Goal: Task Accomplishment & Management: Complete application form

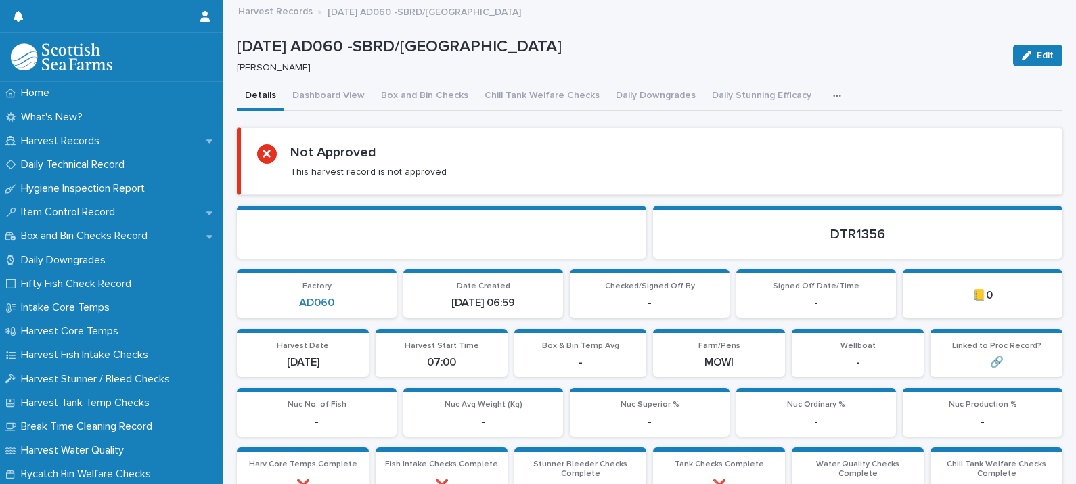
click at [833, 95] on icon "button" at bounding box center [837, 95] width 8 height 9
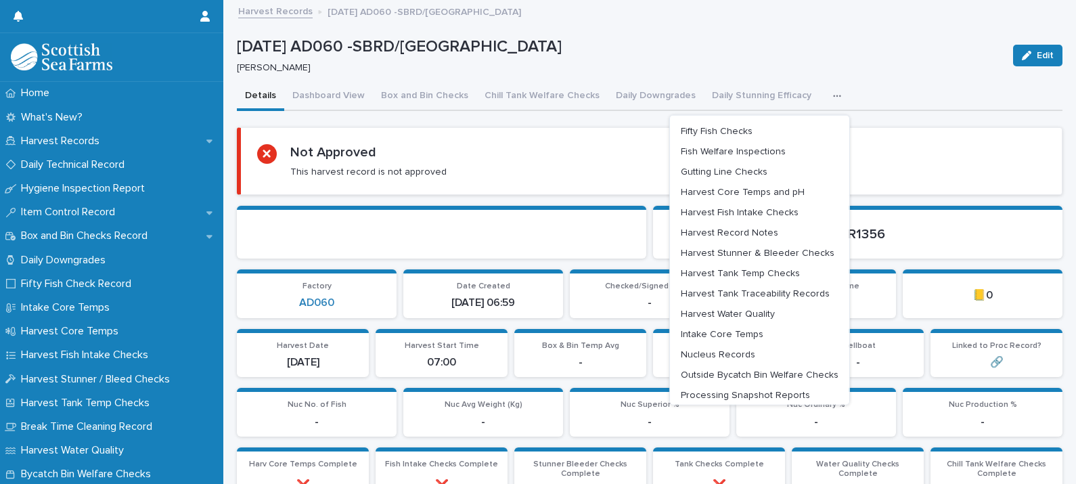
drag, startPoint x: 707, startPoint y: 227, endPoint x: 613, endPoint y: 74, distance: 180.0
click at [707, 227] on button "Harvest Record Notes" at bounding box center [760, 232] width 169 height 20
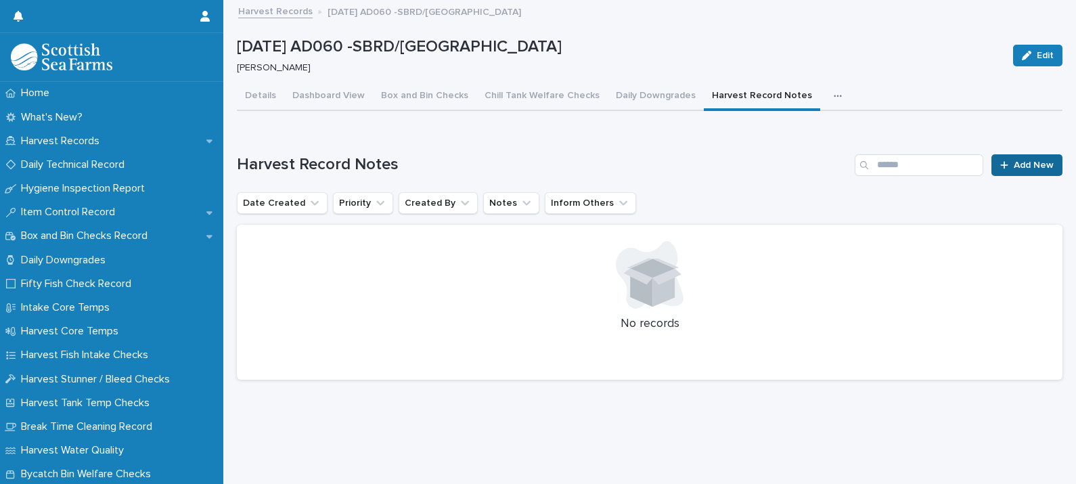
click at [1017, 165] on span "Add New" at bounding box center [1034, 164] width 40 height 9
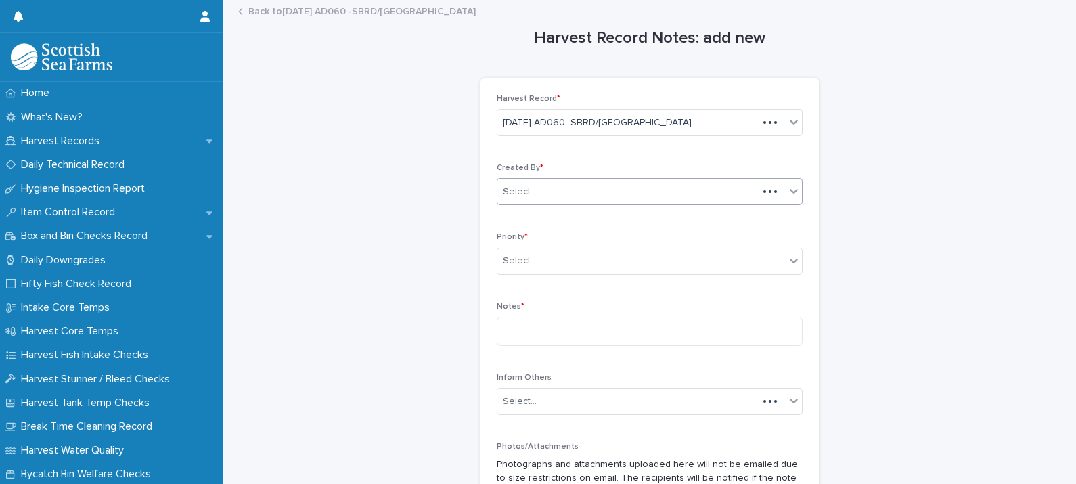
click at [519, 195] on div "Select..." at bounding box center [520, 192] width 34 height 14
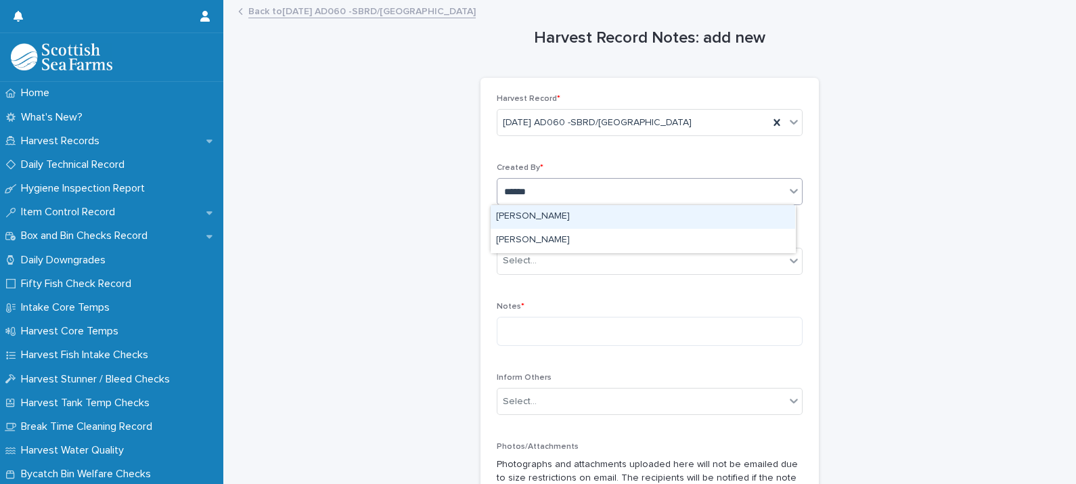
type input "*******"
click at [531, 217] on div "[PERSON_NAME]" at bounding box center [643, 217] width 305 height 24
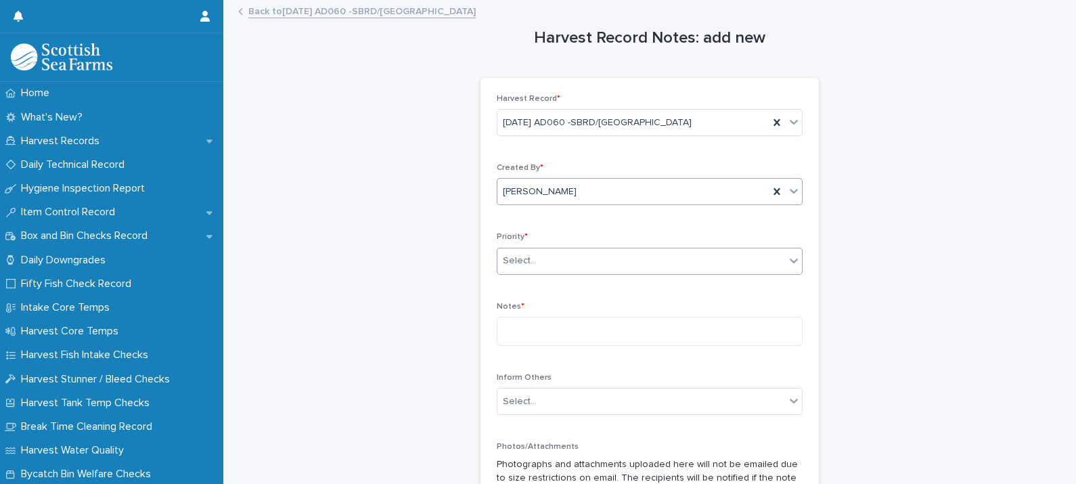
click at [523, 267] on div "Select..." at bounding box center [520, 261] width 34 height 14
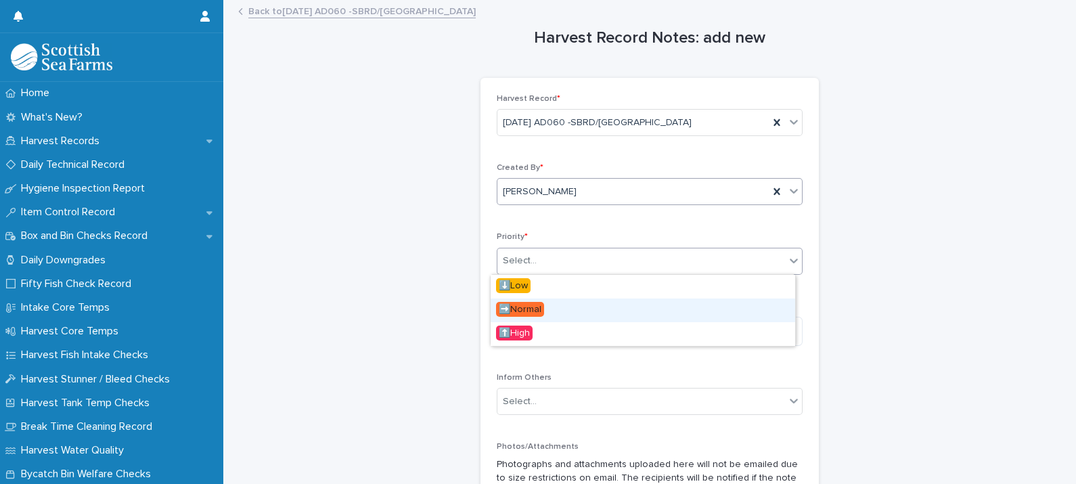
click at [537, 305] on span "➡️Normal" at bounding box center [520, 309] width 48 height 15
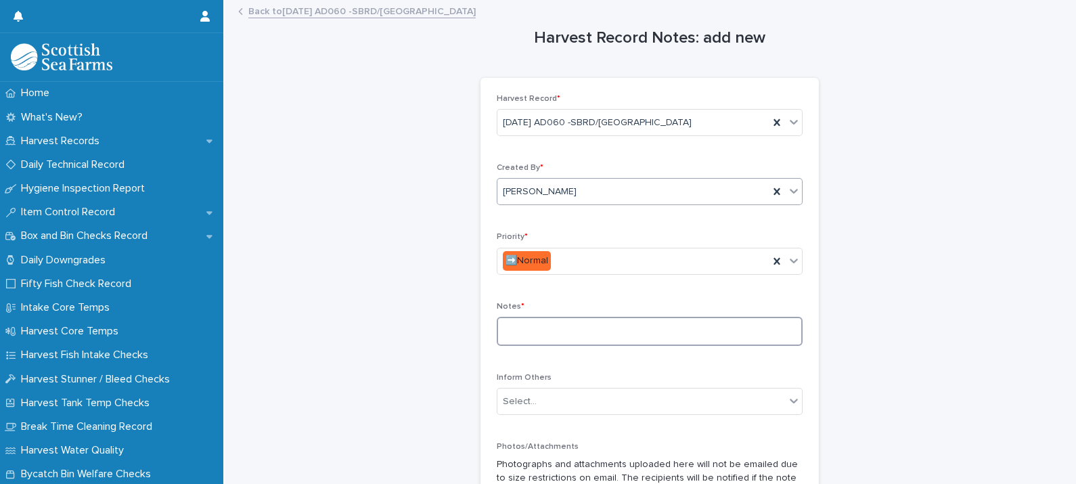
click at [545, 334] on textarea at bounding box center [650, 331] width 306 height 29
paste textarea "**********"
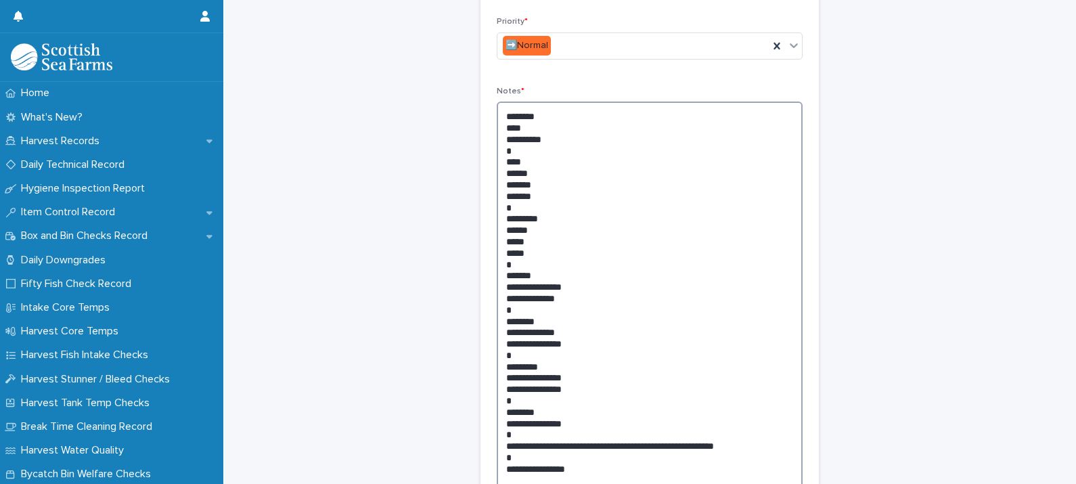
click at [527, 125] on textarea "**********" at bounding box center [650, 298] width 306 height 393
click at [507, 133] on textarea "**********" at bounding box center [650, 298] width 306 height 393
click at [526, 170] on textarea "**********" at bounding box center [650, 298] width 306 height 393
click at [535, 184] on textarea "**********" at bounding box center [650, 298] width 306 height 393
drag, startPoint x: 535, startPoint y: 248, endPoint x: 498, endPoint y: 232, distance: 40.0
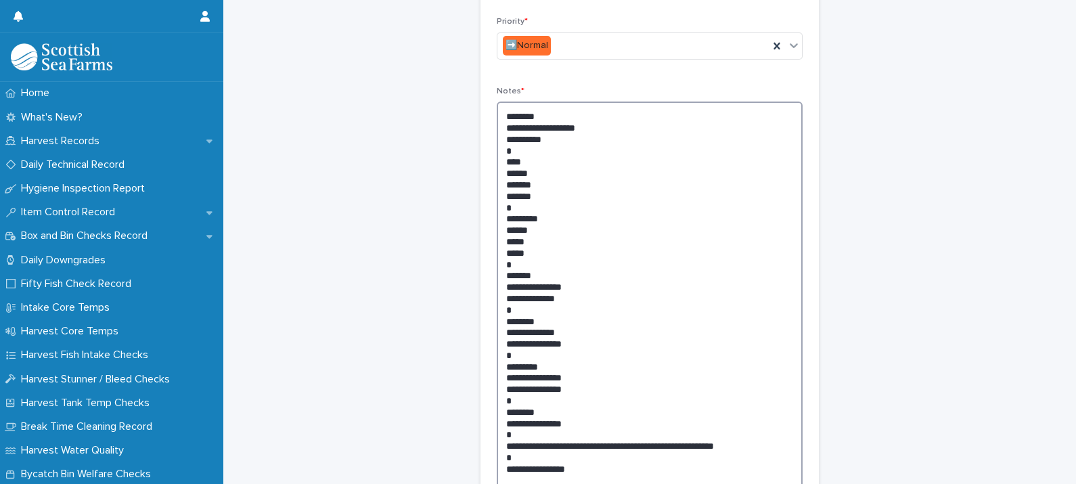
click at [498, 232] on textarea "**********" at bounding box center [650, 298] width 306 height 393
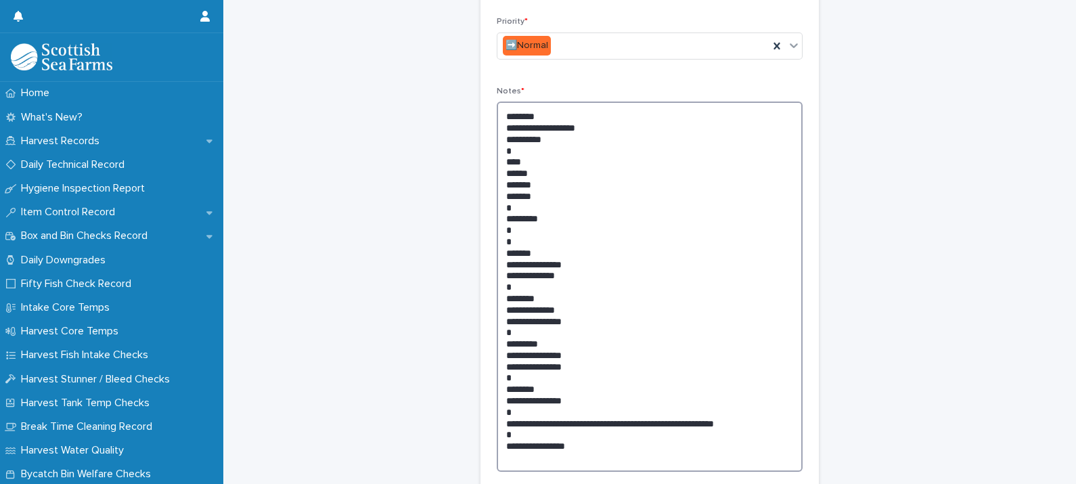
drag, startPoint x: 572, startPoint y: 280, endPoint x: 499, endPoint y: 276, distance: 73.2
click at [499, 276] on textarea "**********" at bounding box center [650, 287] width 306 height 370
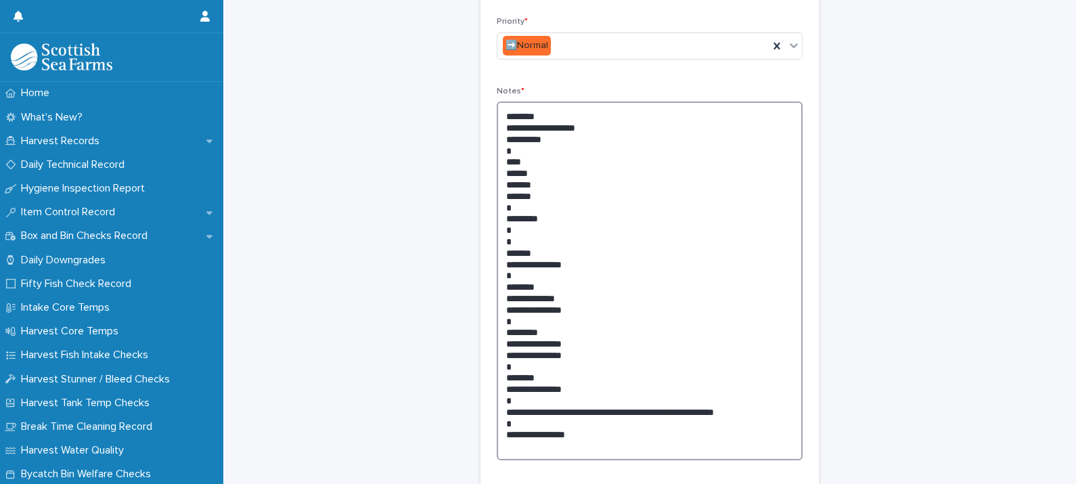
drag, startPoint x: 577, startPoint y: 308, endPoint x: 494, endPoint y: 297, distance: 84.0
click at [497, 297] on textarea "**********" at bounding box center [650, 281] width 306 height 359
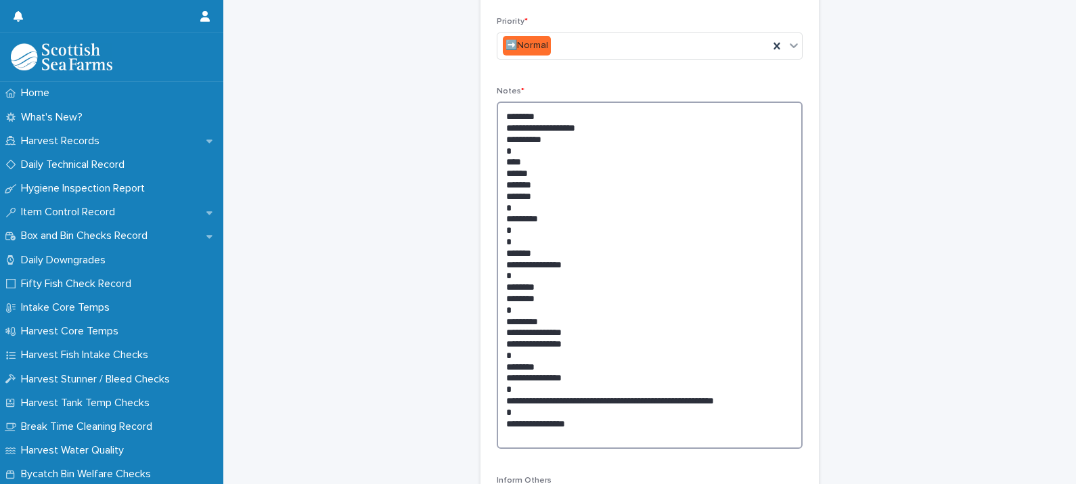
drag, startPoint x: 569, startPoint y: 343, endPoint x: 498, endPoint y: 328, distance: 71.8
click at [498, 328] on textarea "**********" at bounding box center [650, 275] width 306 height 347
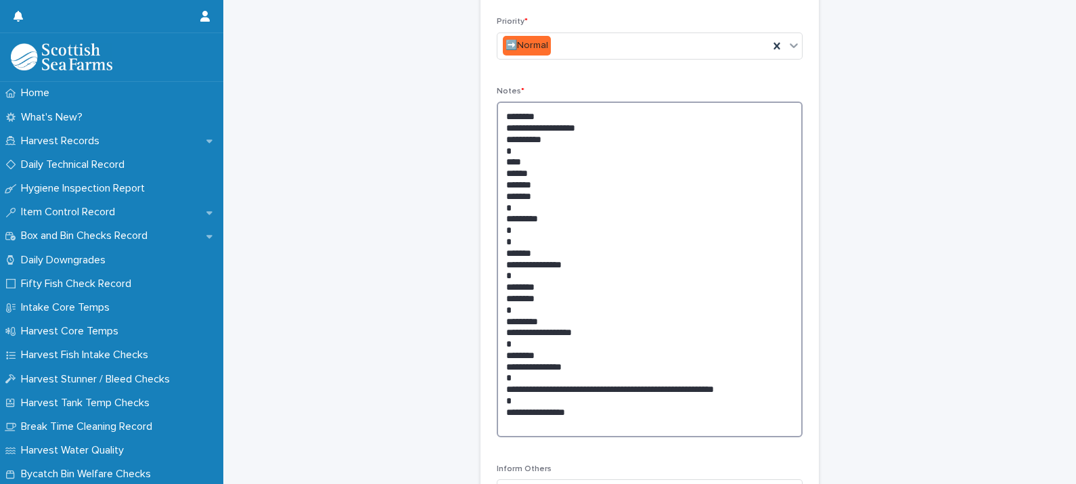
click at [588, 367] on textarea "**********" at bounding box center [650, 270] width 306 height 336
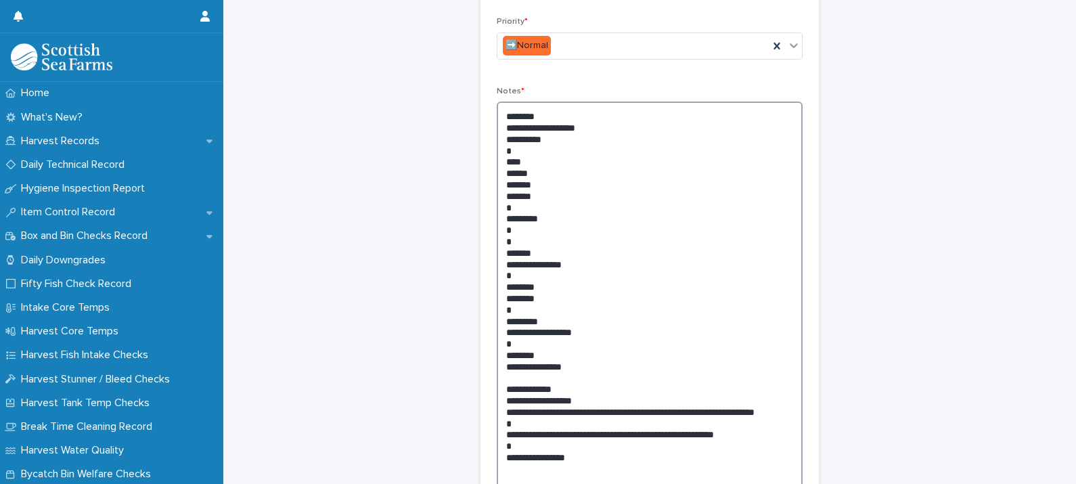
click at [511, 410] on textarea "**********" at bounding box center [650, 298] width 306 height 393
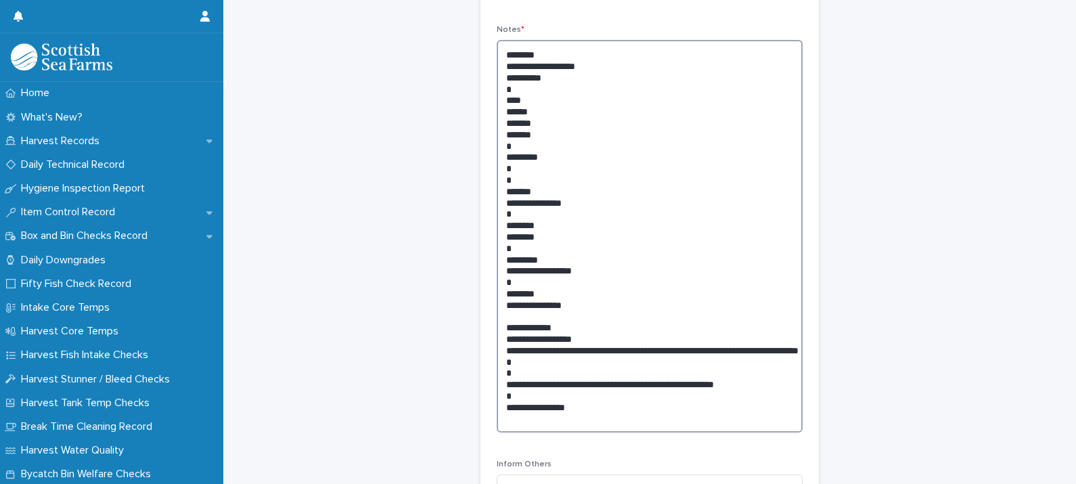
scroll to position [300, 0]
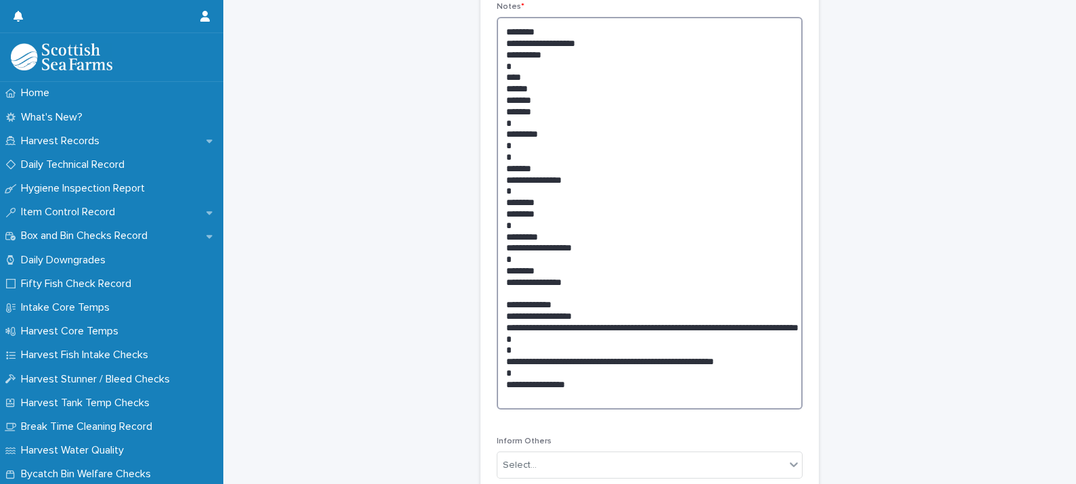
drag, startPoint x: 756, startPoint y: 362, endPoint x: 538, endPoint y: 366, distance: 218.0
click at [538, 366] on textarea "**********" at bounding box center [650, 213] width 306 height 393
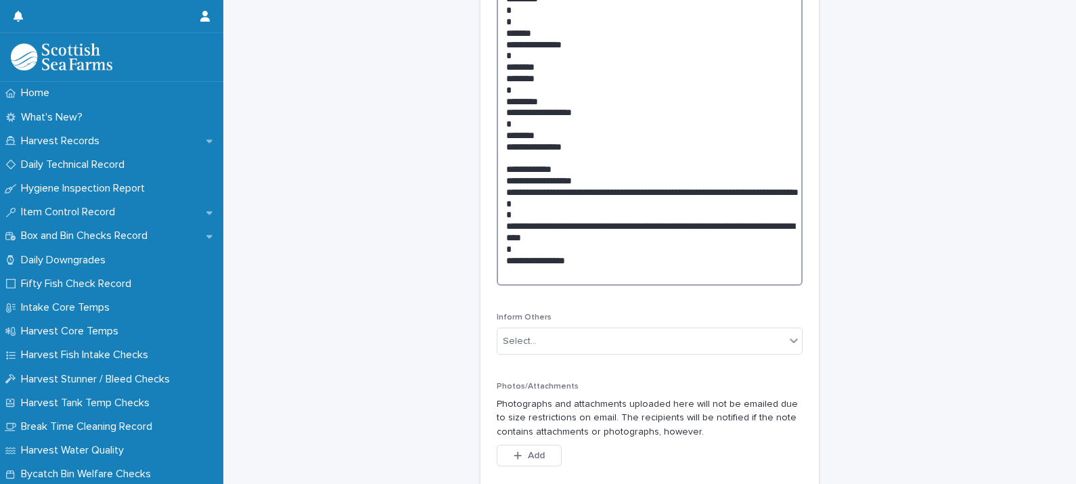
scroll to position [469, 0]
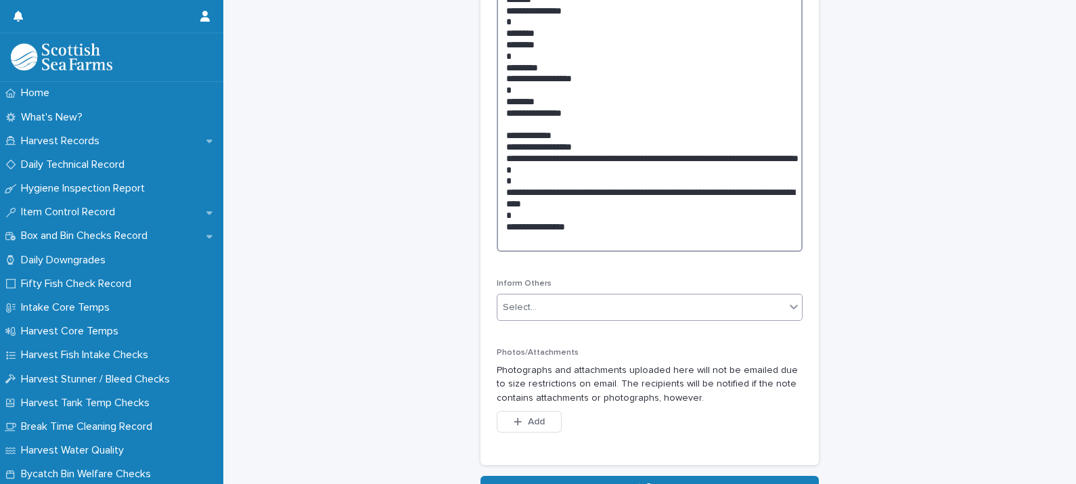
type textarea "**********"
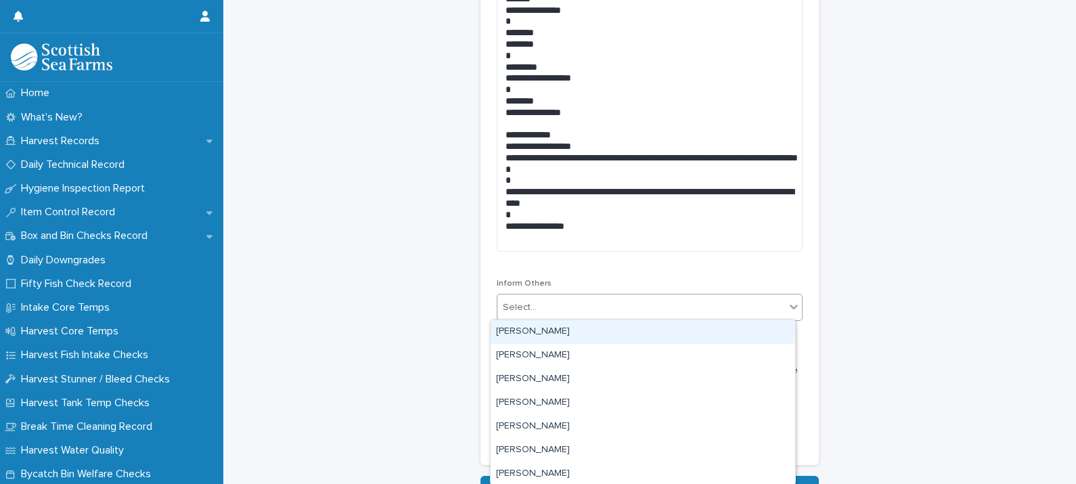
click at [548, 301] on div "Select..." at bounding box center [642, 308] width 288 height 22
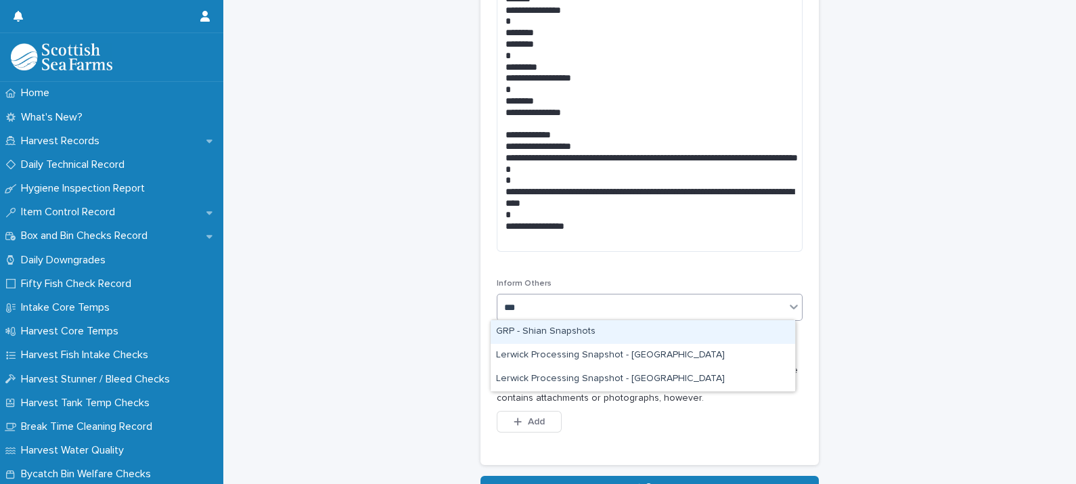
type input "****"
click at [577, 328] on div "GRP - Shian Snapshots" at bounding box center [643, 332] width 305 height 24
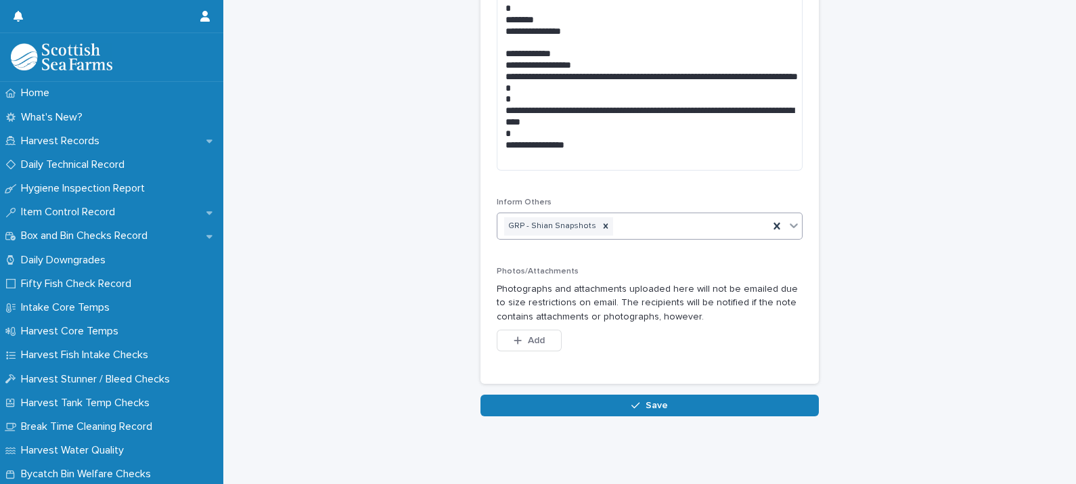
scroll to position [562, 0]
click at [646, 401] on span "Save" at bounding box center [657, 405] width 22 height 9
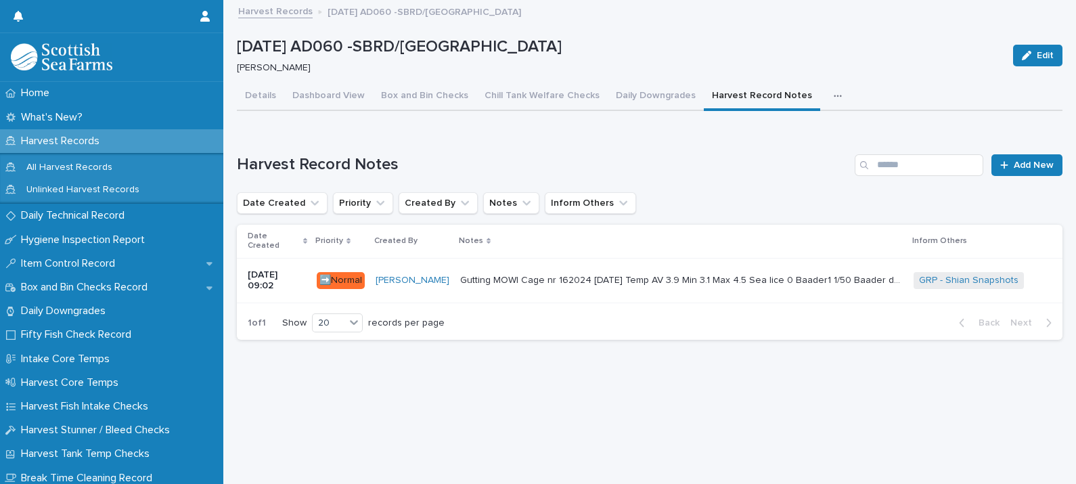
click at [635, 278] on div "Gutting MOWI Cage nr 162024 15-10-2025 Temp AV 3.9 Min 3.1 Max 4.5 Sea lice 0 B…" at bounding box center [681, 280] width 443 height 22
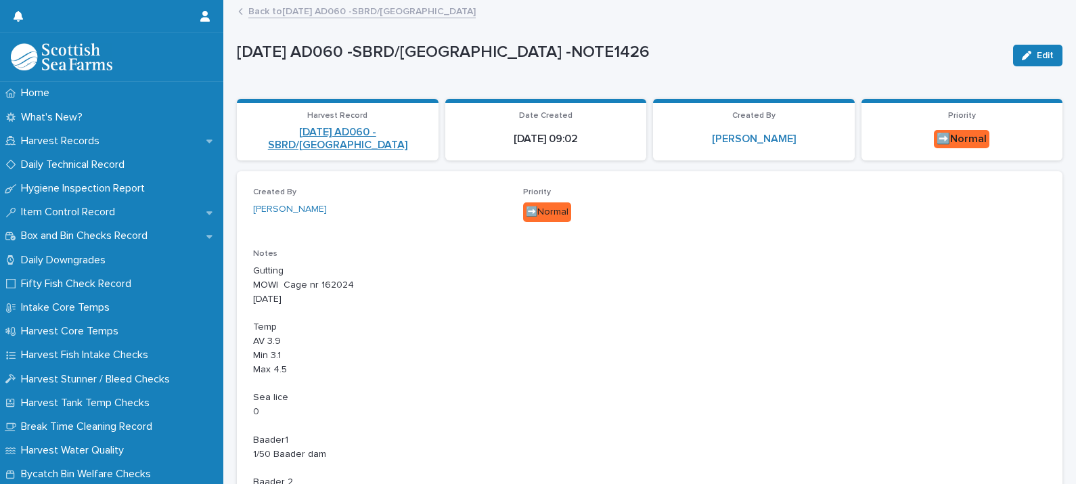
click at [342, 131] on link "[DATE] AD060 -SBRD/[GEOGRAPHIC_DATA]" at bounding box center [337, 139] width 185 height 26
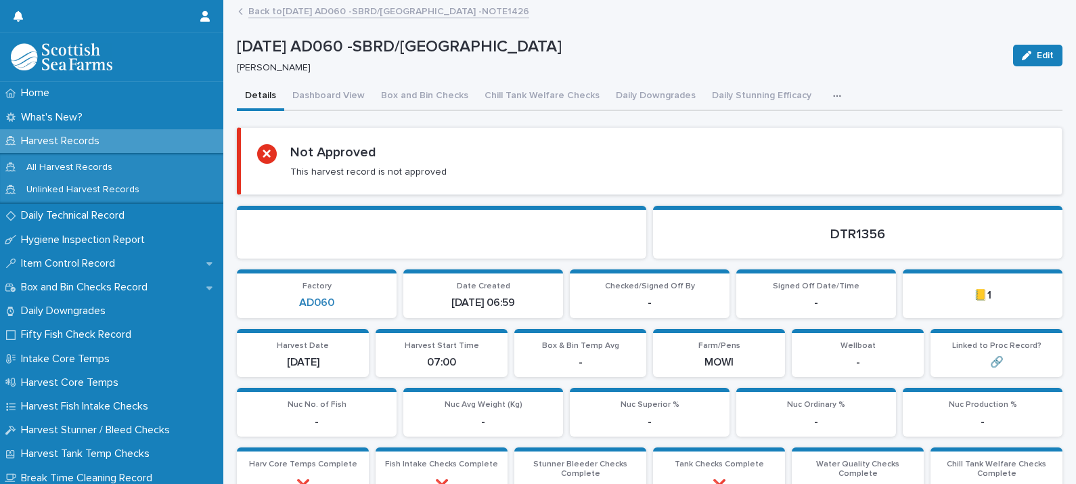
click at [833, 95] on div "button" at bounding box center [840, 95] width 14 height 9
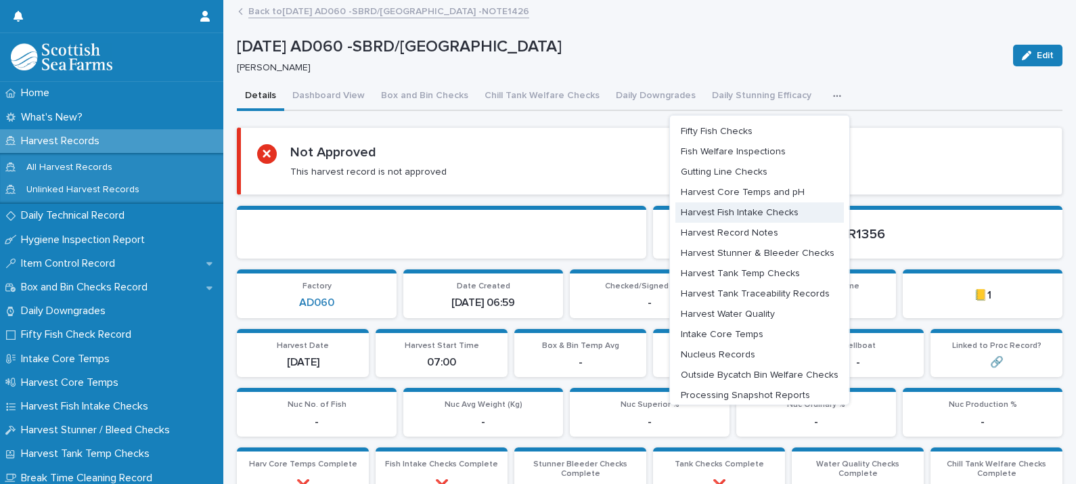
scroll to position [66, 0]
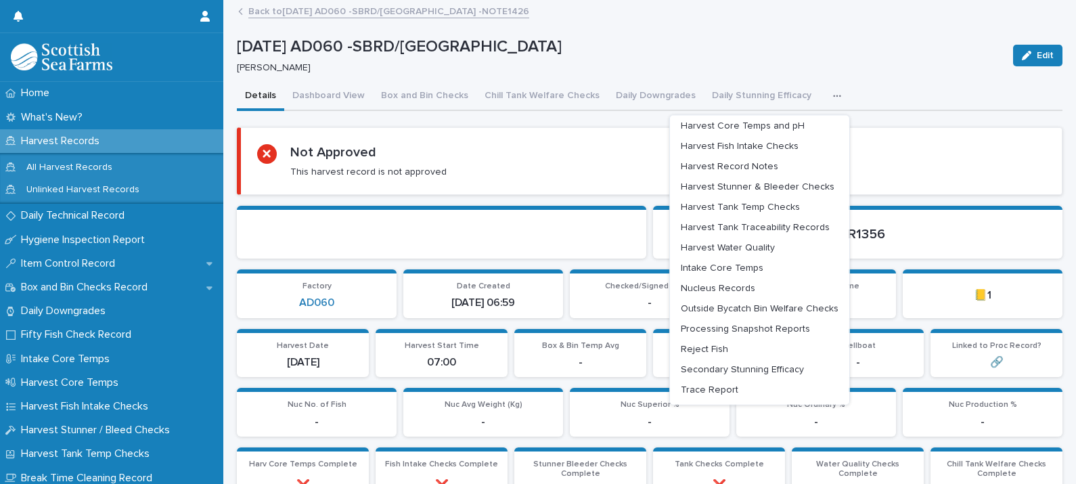
click at [671, 41] on p "[DATE] AD060 -SBRD/[GEOGRAPHIC_DATA]" at bounding box center [620, 47] width 766 height 20
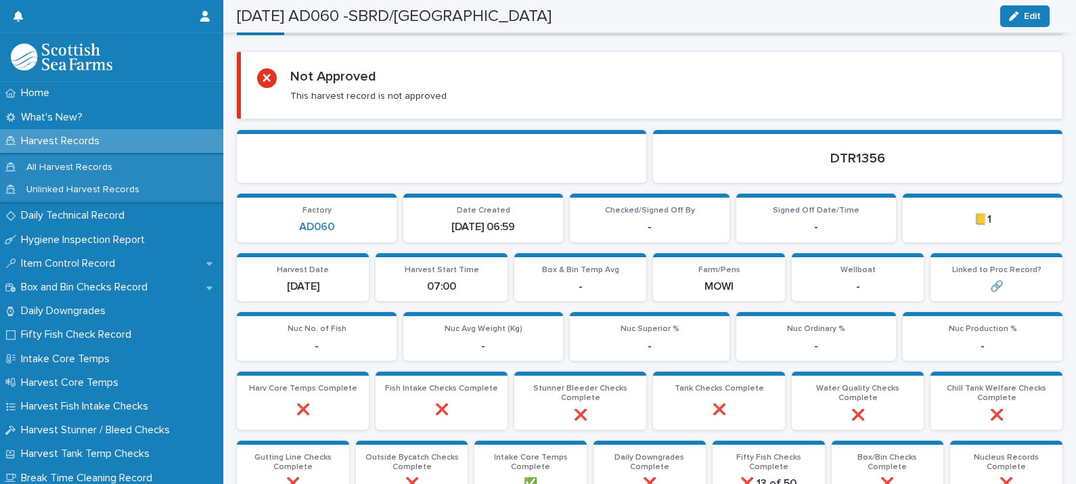
scroll to position [0, 0]
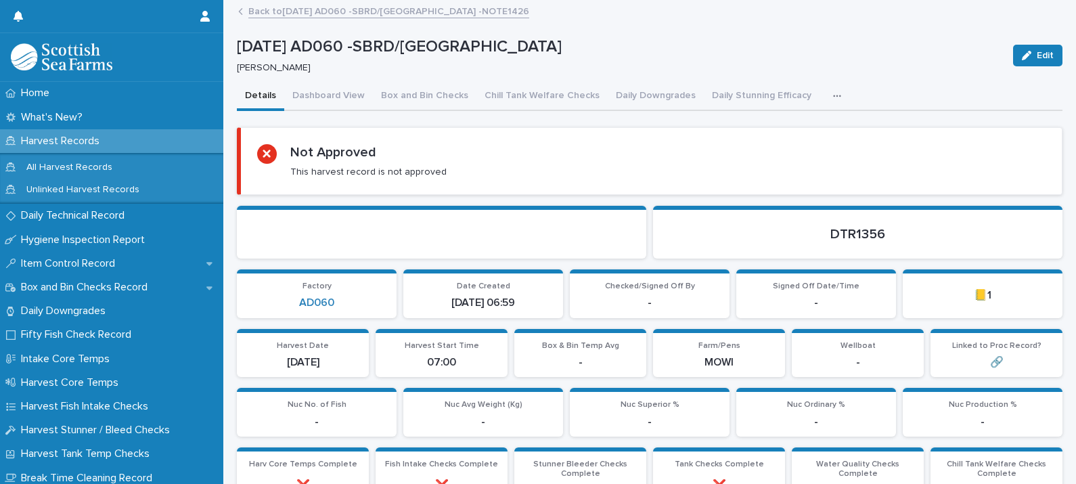
click at [833, 97] on icon "button" at bounding box center [837, 95] width 8 height 9
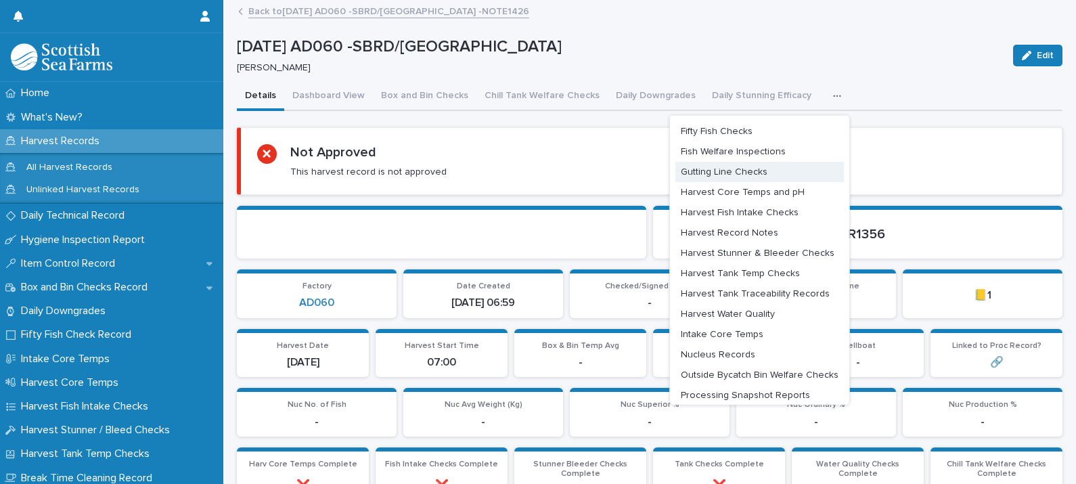
click at [702, 170] on span "Gutting Line Checks" at bounding box center [724, 171] width 87 height 9
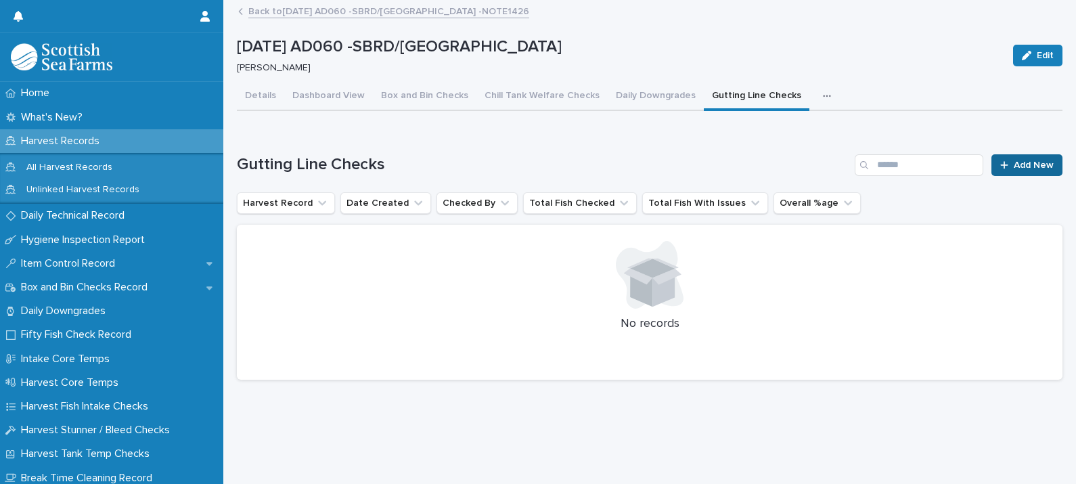
click at [1028, 165] on span "Add New" at bounding box center [1034, 164] width 40 height 9
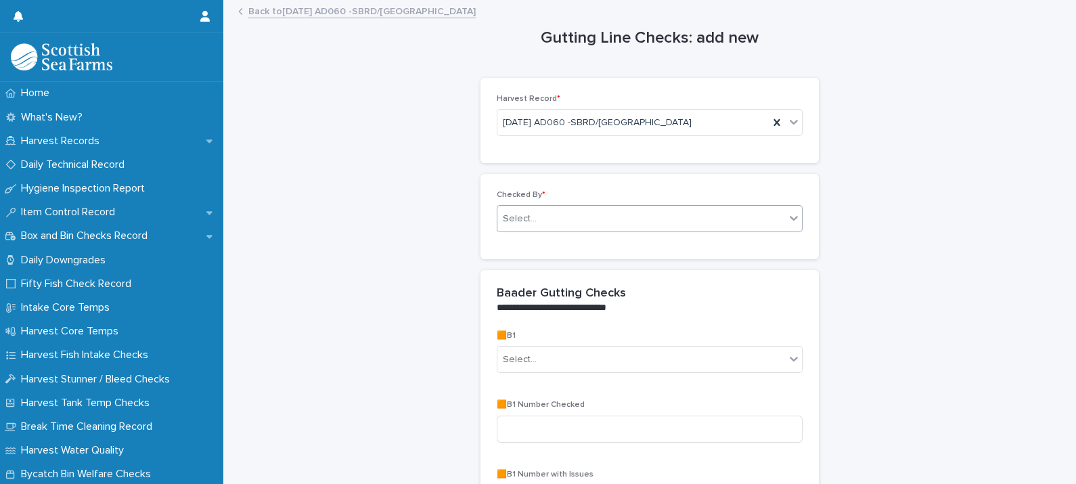
click at [544, 231] on body "Home What's New? Harvest Records Daily Technical Record Hygiene Inspection Repo…" at bounding box center [538, 242] width 1076 height 484
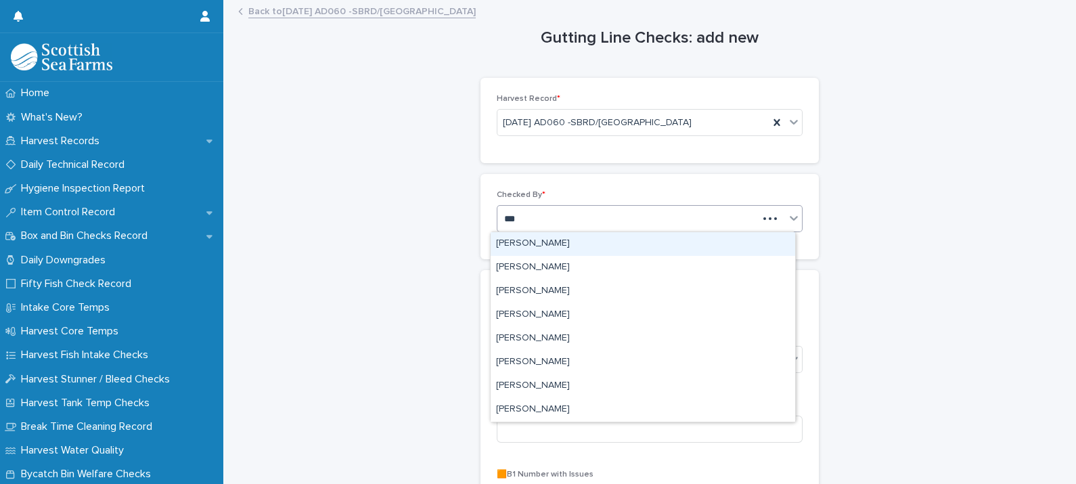
type input "****"
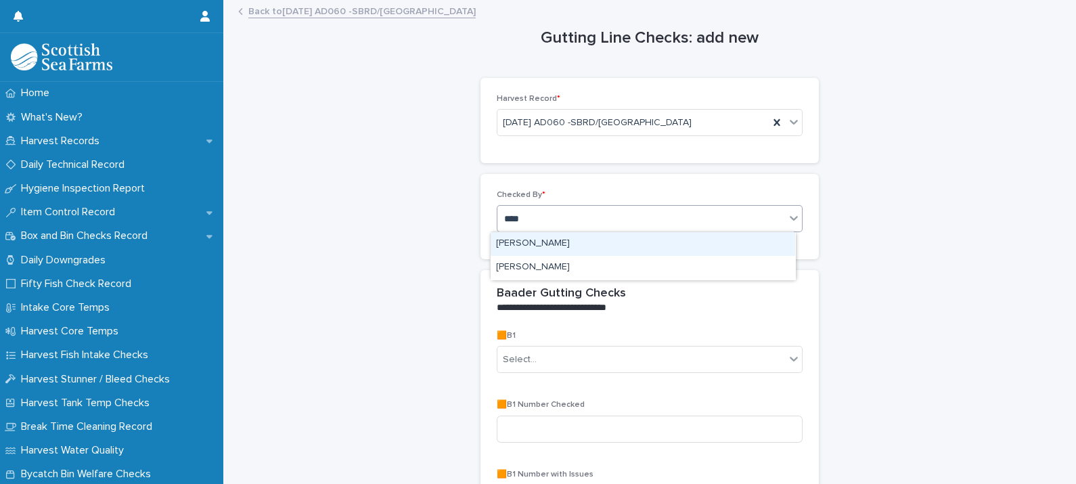
click at [552, 246] on div "[PERSON_NAME]" at bounding box center [643, 244] width 305 height 24
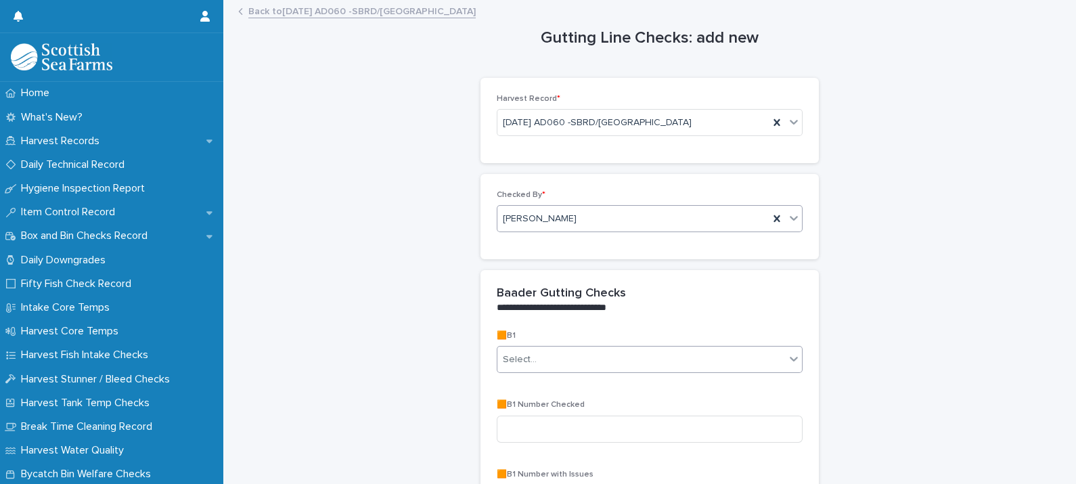
click at [558, 358] on div "Select..." at bounding box center [642, 360] width 288 height 22
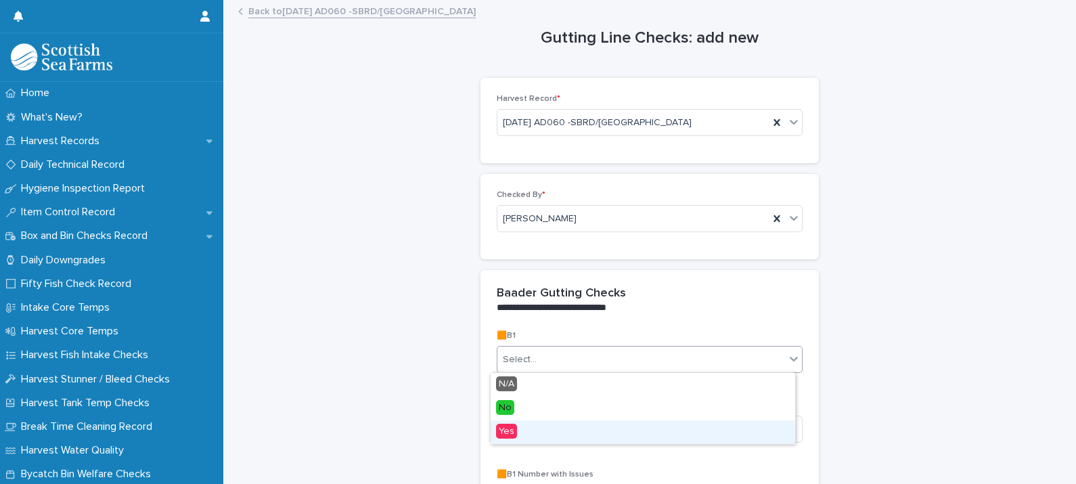
click at [514, 430] on span "Yes" at bounding box center [506, 431] width 21 height 15
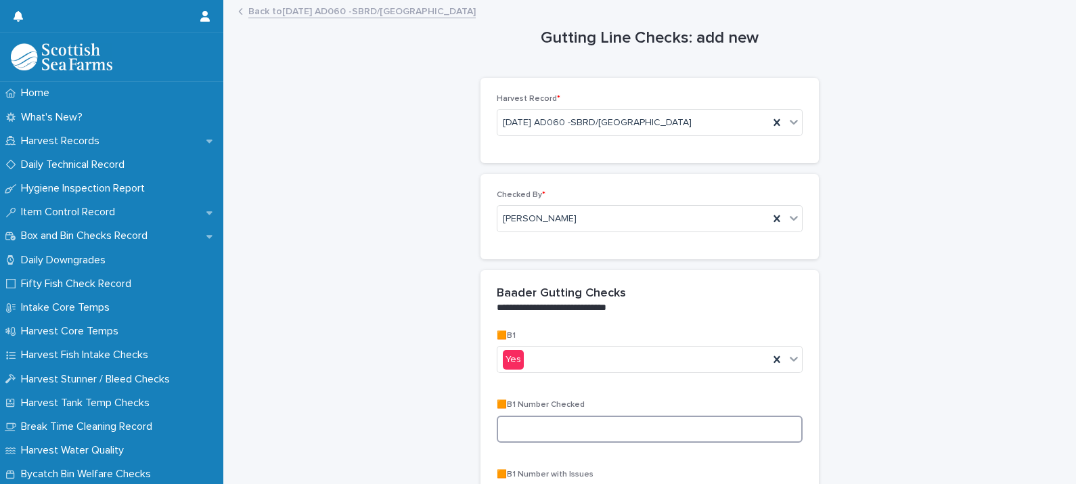
click at [518, 429] on input at bounding box center [650, 429] width 306 height 27
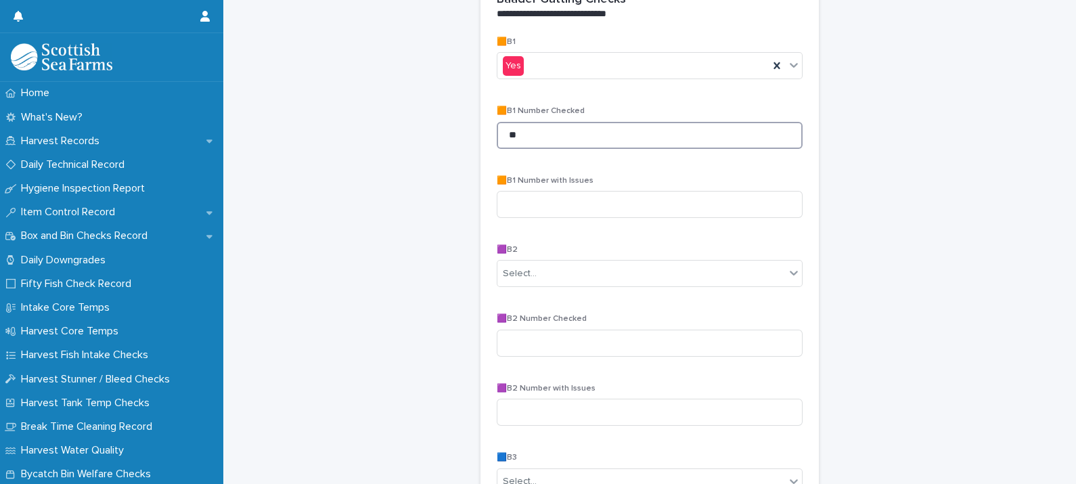
scroll to position [316, 0]
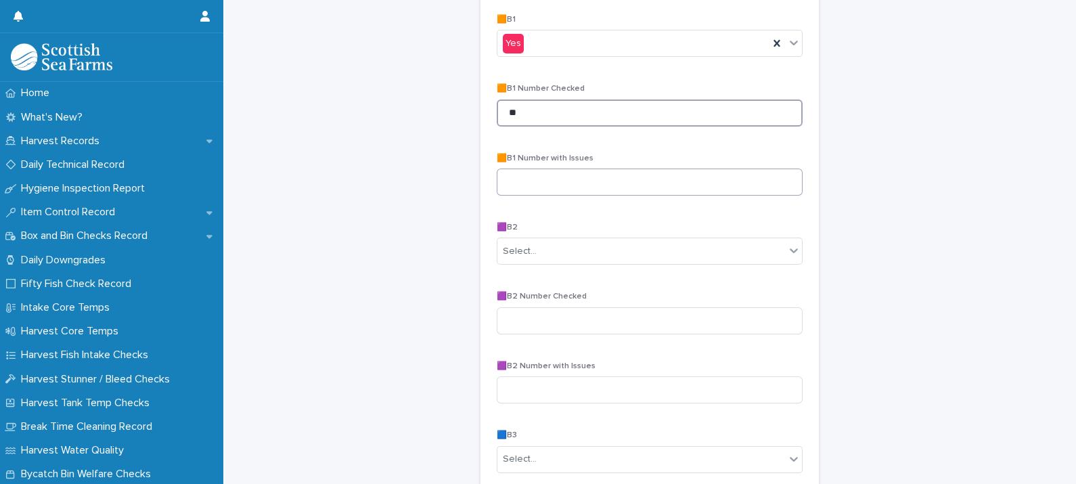
type input "**"
click at [602, 188] on input at bounding box center [650, 182] width 306 height 27
type input "*"
click at [538, 250] on input "text" at bounding box center [538, 252] width 1 height 12
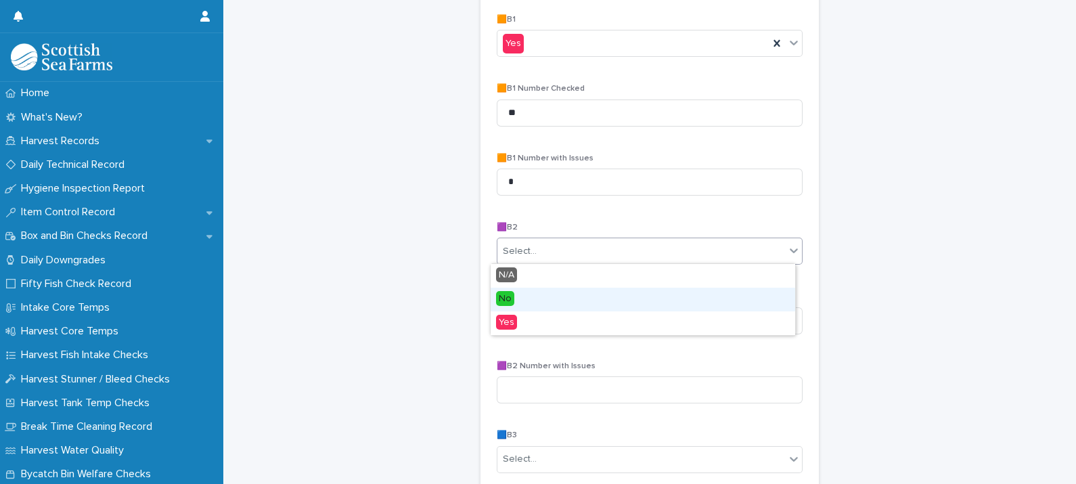
click at [506, 295] on span "No" at bounding box center [505, 298] width 18 height 15
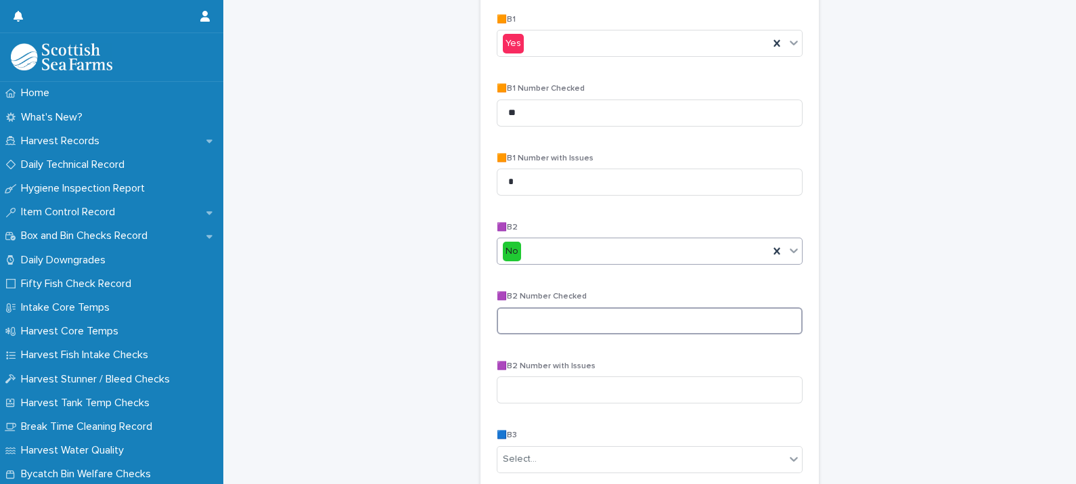
click at [522, 311] on input at bounding box center [650, 320] width 306 height 27
type input "**"
click at [511, 392] on input at bounding box center [650, 389] width 306 height 27
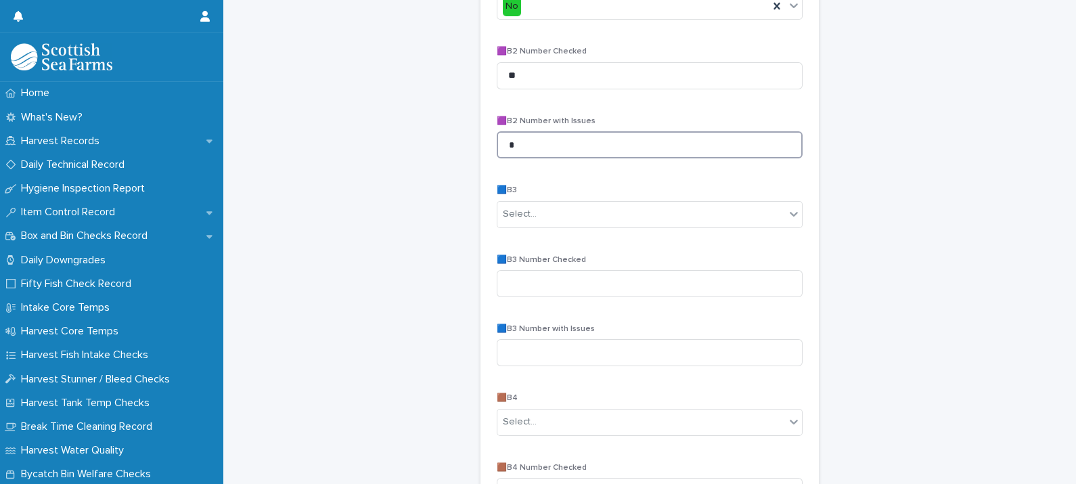
scroll to position [655, 0]
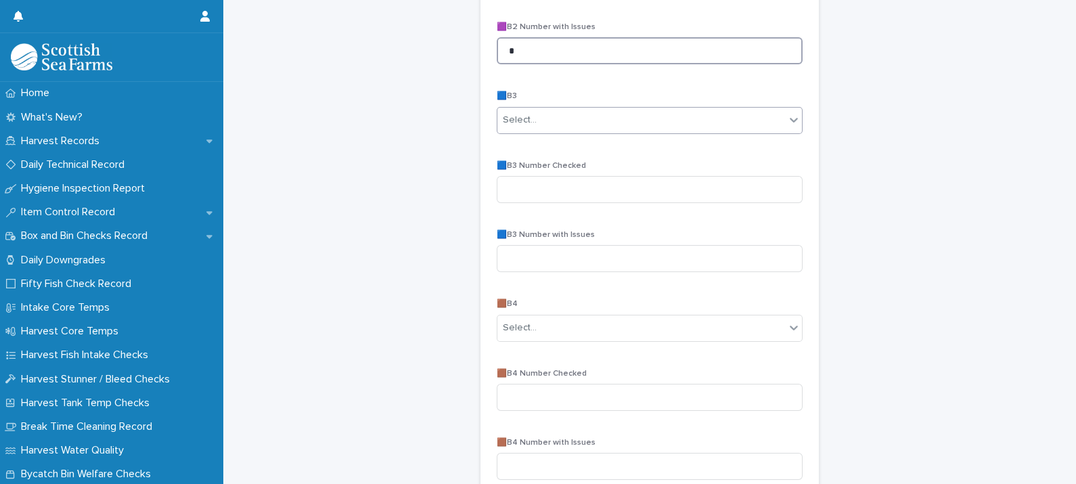
type input "*"
click at [646, 117] on div "Select..." at bounding box center [642, 120] width 288 height 22
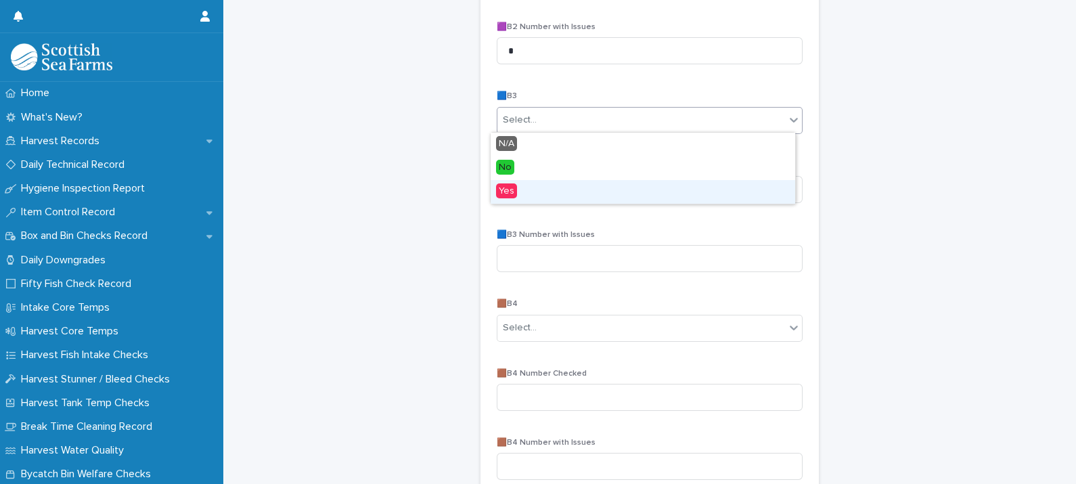
click at [521, 189] on div "Yes" at bounding box center [643, 192] width 305 height 24
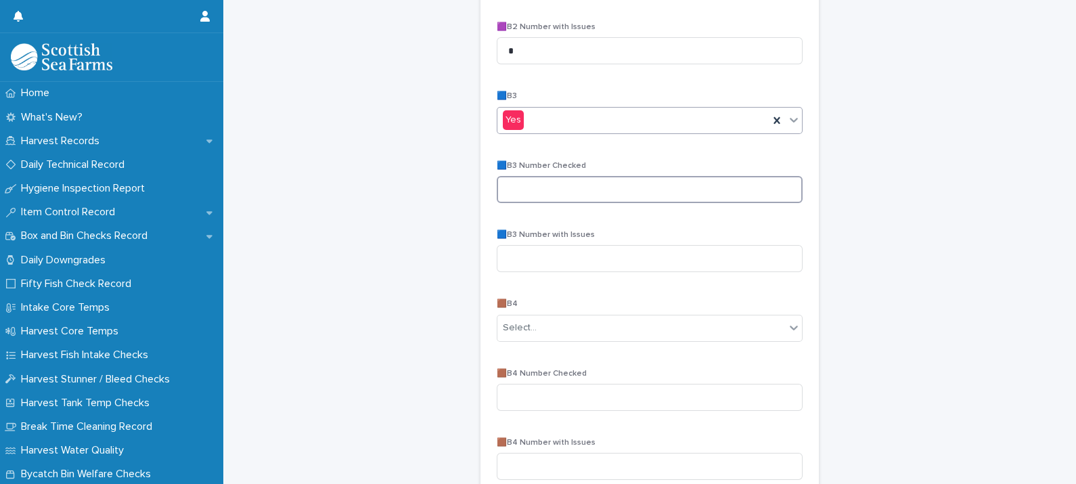
click at [521, 190] on input at bounding box center [650, 189] width 306 height 27
type input "**"
click at [521, 257] on input at bounding box center [650, 258] width 306 height 27
type input "*"
click at [538, 327] on div "Select..." at bounding box center [642, 328] width 288 height 22
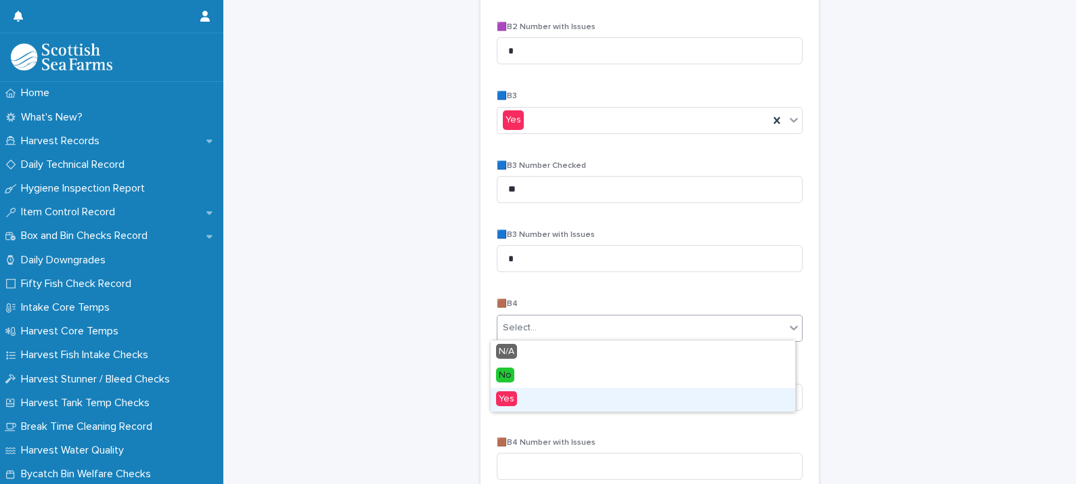
click at [518, 403] on div "Yes" at bounding box center [643, 400] width 305 height 24
click at [521, 396] on input at bounding box center [650, 397] width 306 height 27
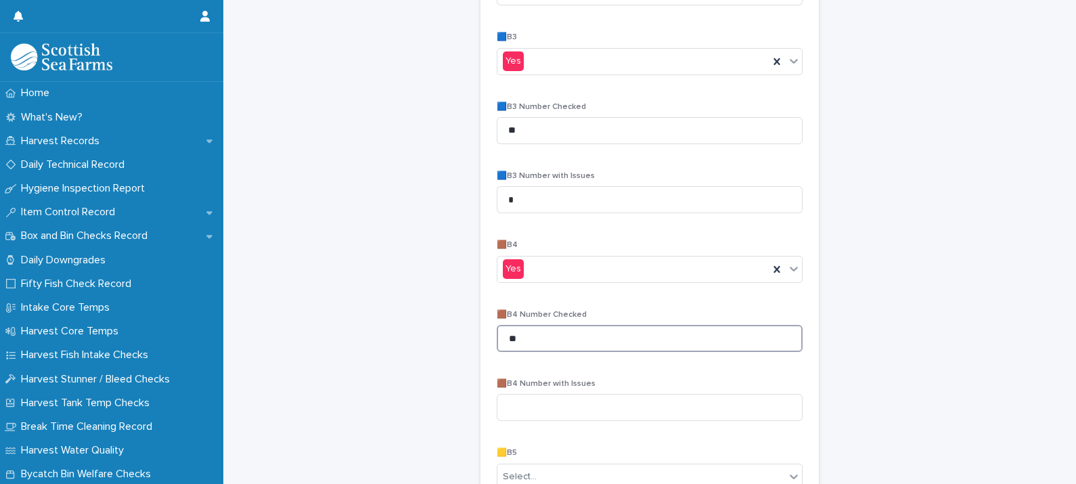
scroll to position [740, 0]
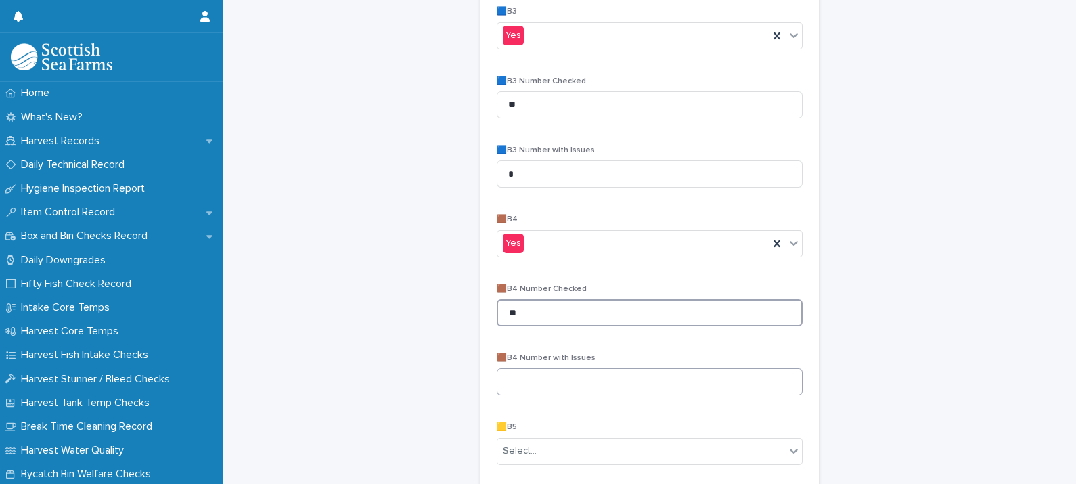
type input "**"
click at [544, 376] on input at bounding box center [650, 381] width 306 height 27
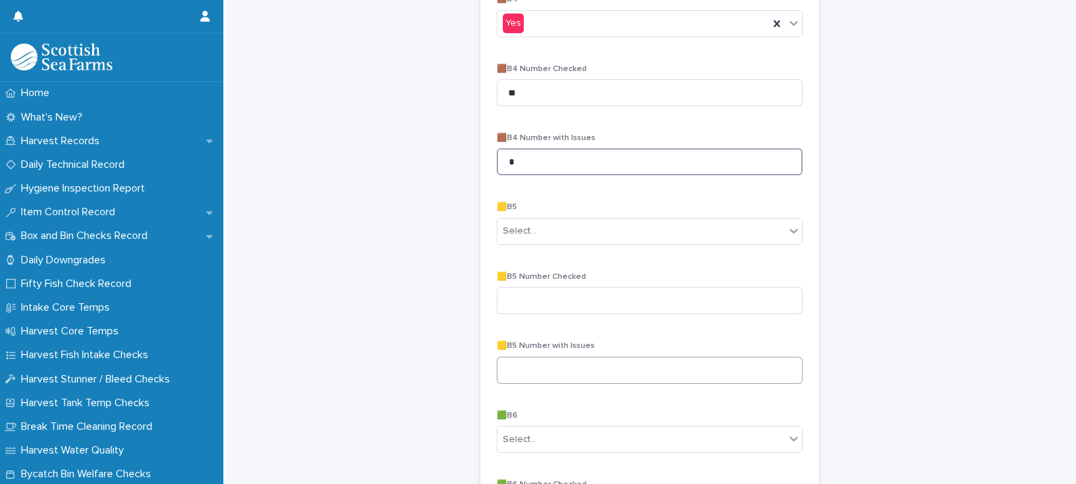
scroll to position [994, 0]
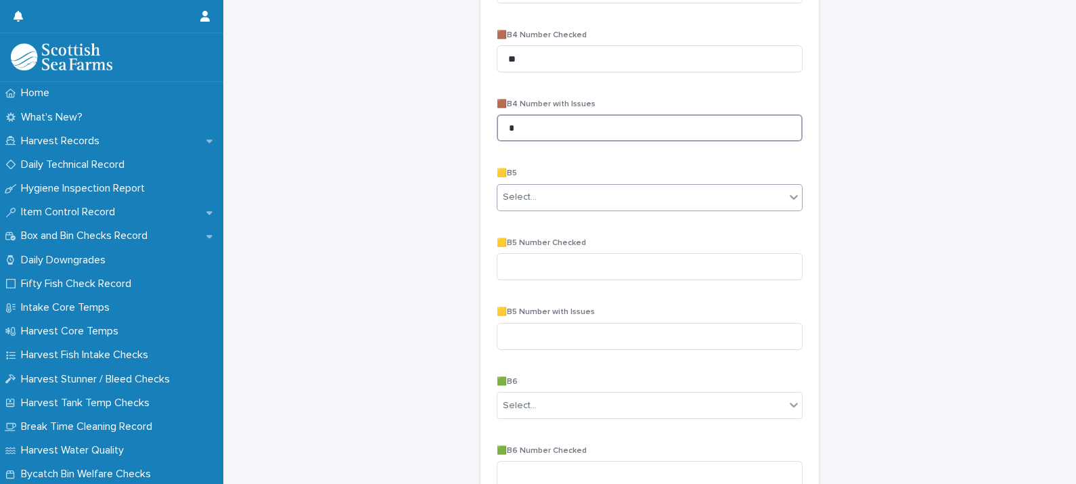
type input "*"
click at [538, 184] on div "Select..." at bounding box center [650, 197] width 306 height 27
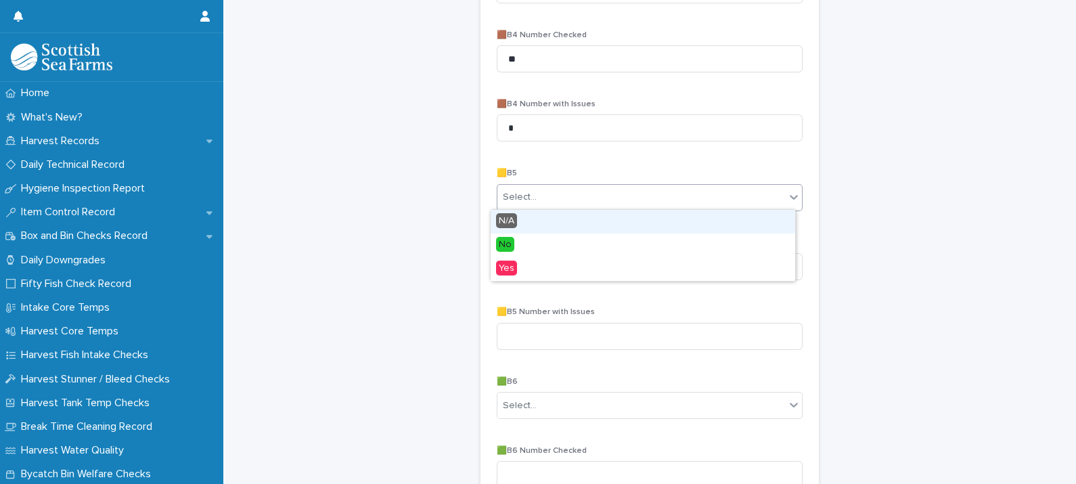
click at [531, 219] on div "N/A" at bounding box center [643, 222] width 305 height 24
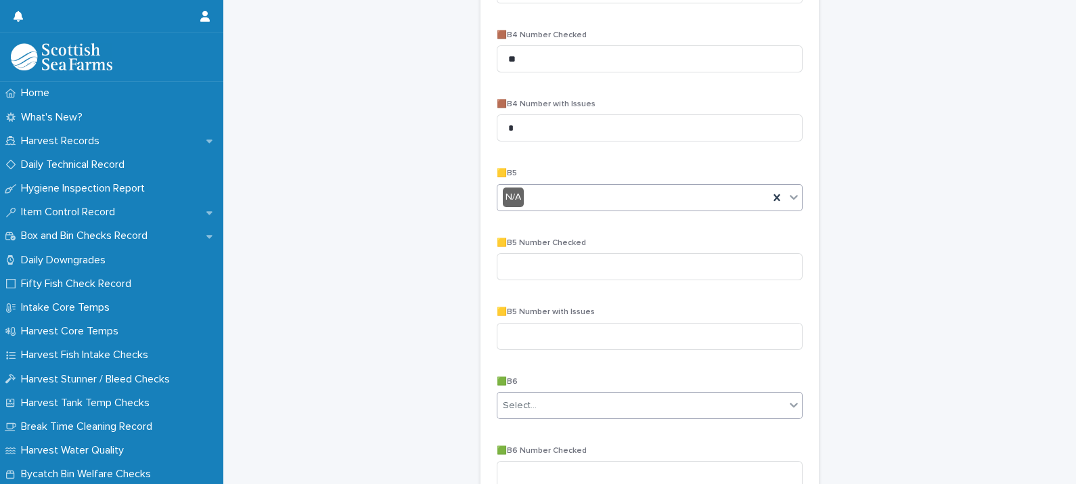
click at [522, 403] on div "Select..." at bounding box center [520, 406] width 34 height 14
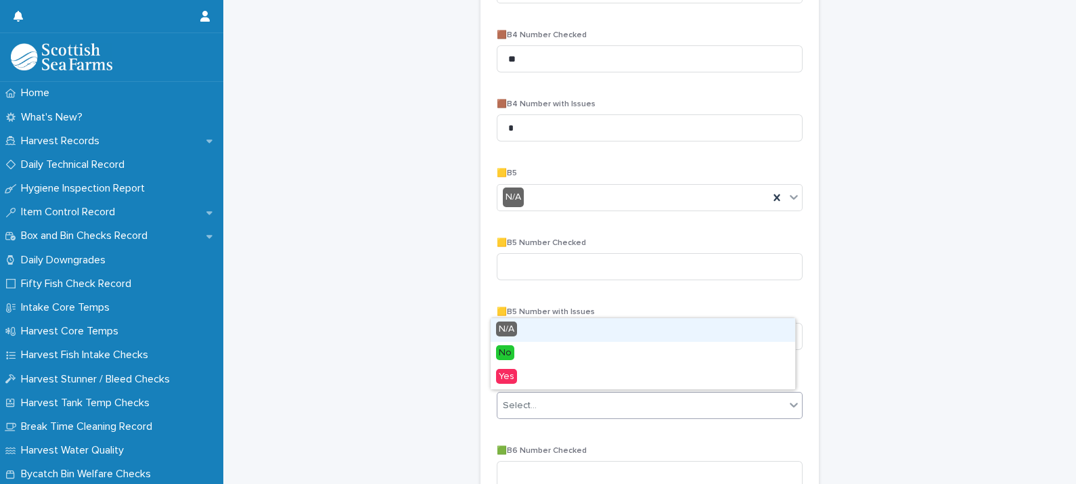
click at [516, 330] on span "N/A" at bounding box center [506, 329] width 21 height 15
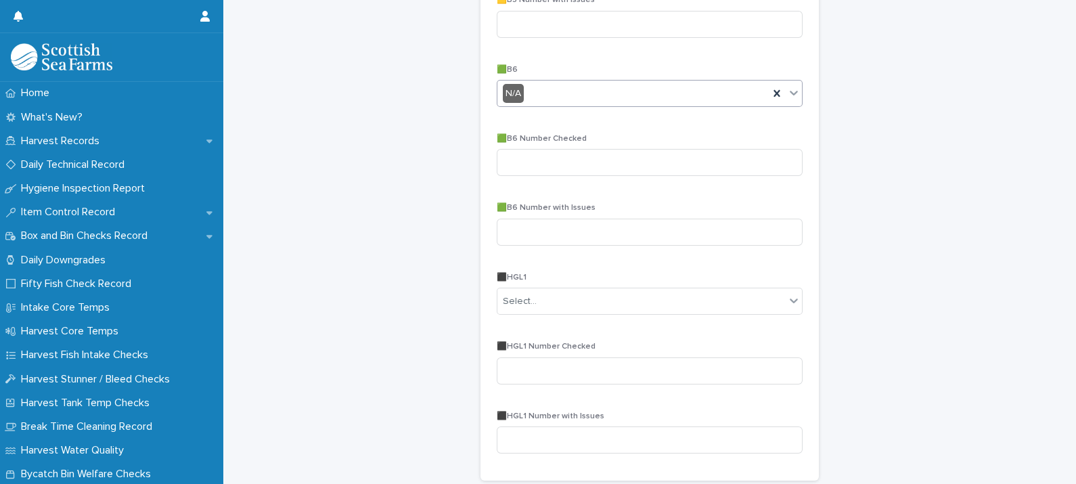
scroll to position [1332, 0]
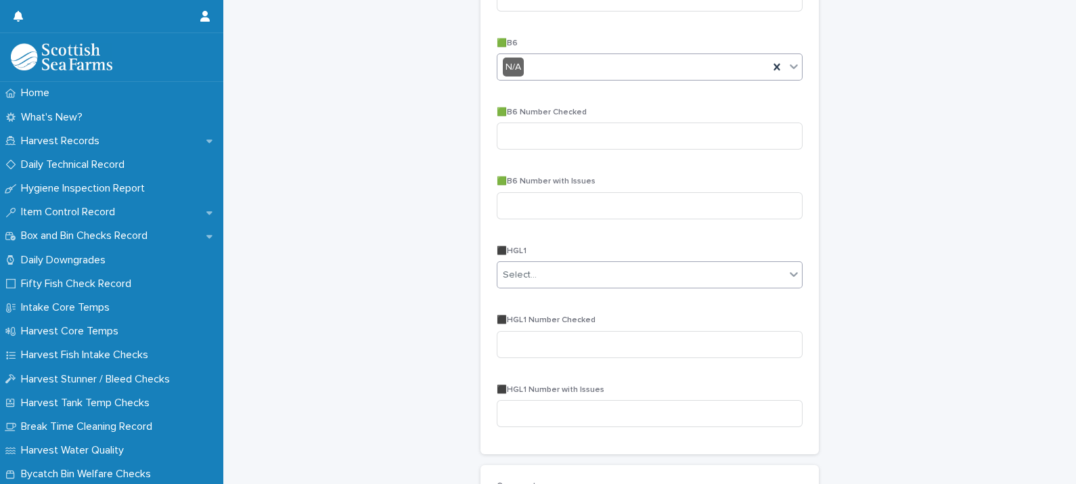
click at [550, 266] on div "Select..." at bounding box center [642, 275] width 288 height 22
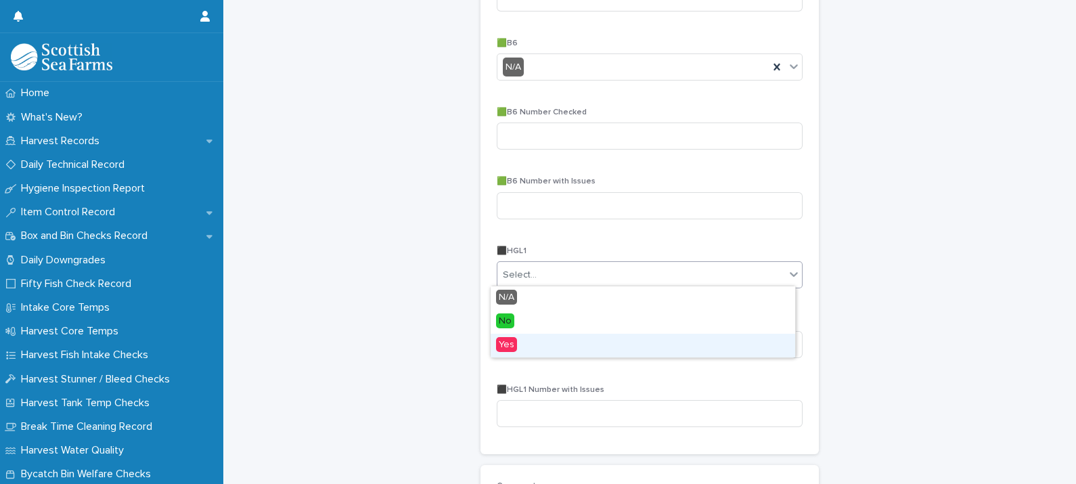
click at [514, 342] on span "Yes" at bounding box center [506, 344] width 21 height 15
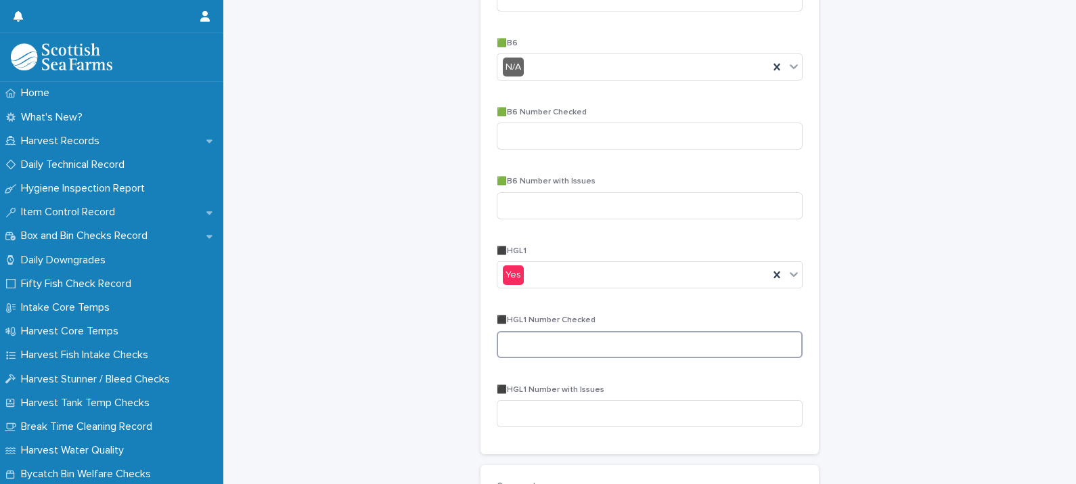
click at [534, 350] on input at bounding box center [650, 344] width 306 height 27
type input "**"
click at [533, 413] on input at bounding box center [650, 413] width 306 height 27
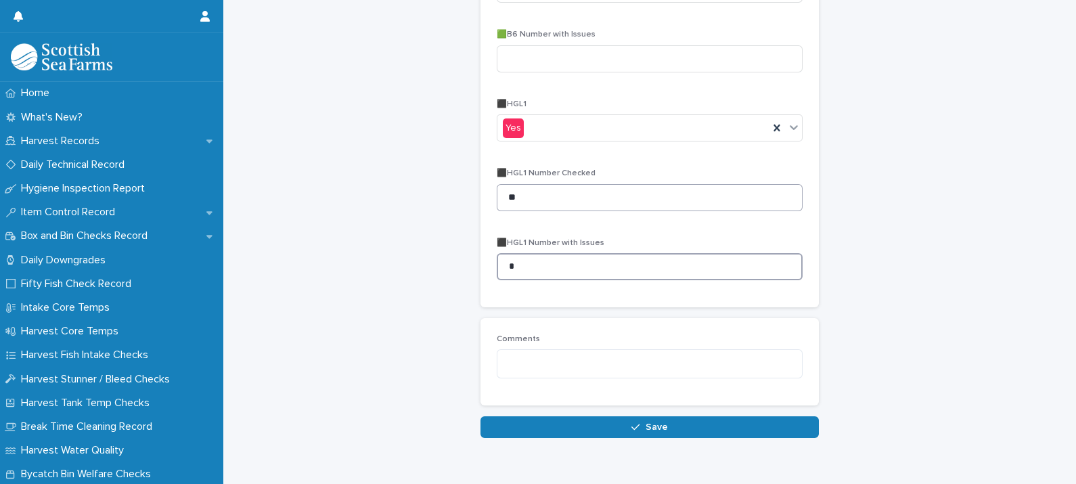
scroll to position [1501, 0]
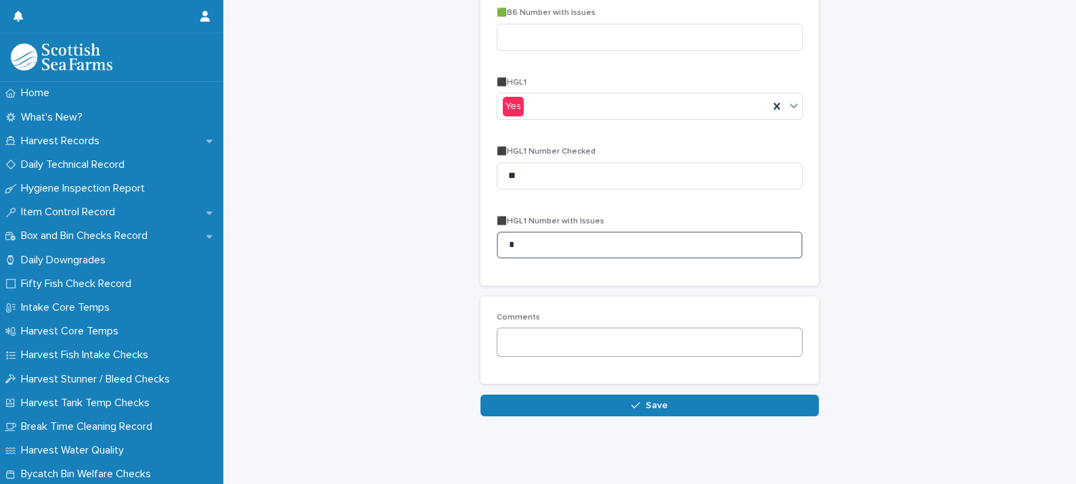
type input "*"
click at [589, 341] on textarea at bounding box center [650, 342] width 306 height 29
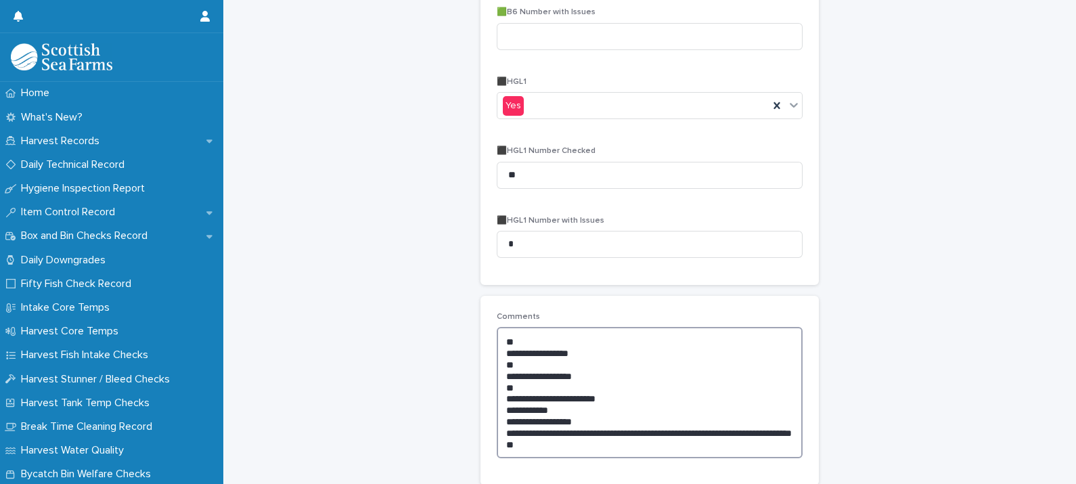
scroll to position [1613, 0]
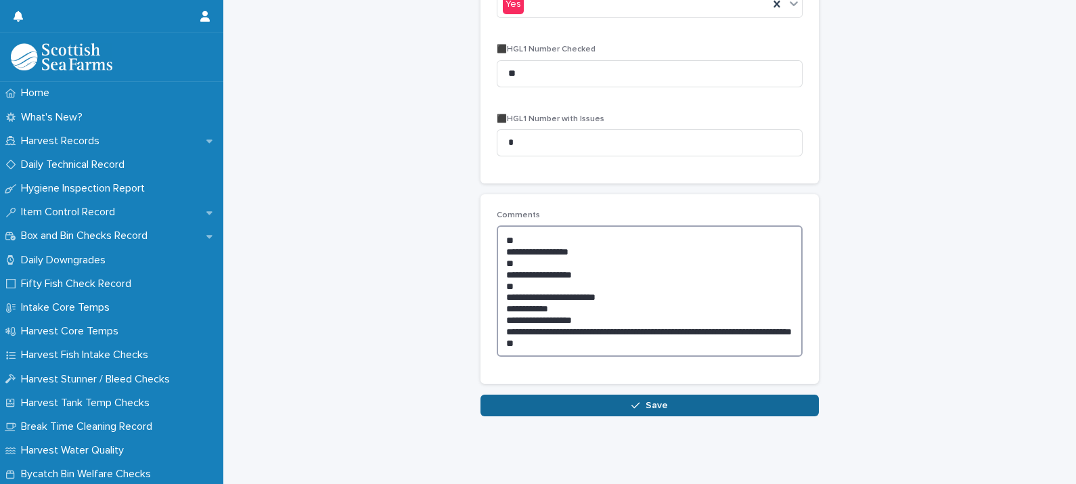
type textarea "**********"
click at [660, 398] on button "Save" at bounding box center [650, 406] width 338 height 22
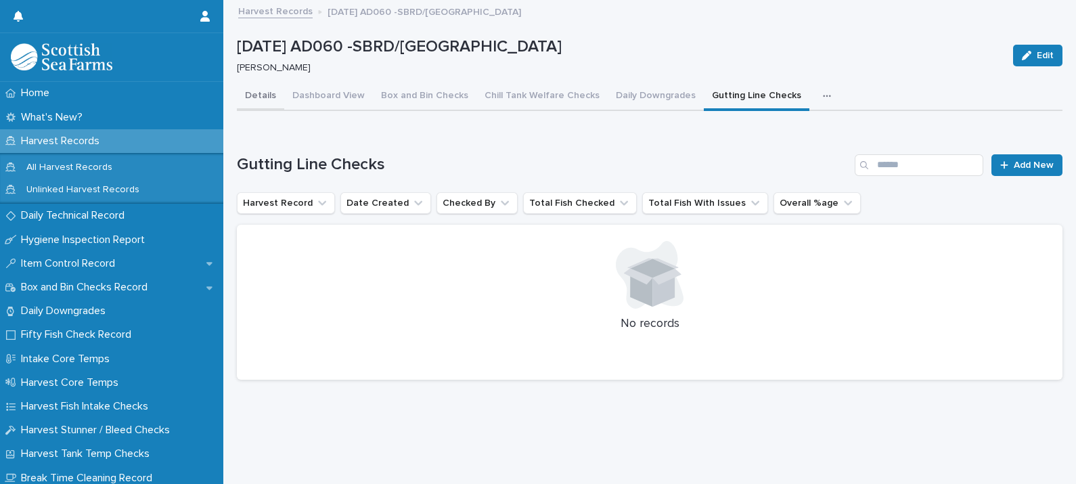
click at [253, 100] on button "Details" at bounding box center [260, 97] width 47 height 28
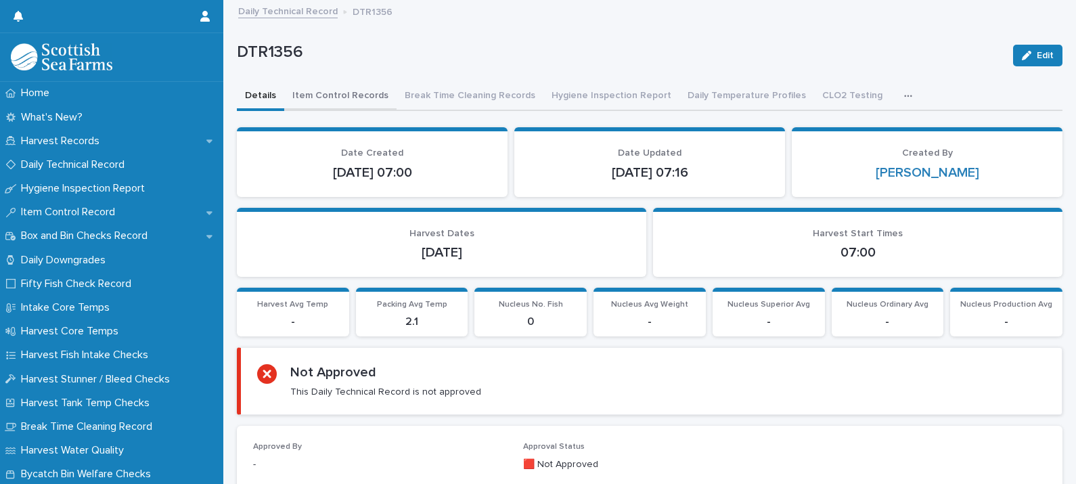
click at [350, 93] on button "Item Control Records" at bounding box center [340, 97] width 112 height 28
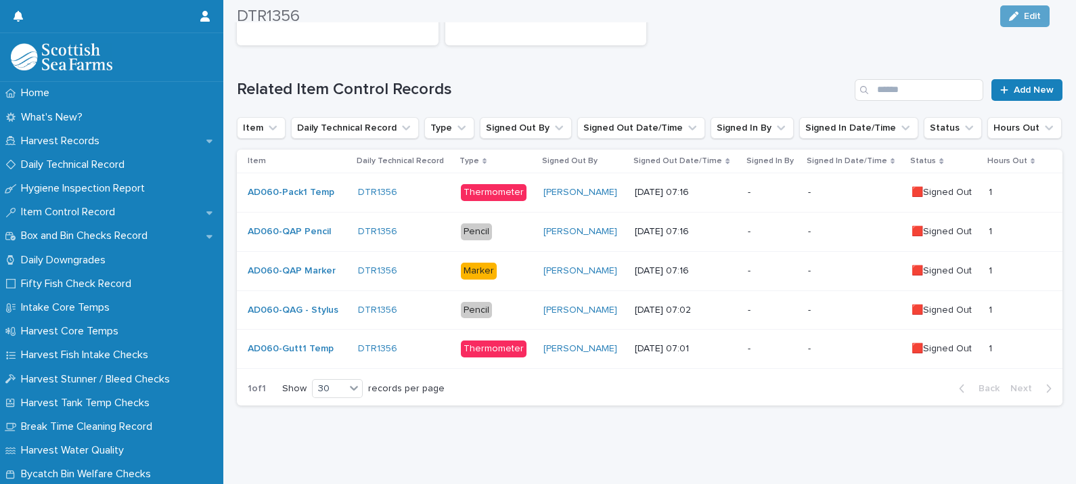
scroll to position [201, 0]
click at [784, 305] on p "-" at bounding box center [772, 311] width 49 height 12
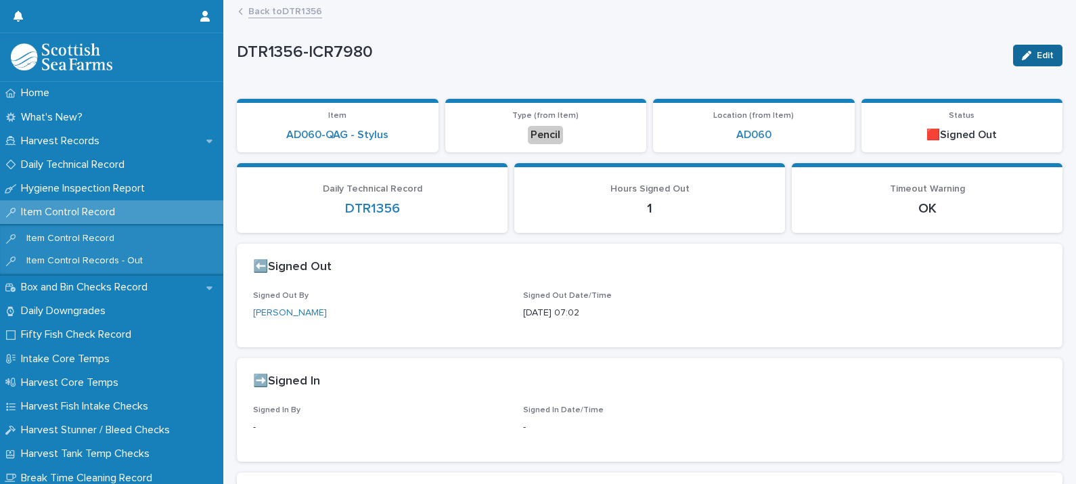
click at [1037, 54] on span "Edit" at bounding box center [1045, 55] width 17 height 9
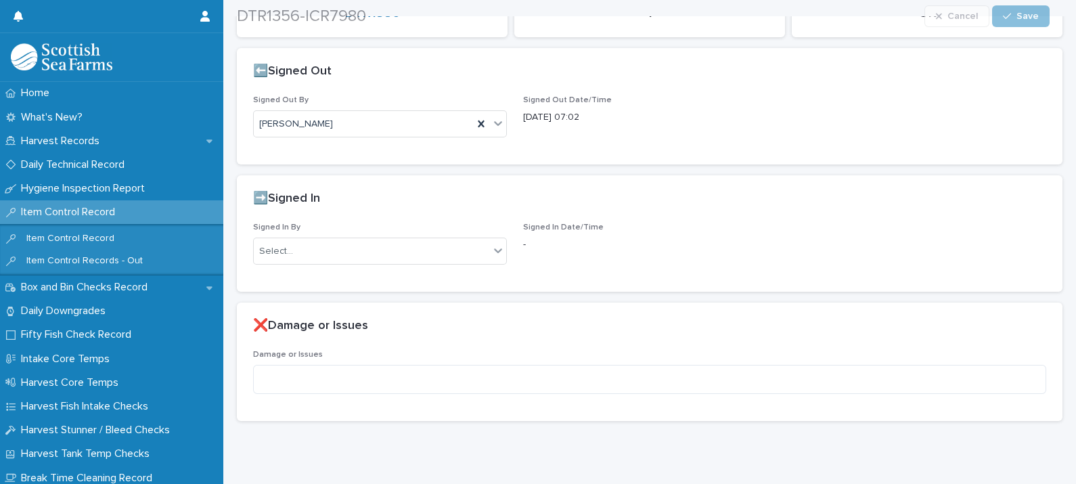
scroll to position [223, 0]
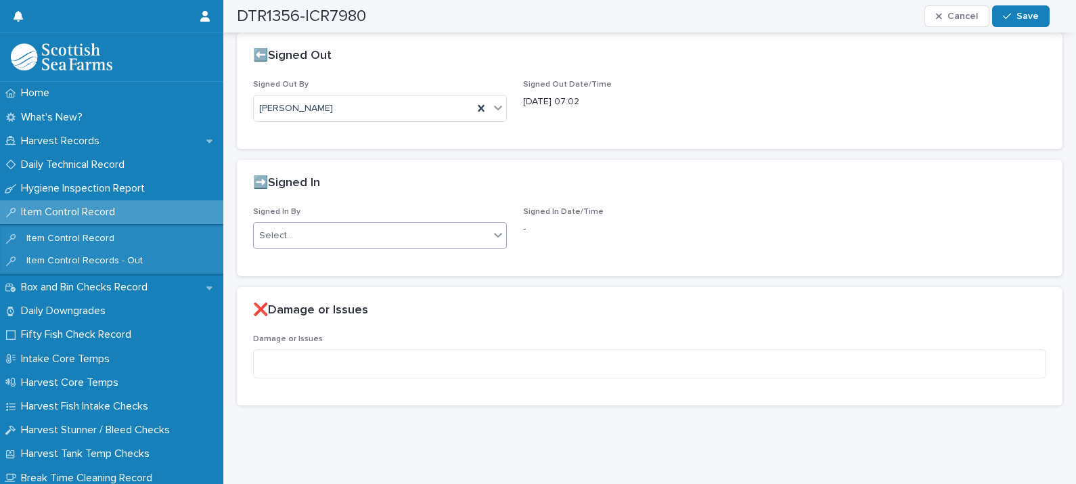
click at [315, 225] on div "Select..." at bounding box center [372, 236] width 236 height 22
type input "*******"
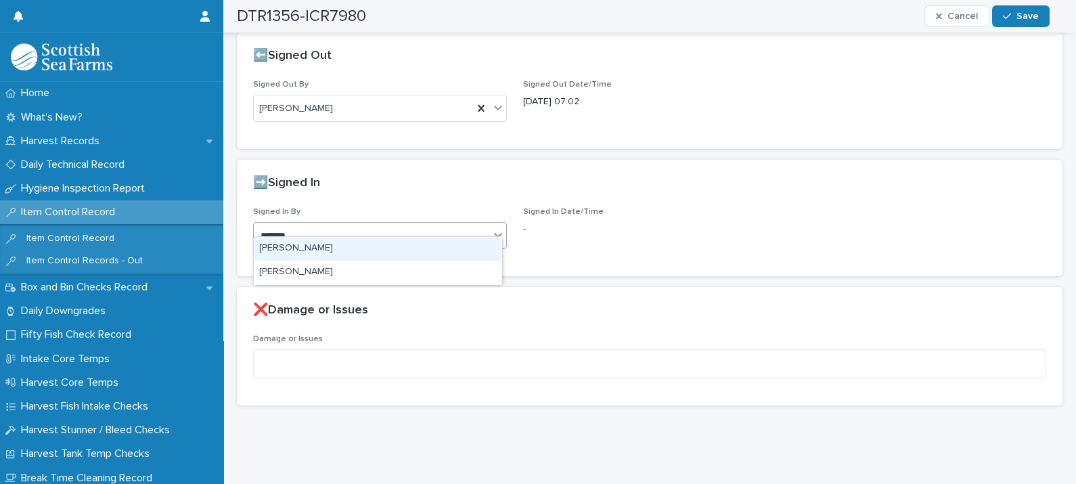
click at [322, 247] on div "[PERSON_NAME]" at bounding box center [378, 249] width 248 height 24
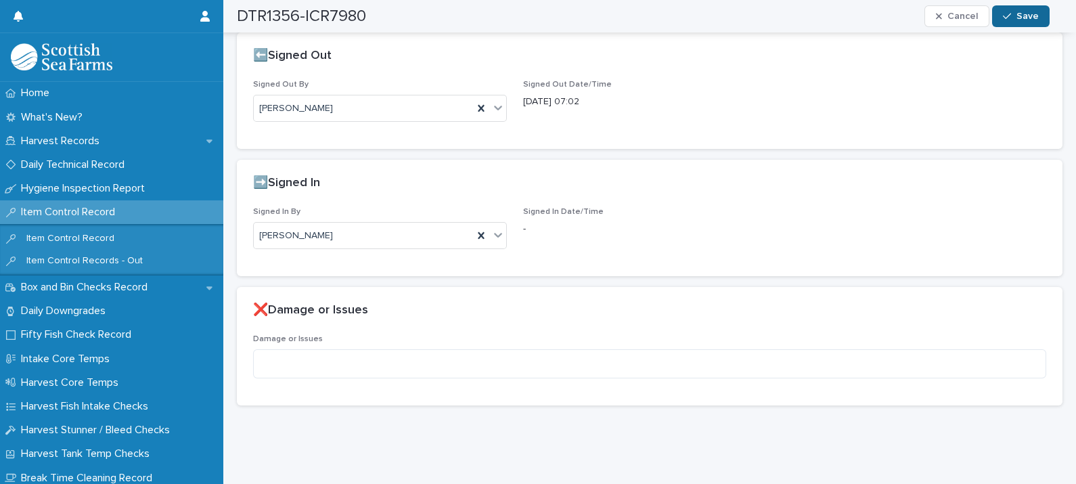
click at [1028, 20] on span "Save" at bounding box center [1028, 16] width 22 height 9
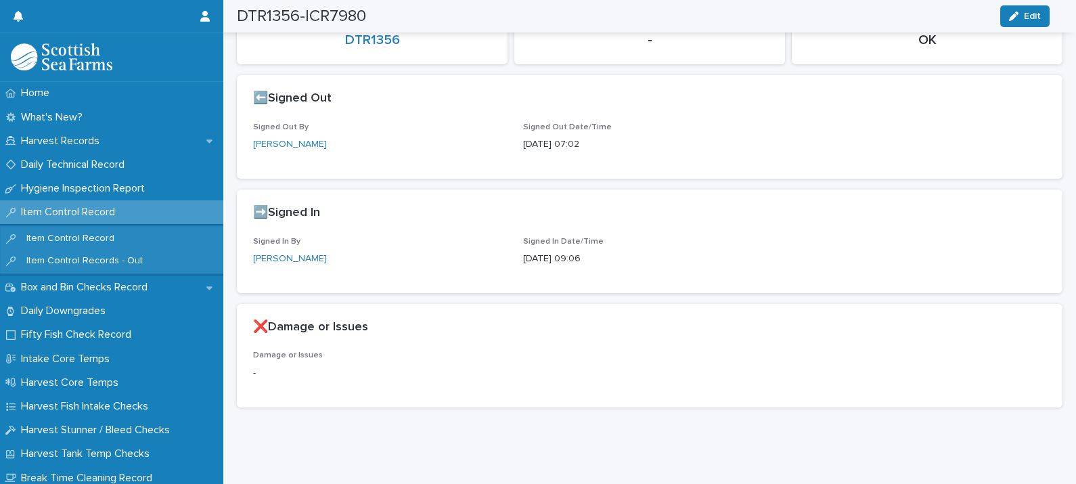
scroll to position [0, 0]
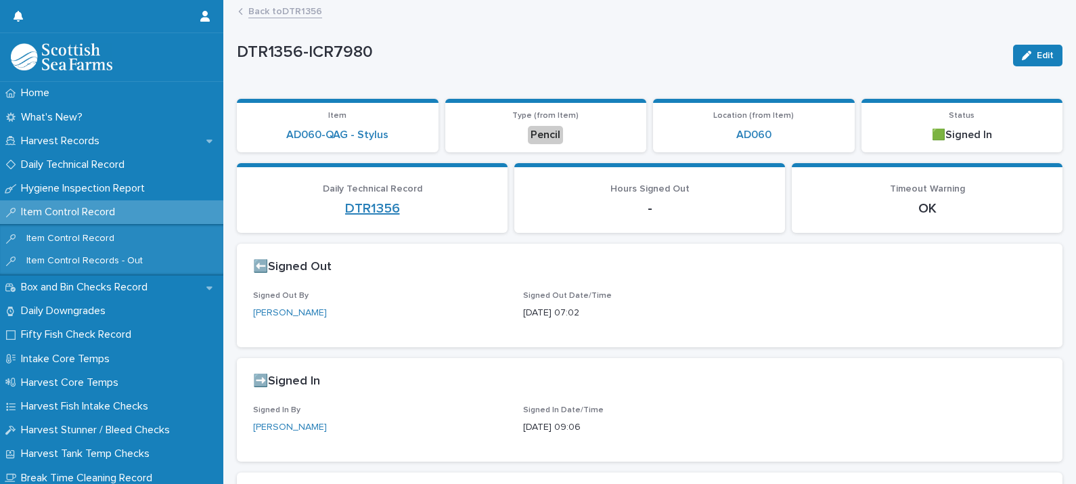
click at [376, 207] on link "DTR1356" at bounding box center [372, 208] width 55 height 16
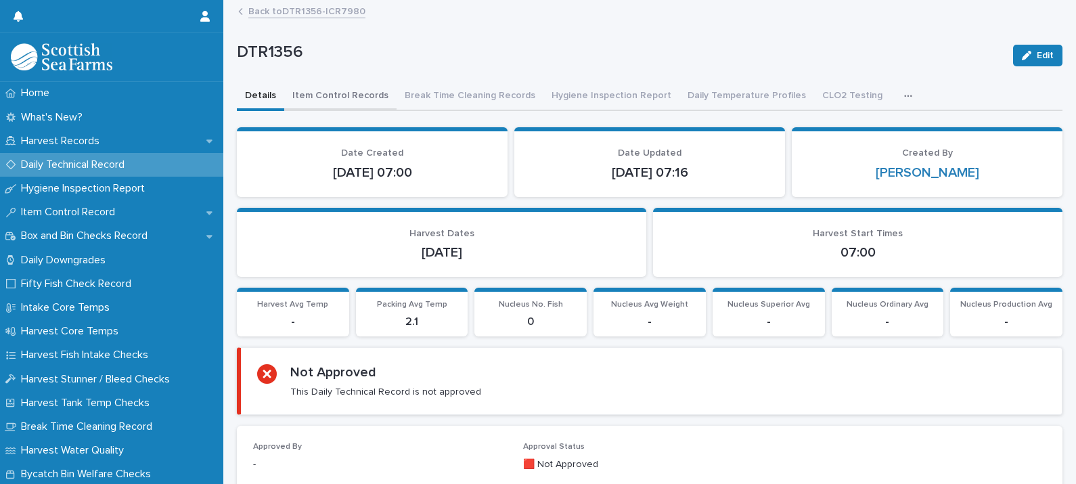
click at [352, 96] on button "Item Control Records" at bounding box center [340, 97] width 112 height 28
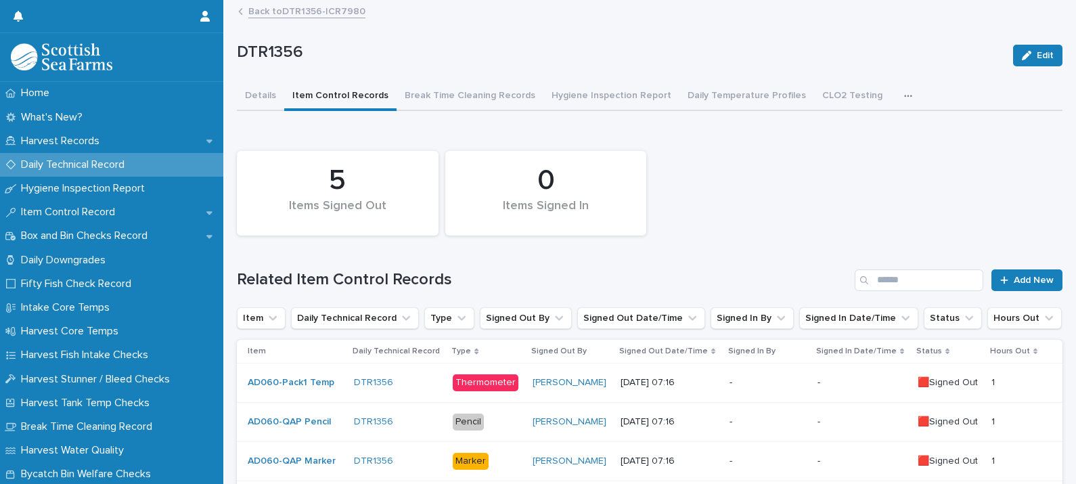
scroll to position [201, 0]
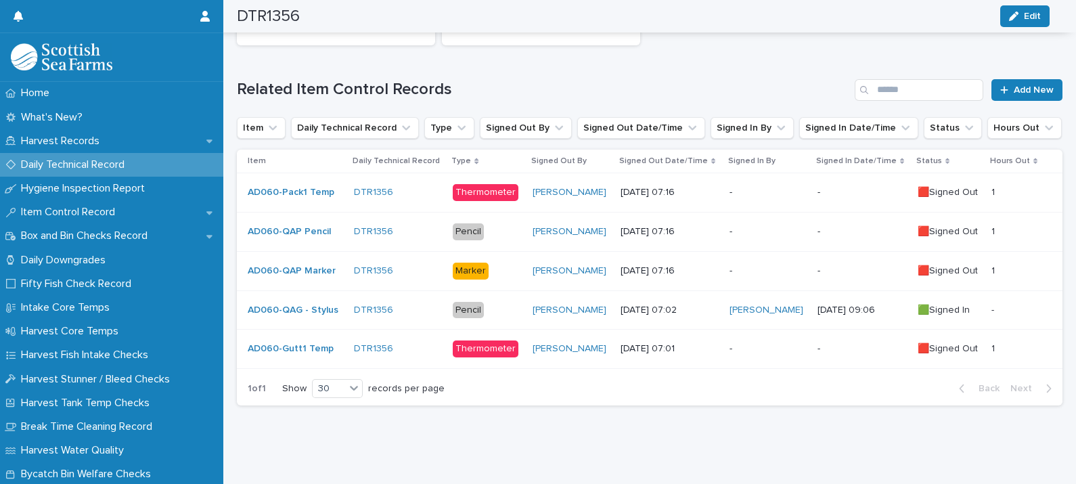
click at [768, 343] on p "-" at bounding box center [768, 349] width 77 height 12
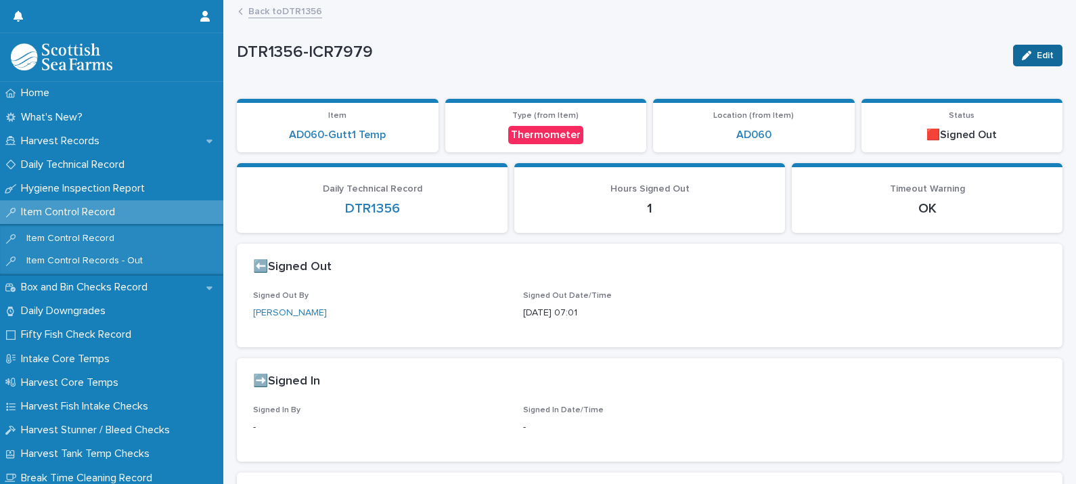
click at [1037, 58] on span "Edit" at bounding box center [1045, 55] width 17 height 9
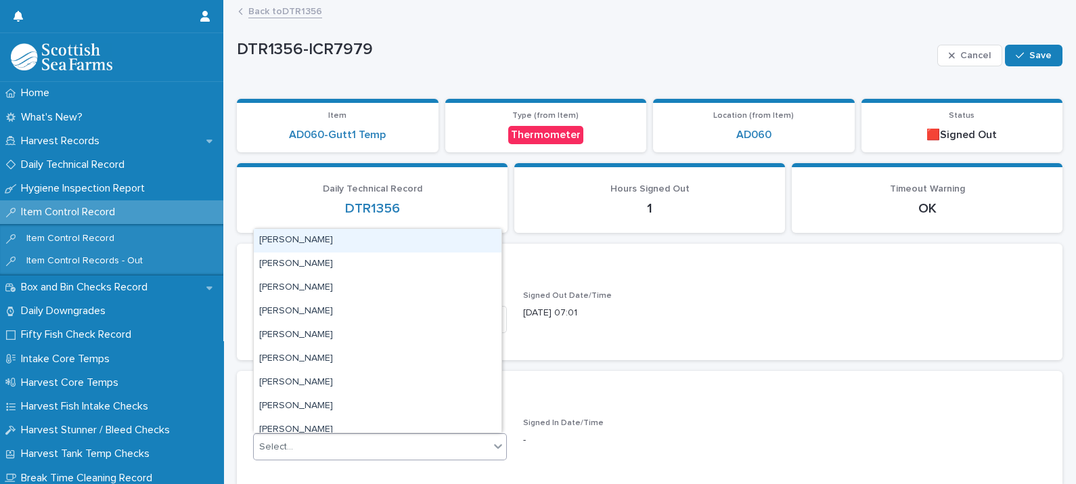
click at [328, 442] on div "Select..." at bounding box center [372, 447] width 236 height 22
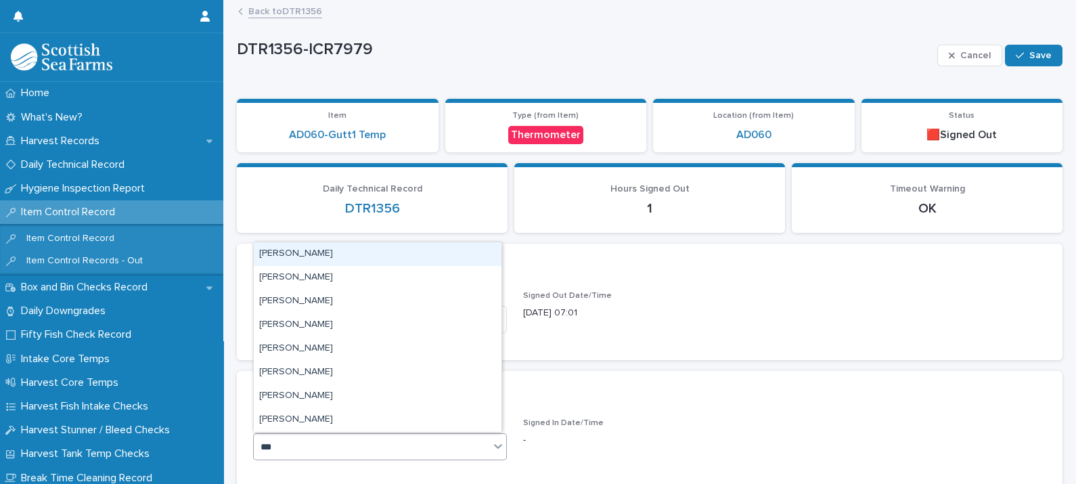
type input "****"
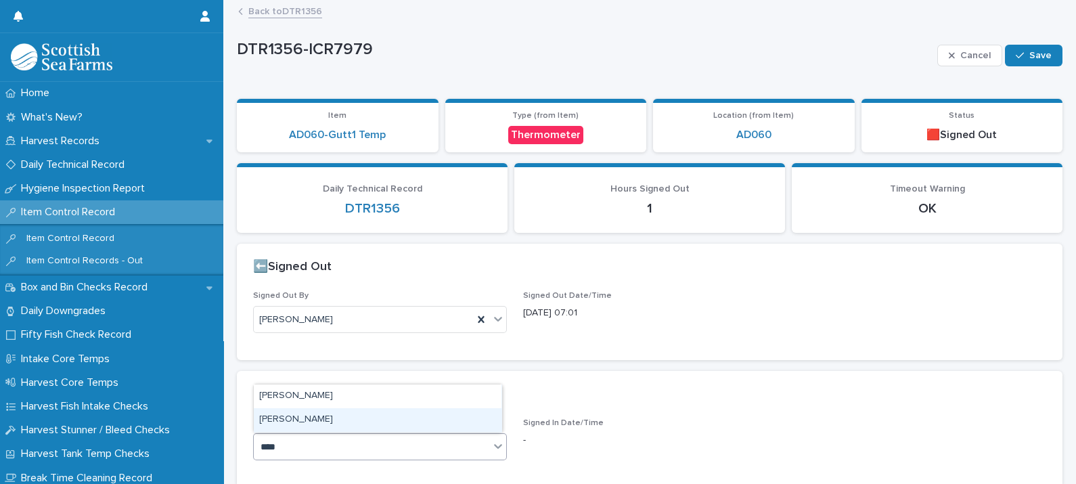
click at [308, 421] on div "[PERSON_NAME]" at bounding box center [378, 420] width 248 height 24
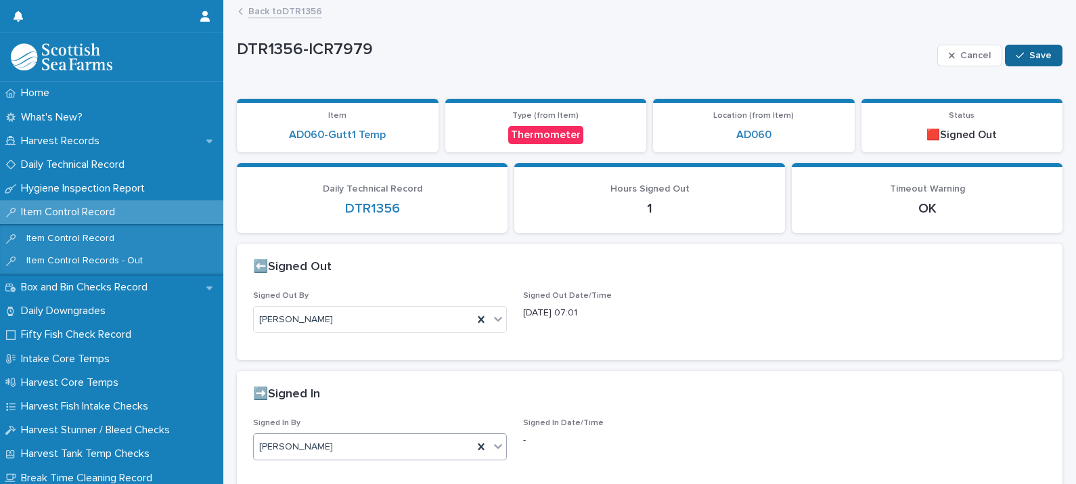
click at [1040, 56] on button "Save" at bounding box center [1034, 56] width 58 height 22
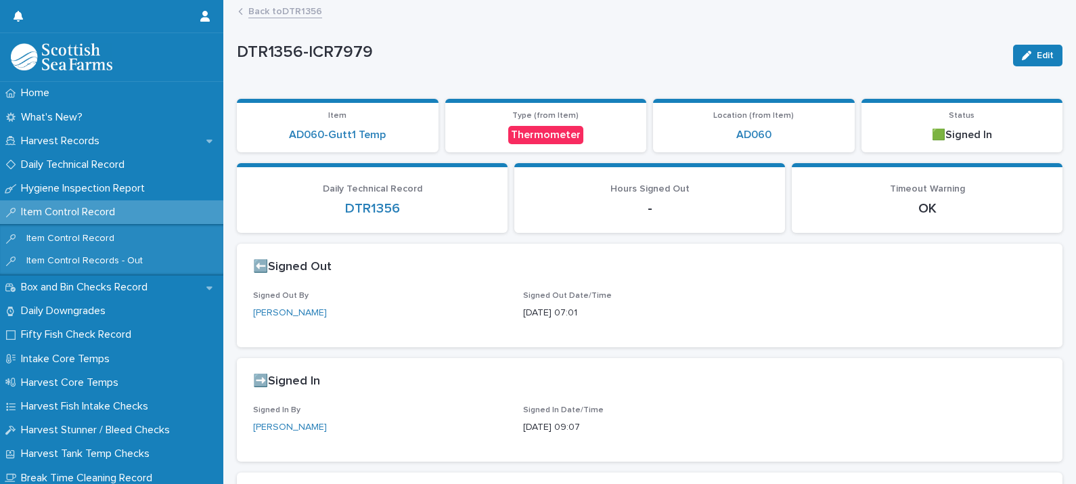
click at [371, 196] on div "Daily Technical Record DTR1356" at bounding box center [372, 199] width 238 height 33
click at [374, 204] on link "DTR1356" at bounding box center [372, 208] width 55 height 16
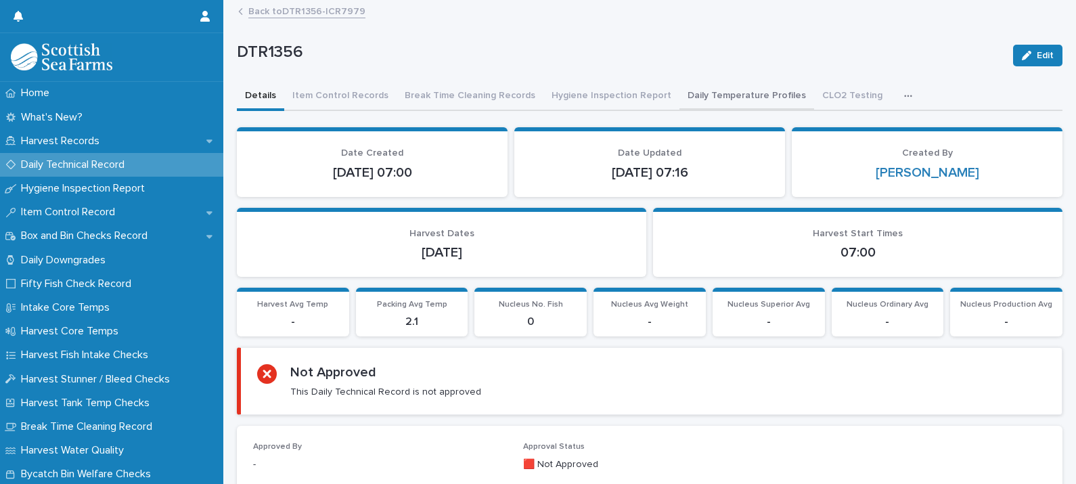
click at [753, 93] on button "Daily Temperature Profiles" at bounding box center [747, 97] width 135 height 28
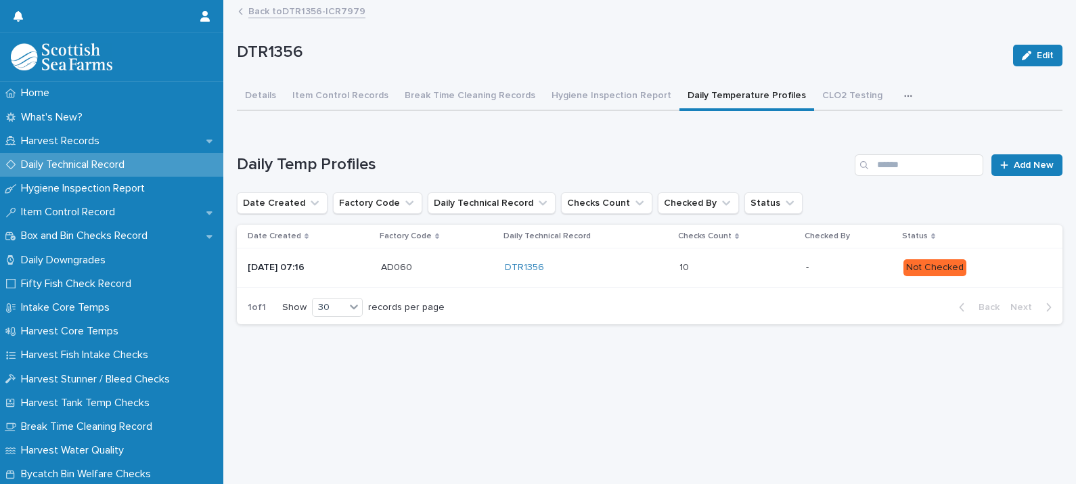
click at [779, 277] on div "10 10" at bounding box center [738, 268] width 116 height 22
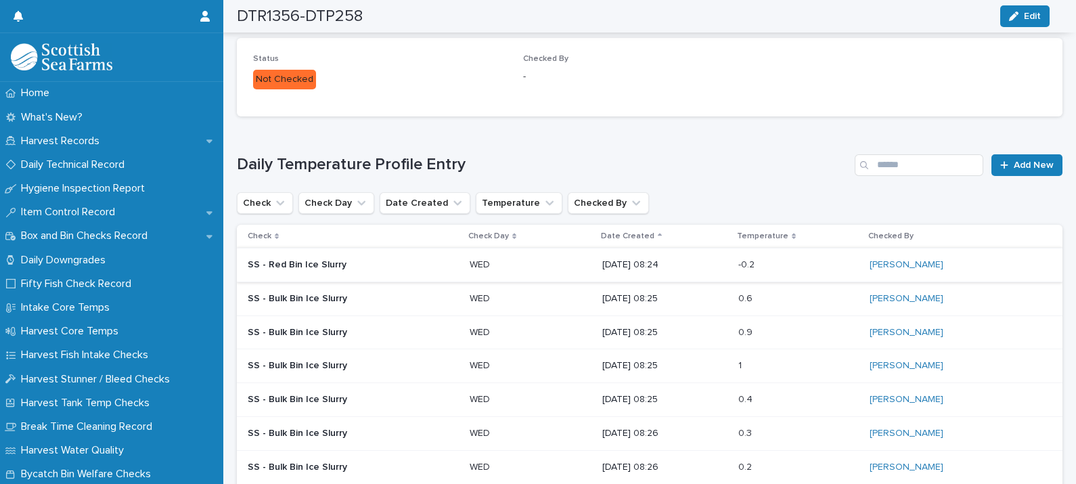
scroll to position [307, 0]
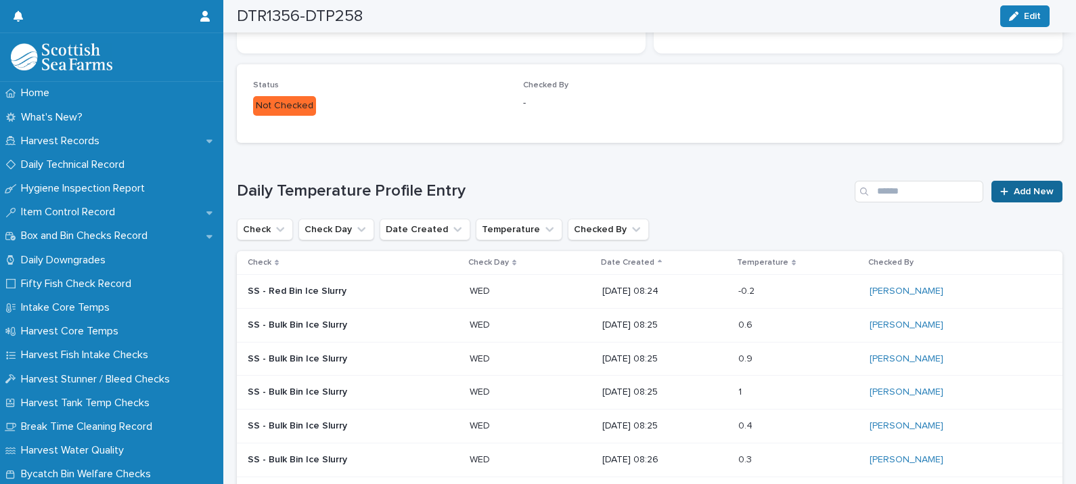
click at [1014, 195] on span "Add New" at bounding box center [1034, 191] width 40 height 9
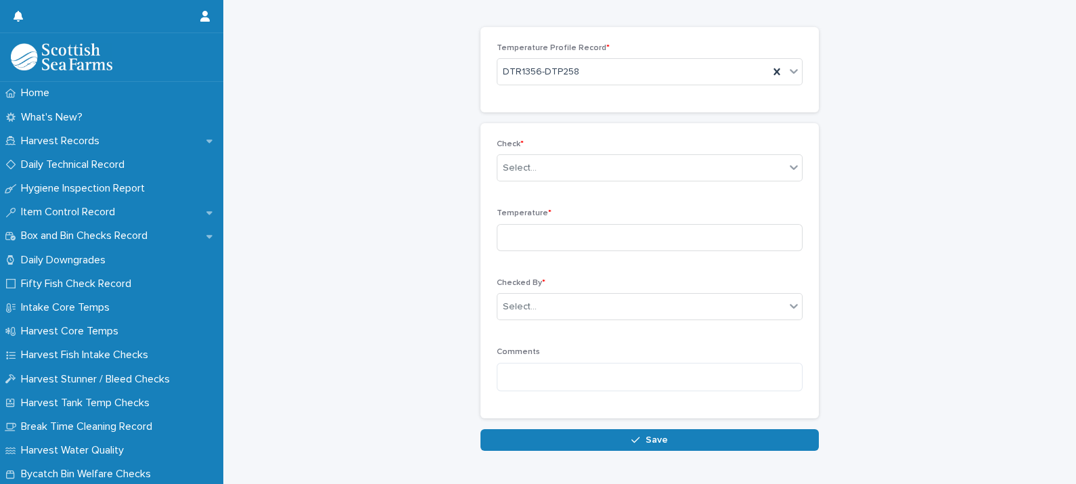
scroll to position [97, 0]
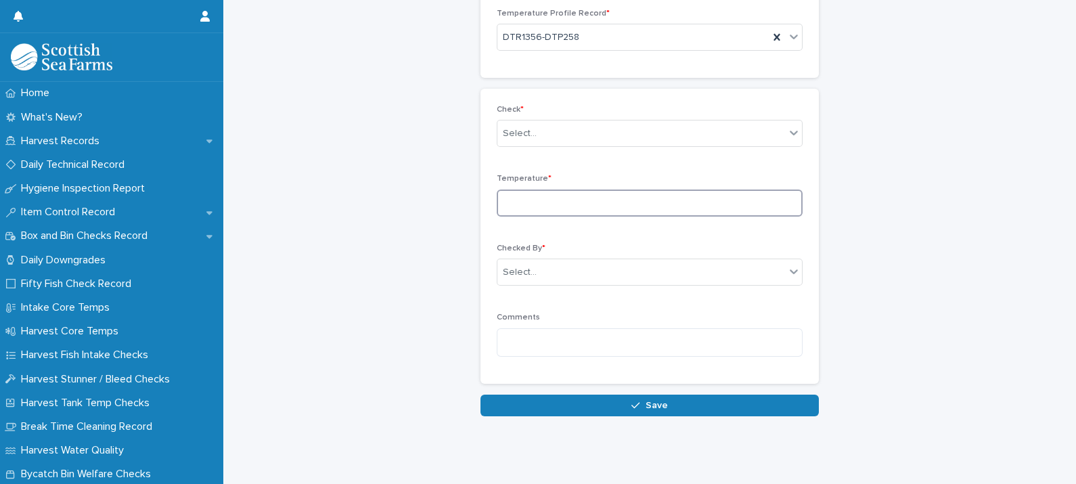
click at [555, 193] on input at bounding box center [650, 203] width 306 height 27
click at [538, 123] on div "Select..." at bounding box center [642, 134] width 288 height 22
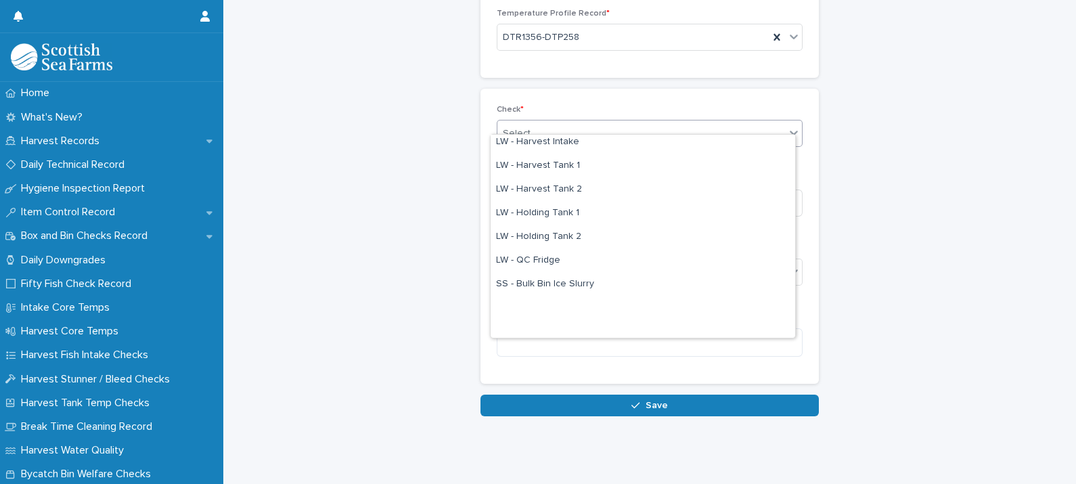
scroll to position [247, 0]
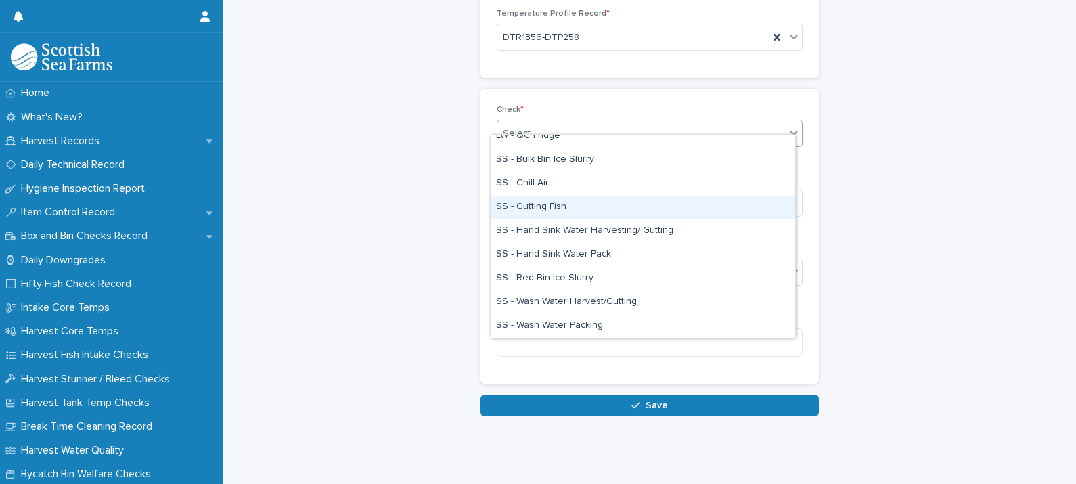
click at [558, 205] on div "SS - Gutting Fish" at bounding box center [643, 208] width 305 height 24
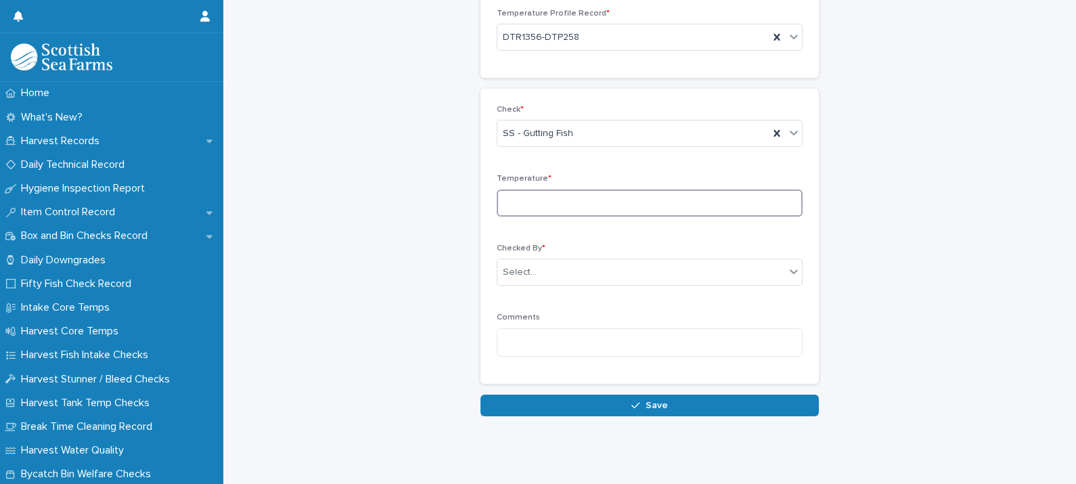
click at [547, 198] on input at bounding box center [650, 203] width 306 height 27
type input "***"
click at [551, 273] on div "Checked By * Select..." at bounding box center [650, 270] width 306 height 53
click at [550, 269] on div "Select..." at bounding box center [642, 272] width 288 height 22
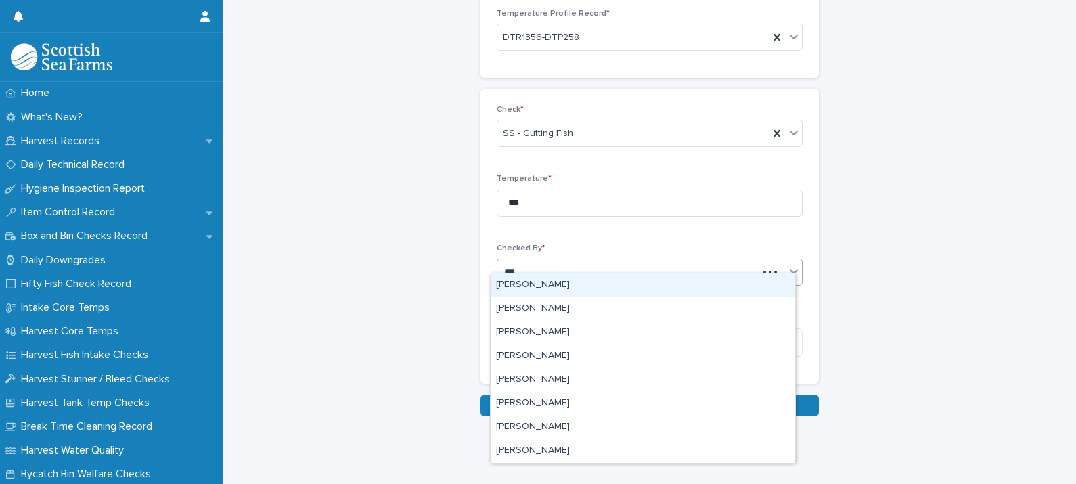
type input "****"
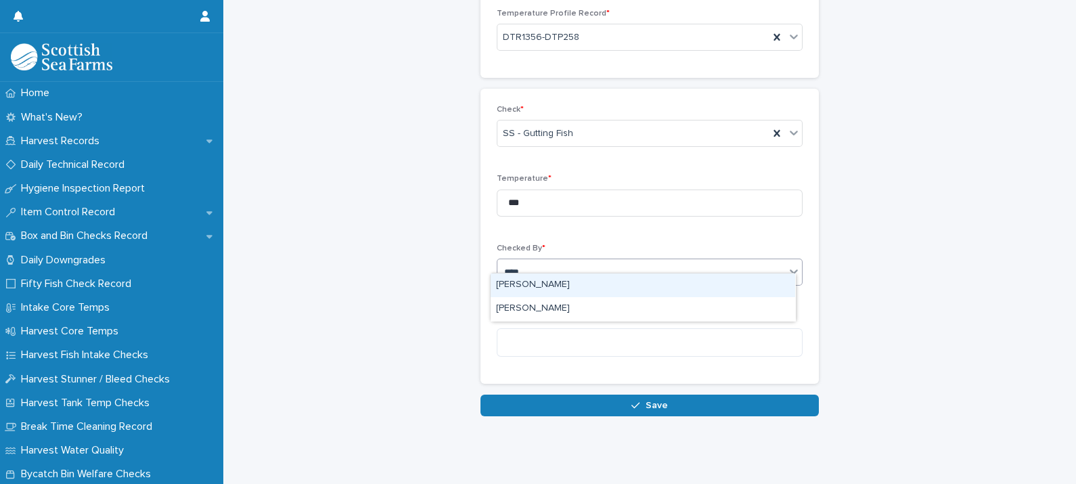
click at [582, 283] on div "[PERSON_NAME]" at bounding box center [643, 285] width 305 height 24
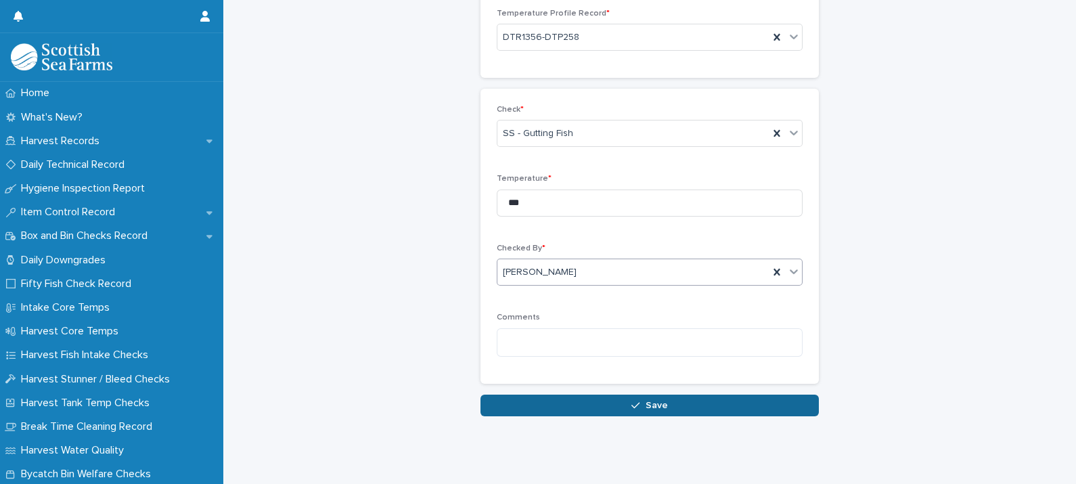
click at [612, 395] on button "Save" at bounding box center [650, 406] width 338 height 22
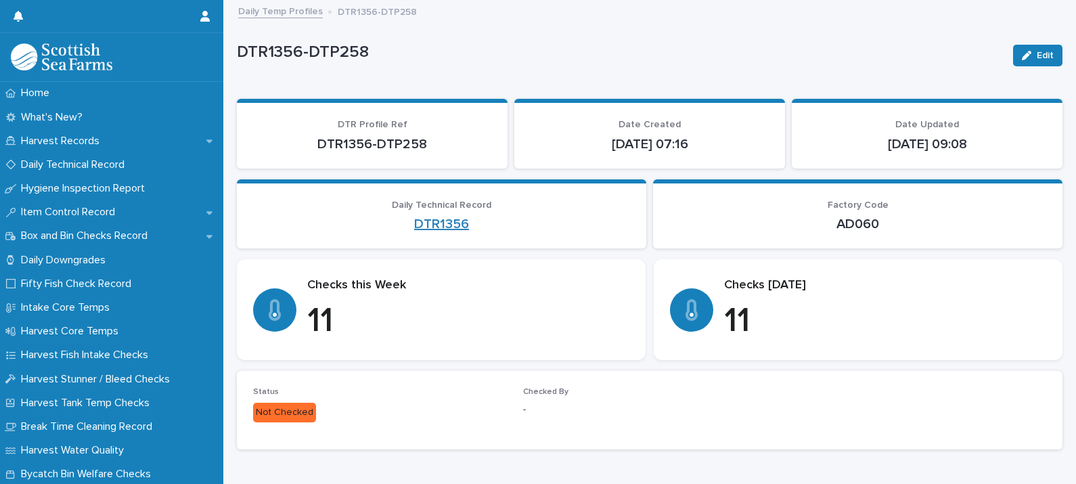
click at [426, 228] on link "DTR1356" at bounding box center [441, 224] width 55 height 16
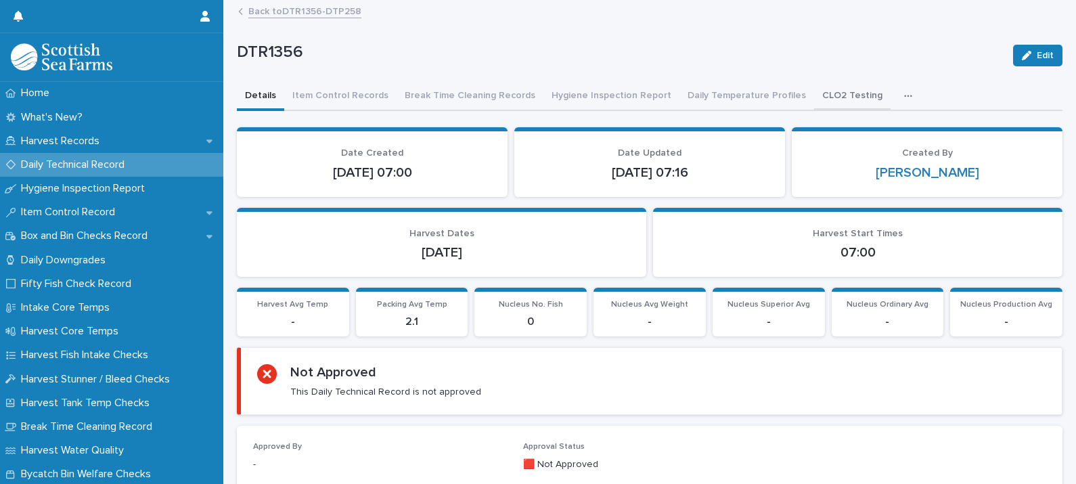
click at [835, 96] on button "CLO2 Testing" at bounding box center [852, 97] width 76 height 28
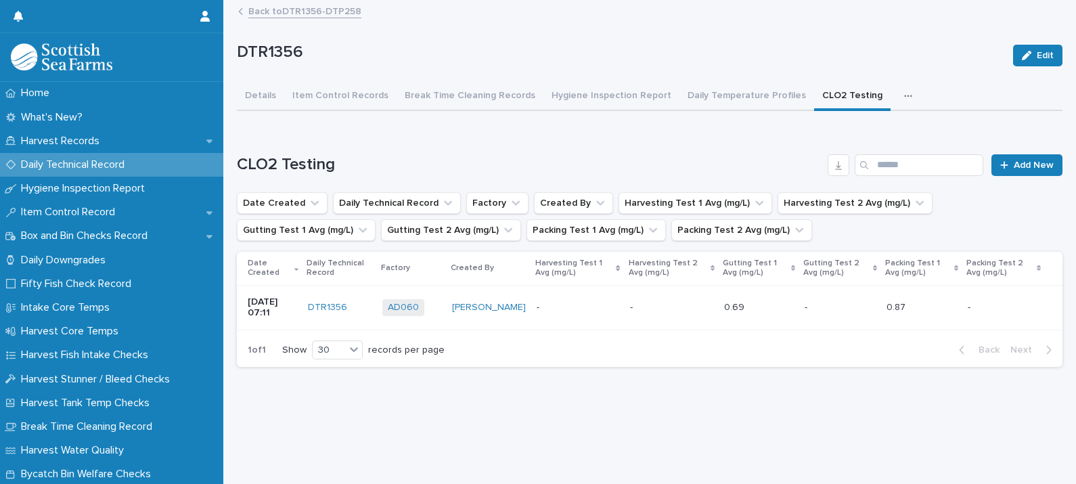
click at [904, 96] on icon "button" at bounding box center [908, 95] width 8 height 9
click at [822, 132] on span "ATP Hand, Boots, Ear Defenders" at bounding box center [823, 130] width 141 height 9
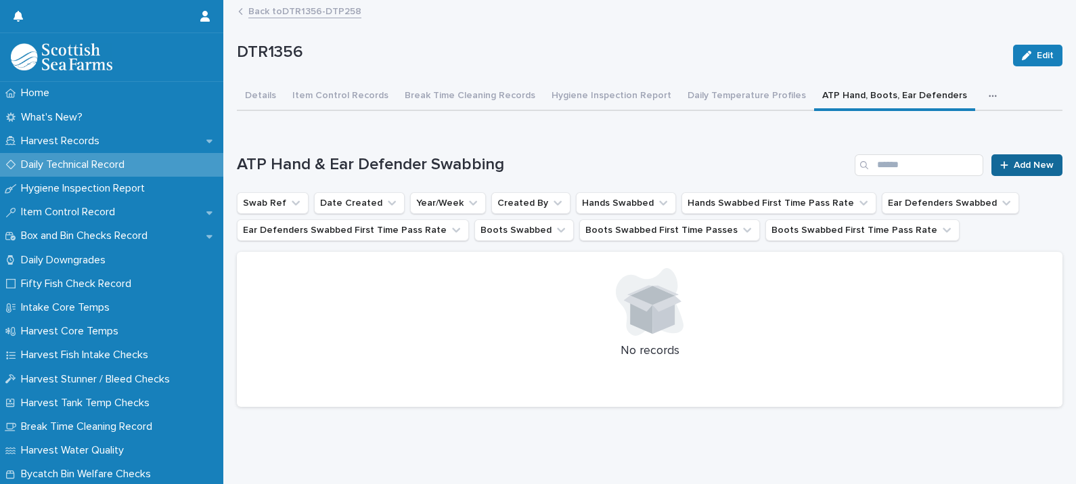
click at [1014, 165] on span "Add New" at bounding box center [1034, 164] width 40 height 9
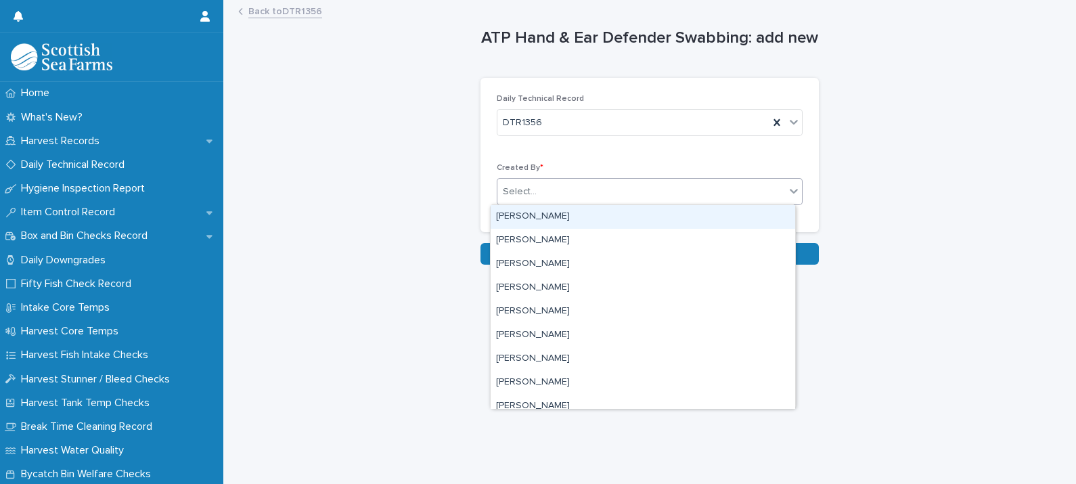
click at [532, 189] on div "Select..." at bounding box center [642, 192] width 288 height 22
type input "****"
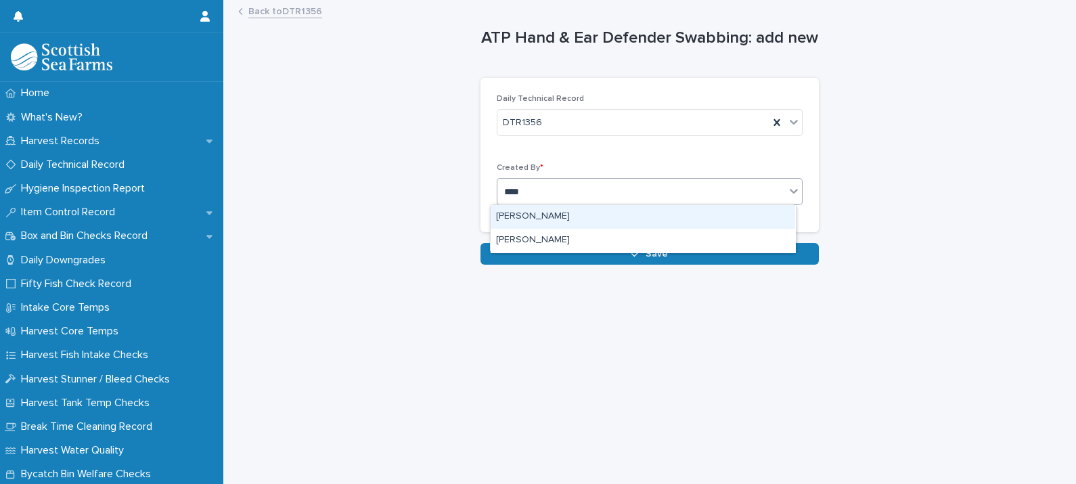
click at [548, 221] on div "[PERSON_NAME]" at bounding box center [643, 217] width 305 height 24
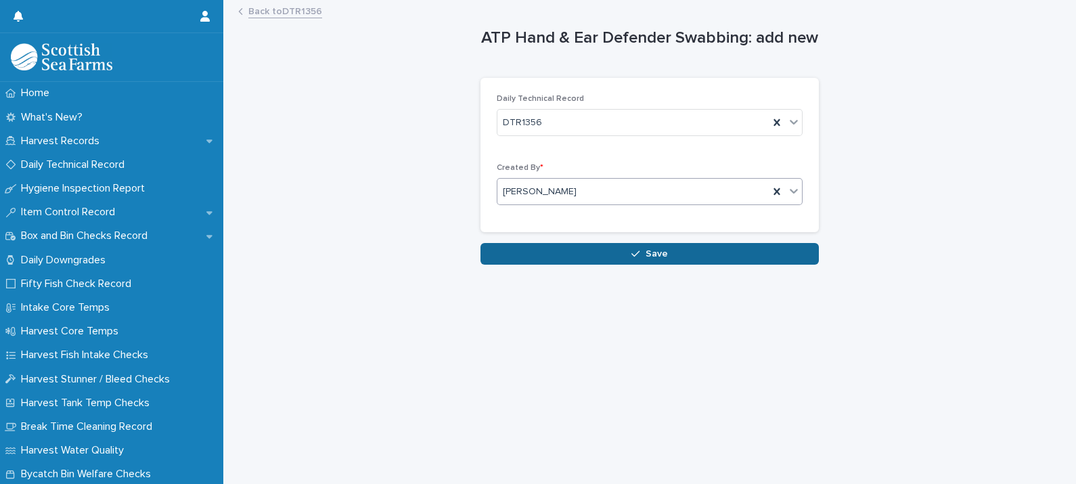
click at [595, 257] on button "Save" at bounding box center [650, 254] width 338 height 22
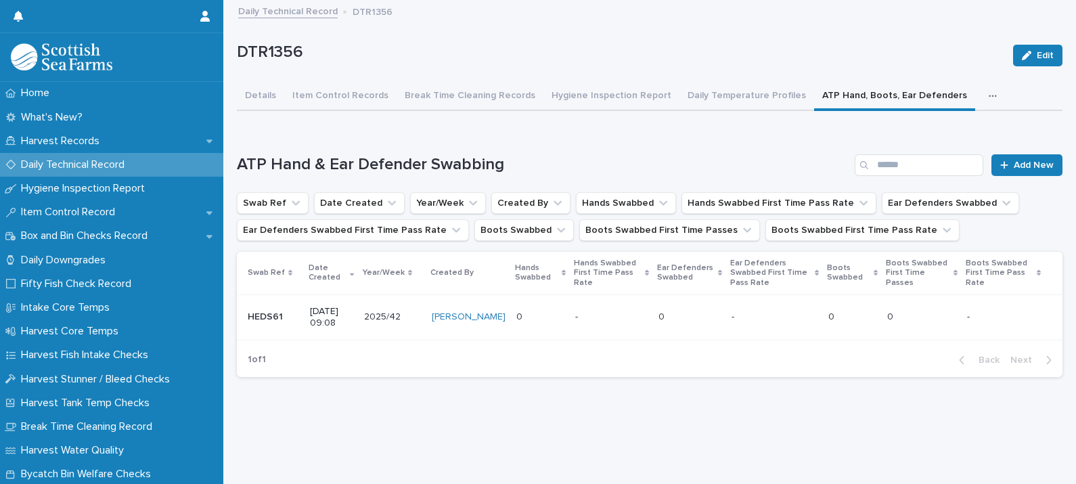
click at [782, 322] on div "- -" at bounding box center [775, 317] width 86 height 22
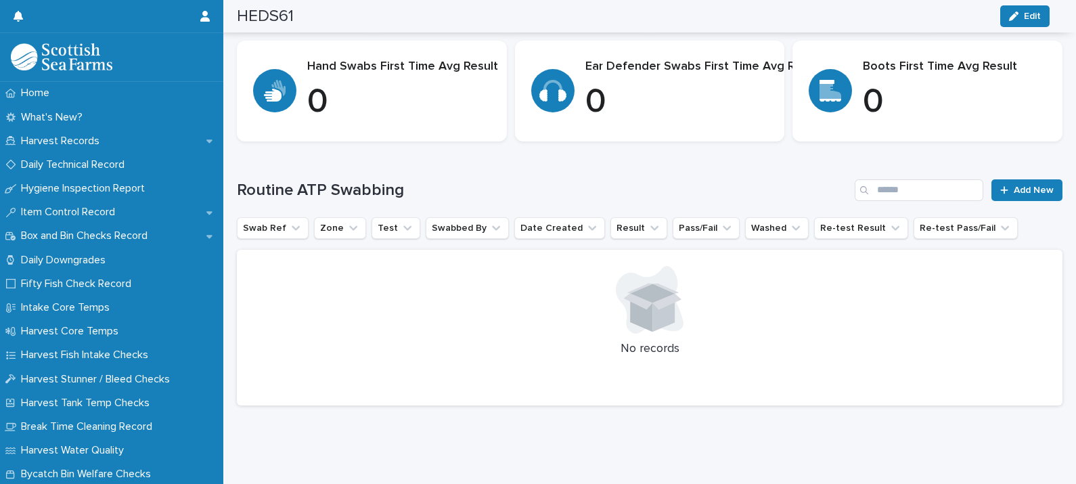
scroll to position [359, 0]
click at [1015, 185] on span "Add New" at bounding box center [1034, 189] width 40 height 9
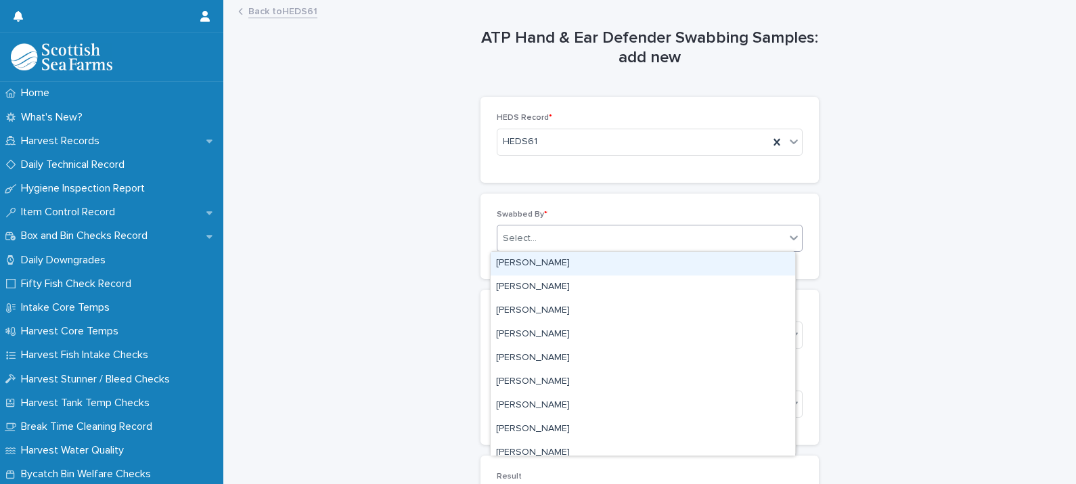
click at [548, 246] on div "Select..." at bounding box center [642, 238] width 288 height 22
type input "****"
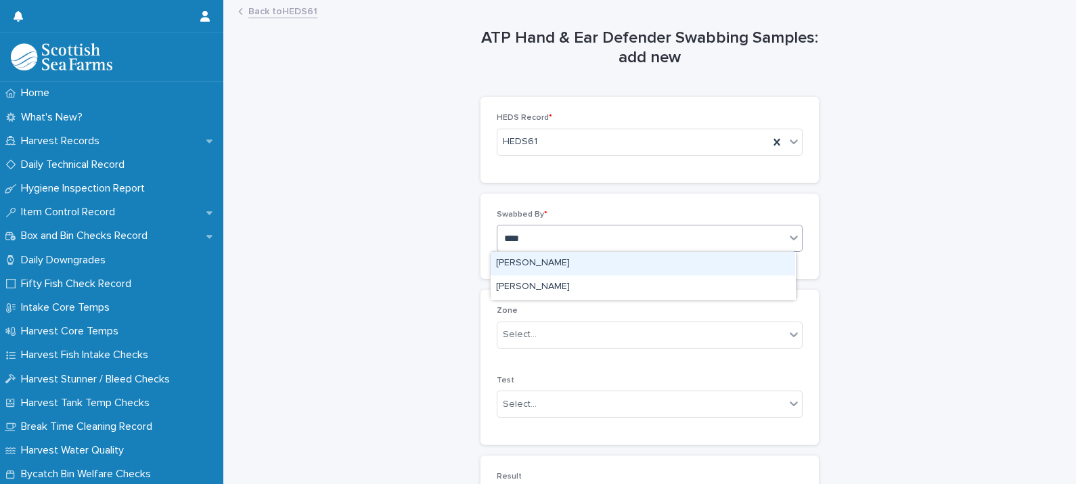
click at [557, 263] on div "[PERSON_NAME]" at bounding box center [643, 264] width 305 height 24
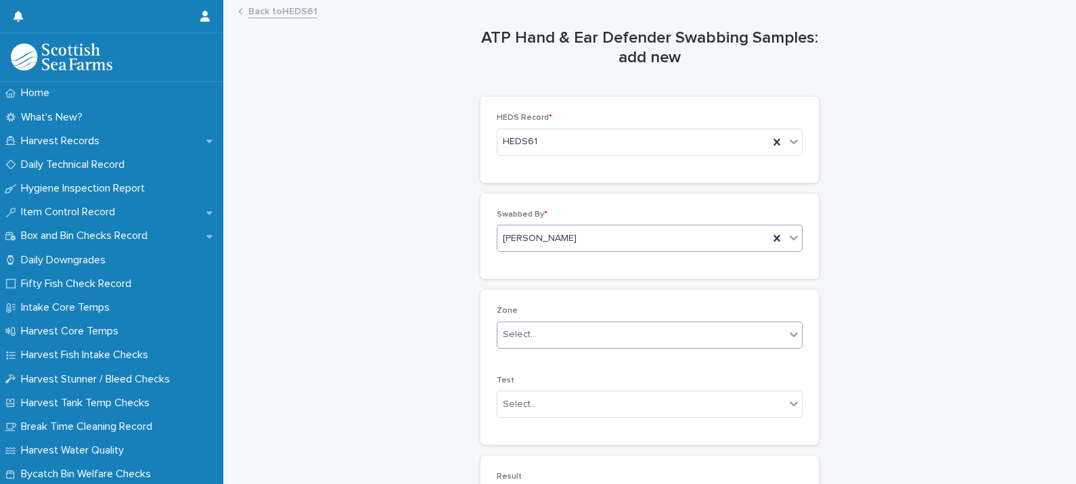
click at [536, 338] on div "Select..." at bounding box center [642, 335] width 288 height 22
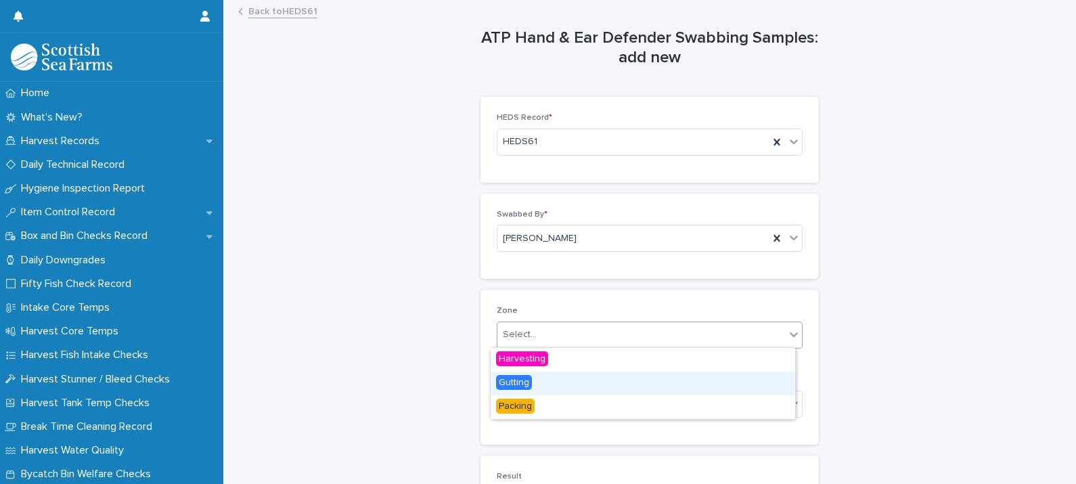
click at [525, 379] on span "Gutting" at bounding box center [514, 382] width 36 height 15
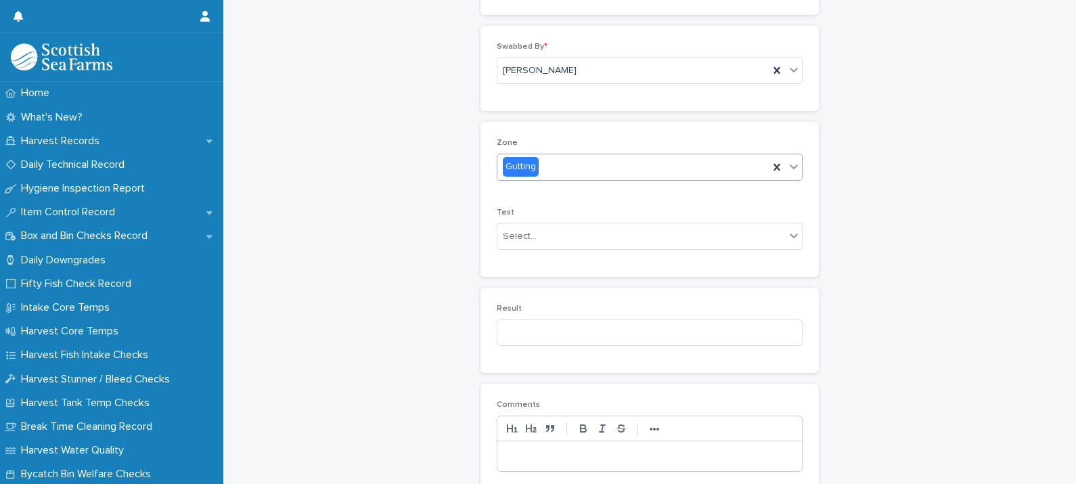
scroll to position [169, 0]
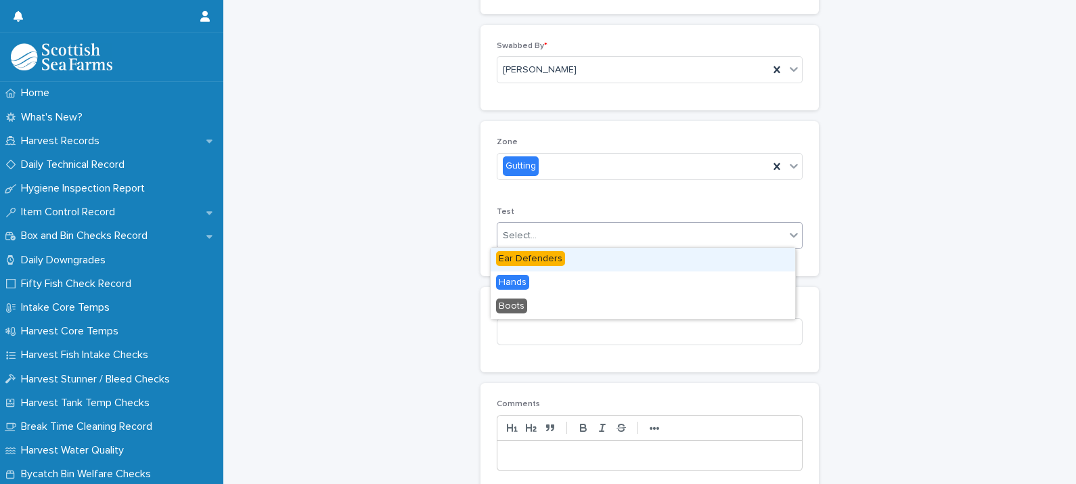
click at [542, 243] on div "Select..." at bounding box center [642, 236] width 288 height 22
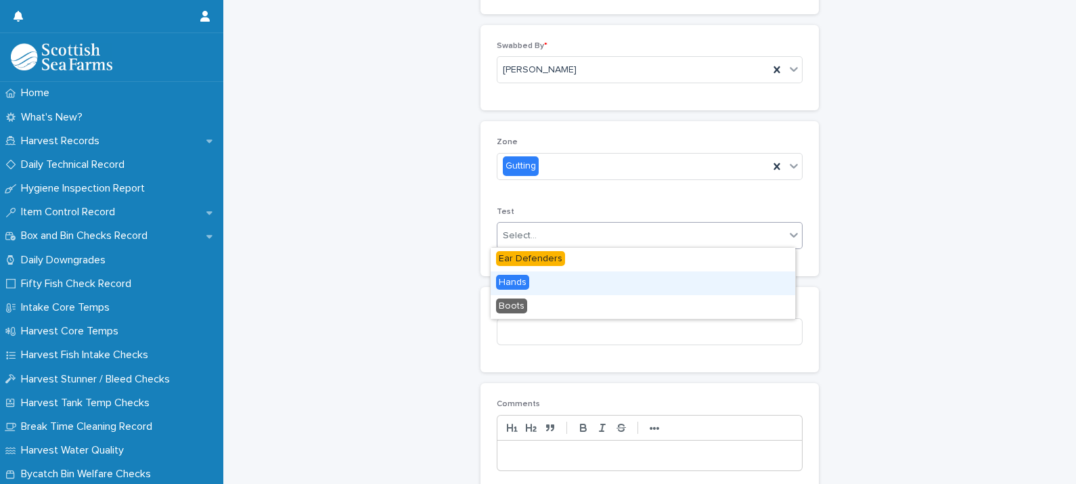
click at [517, 286] on span "Hands" at bounding box center [512, 282] width 33 height 15
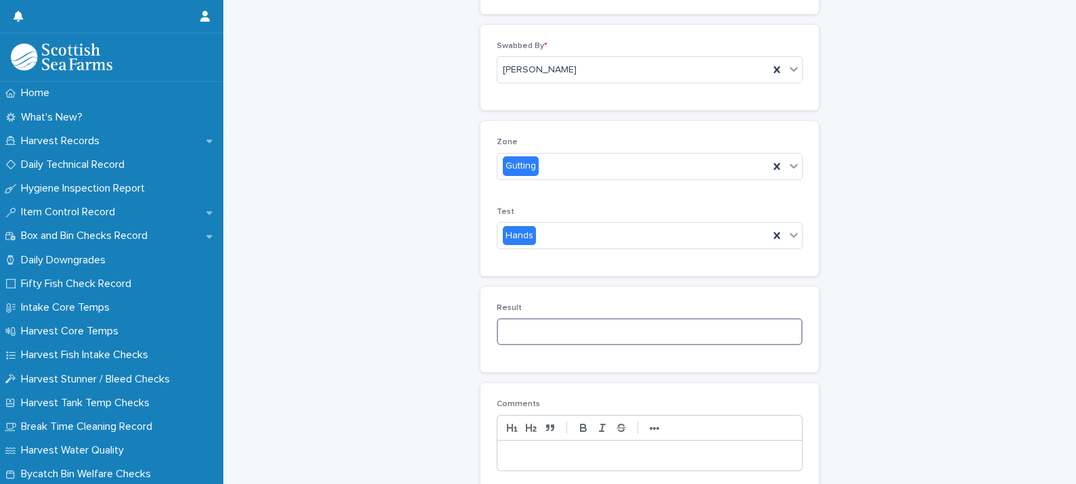
click at [532, 322] on input at bounding box center [650, 331] width 306 height 27
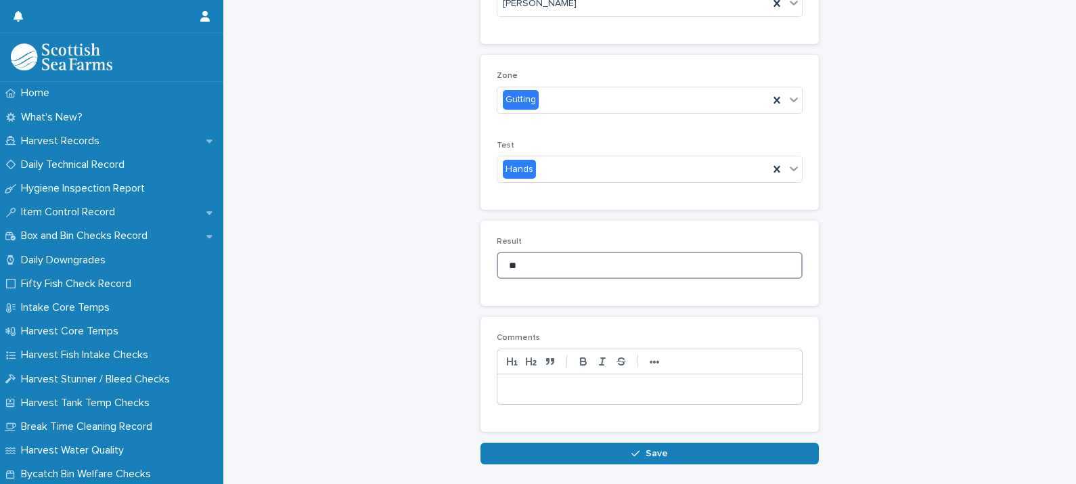
scroll to position [294, 0]
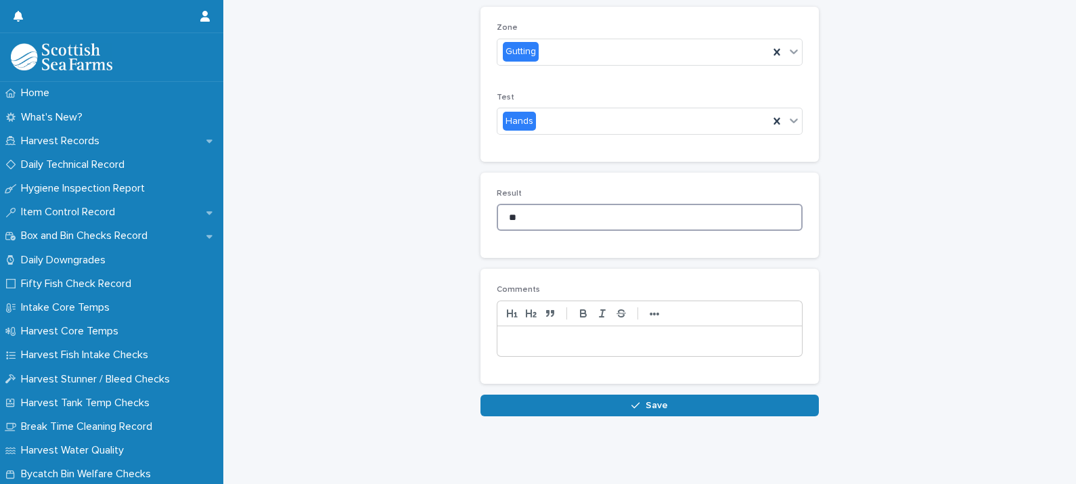
type input "**"
click at [645, 335] on p at bounding box center [650, 341] width 284 height 14
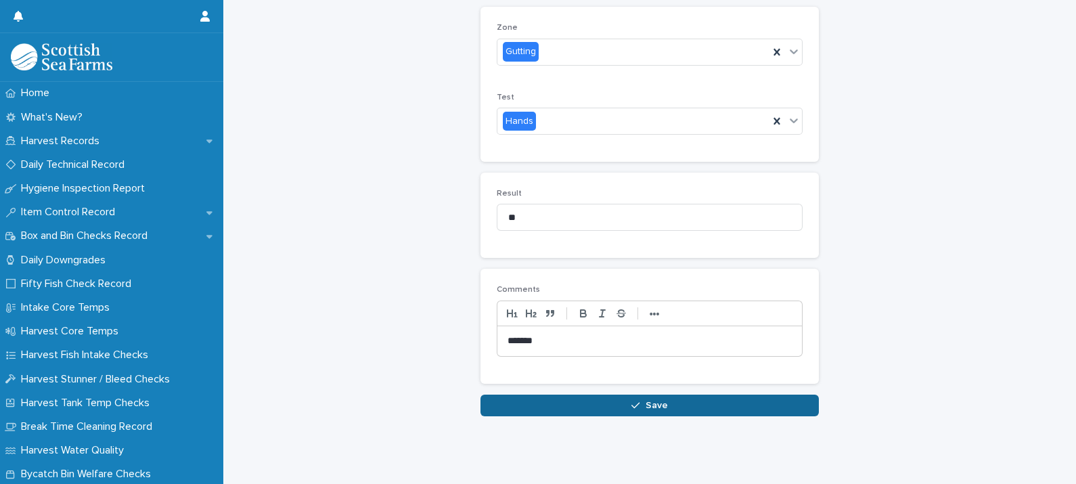
click at [619, 395] on button "Save" at bounding box center [650, 406] width 338 height 22
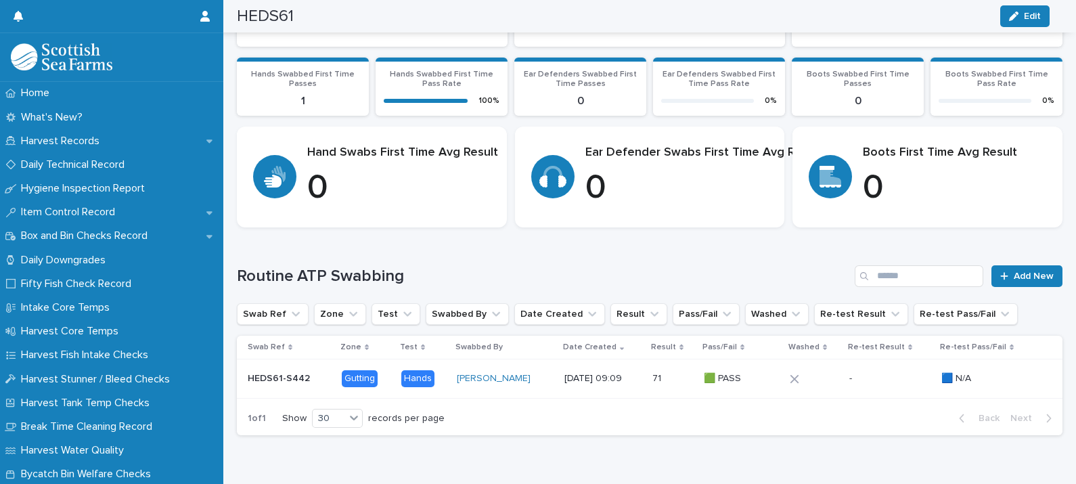
scroll to position [234, 0]
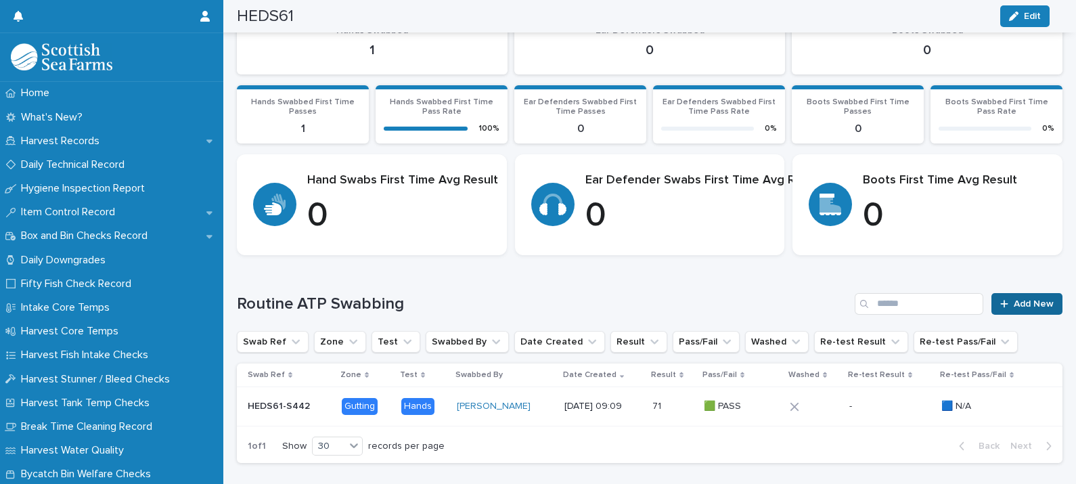
click at [1019, 303] on span "Add New" at bounding box center [1034, 303] width 40 height 9
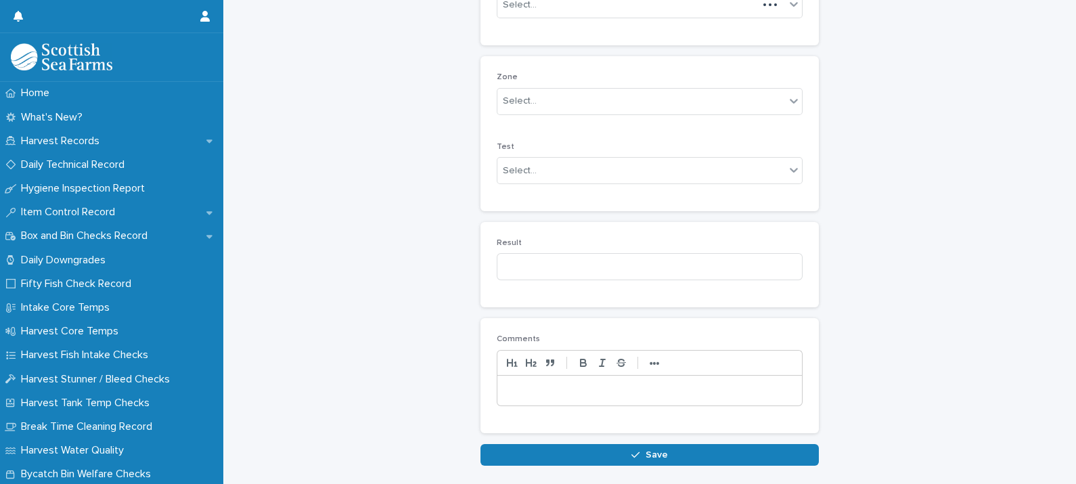
scroll to position [255, 0]
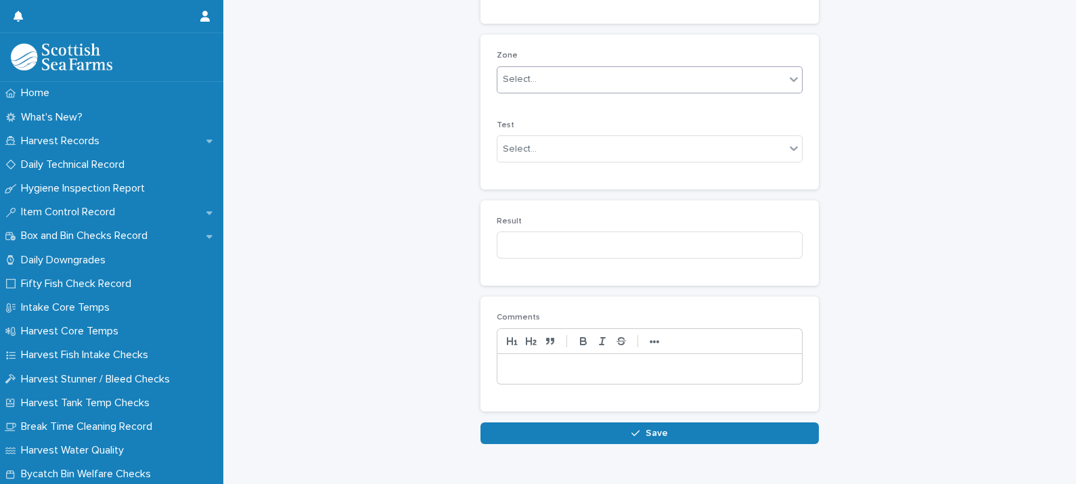
click at [528, 87] on div "Select..." at bounding box center [642, 79] width 288 height 22
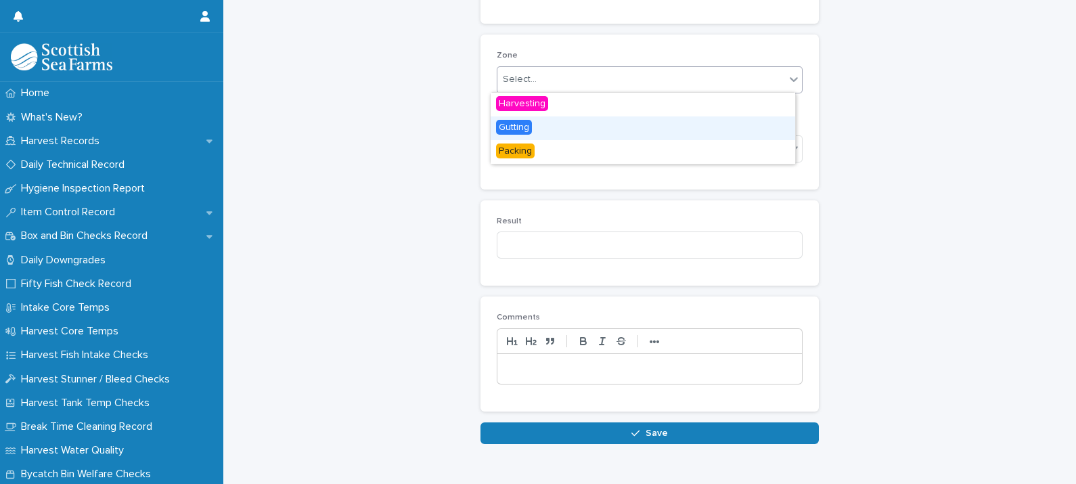
click at [529, 129] on span "Gutting" at bounding box center [514, 127] width 36 height 15
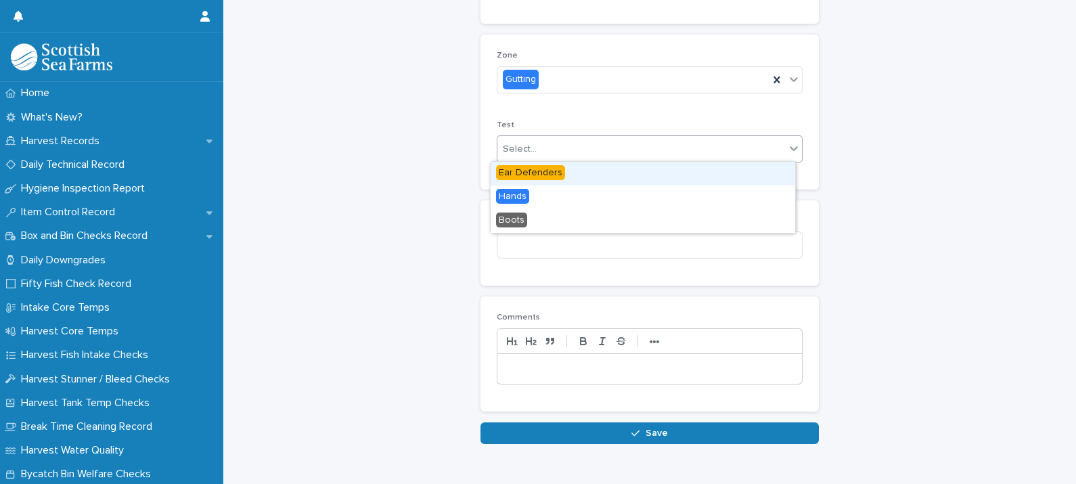
click at [538, 154] on div "Select..." at bounding box center [642, 149] width 288 height 22
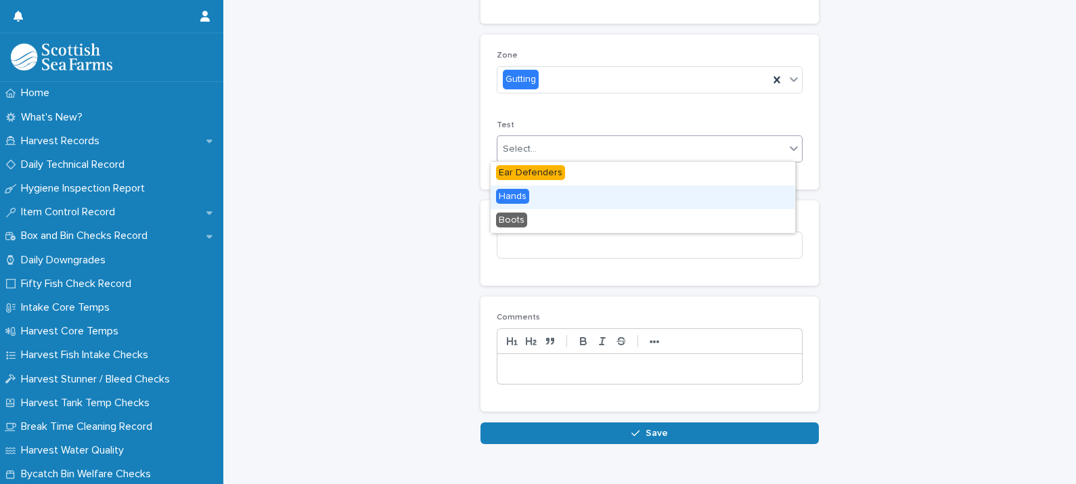
click at [531, 190] on div "Hands" at bounding box center [643, 197] width 305 height 24
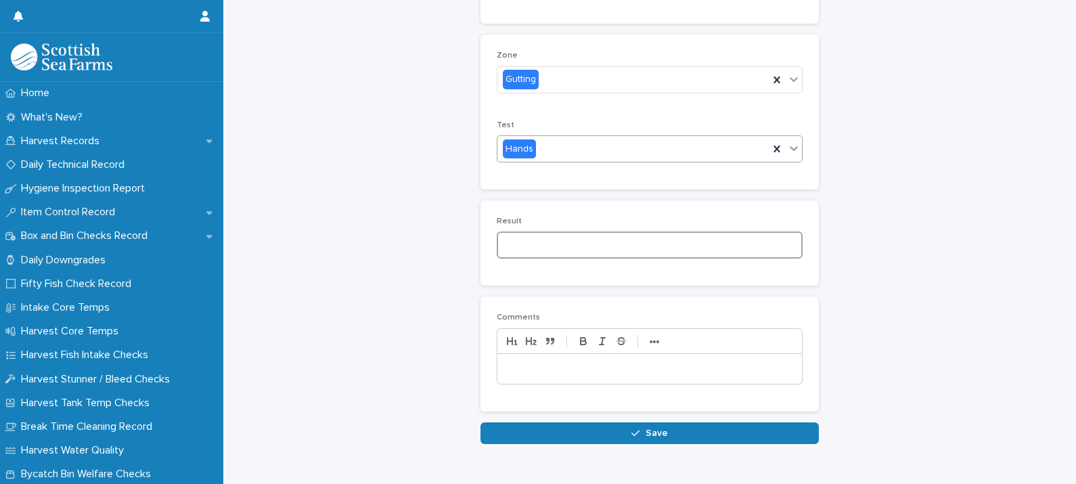
click at [534, 249] on input at bounding box center [650, 245] width 306 height 27
type input "*"
click at [513, 366] on p at bounding box center [650, 369] width 284 height 14
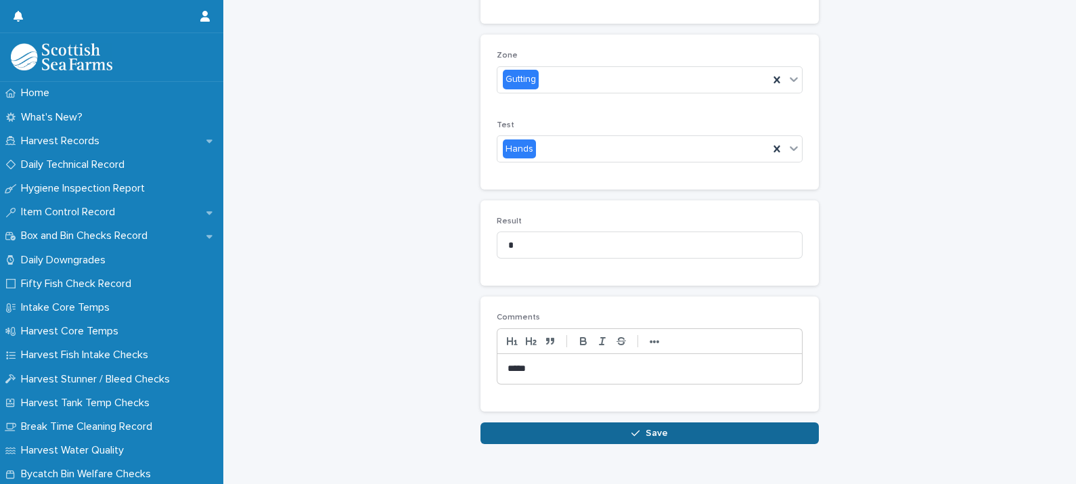
click at [650, 433] on span "Save" at bounding box center [657, 433] width 22 height 9
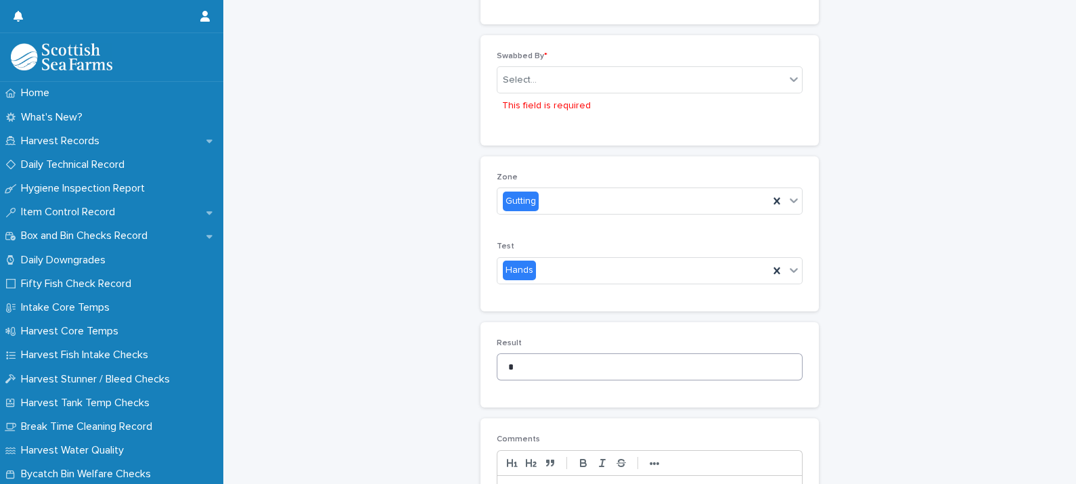
scroll to position [0, 0]
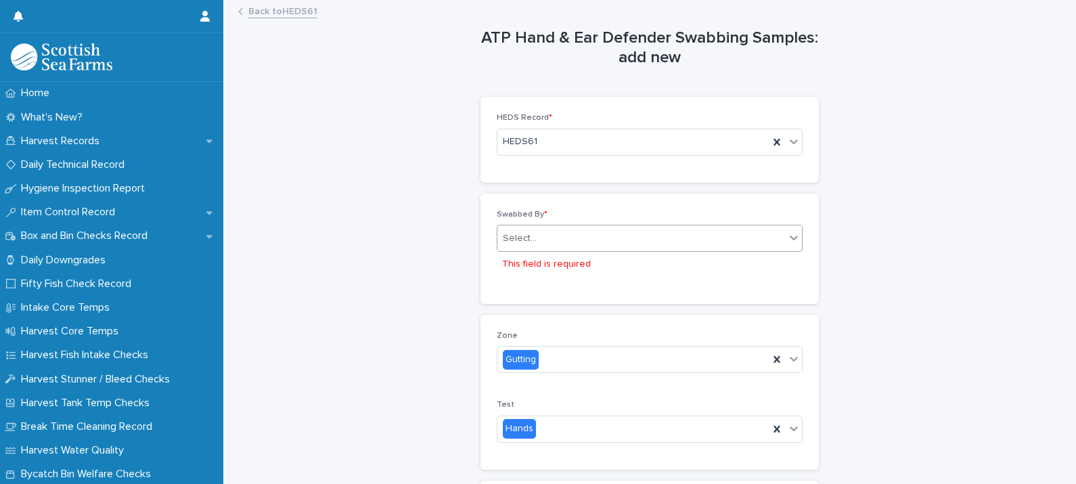
click at [579, 241] on div "Select..." at bounding box center [642, 238] width 288 height 22
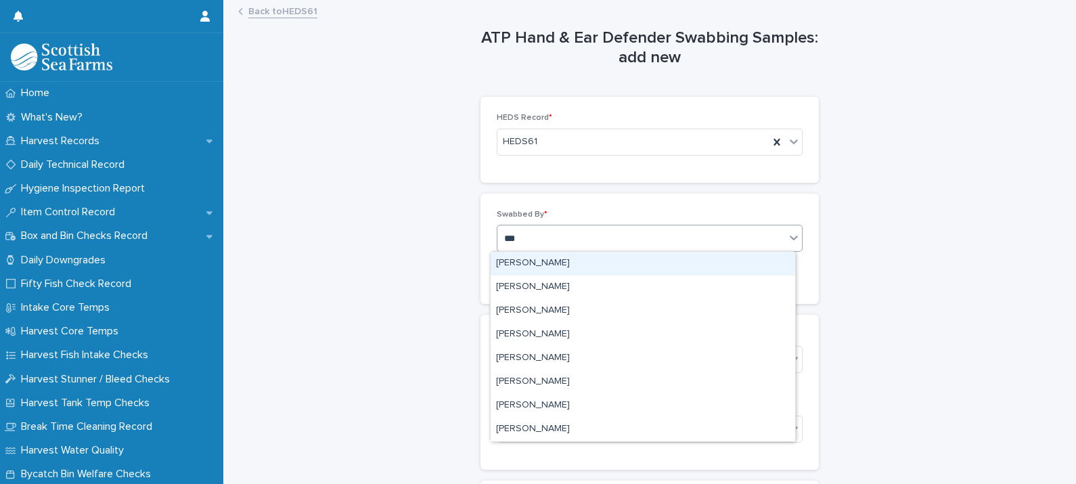
type input "****"
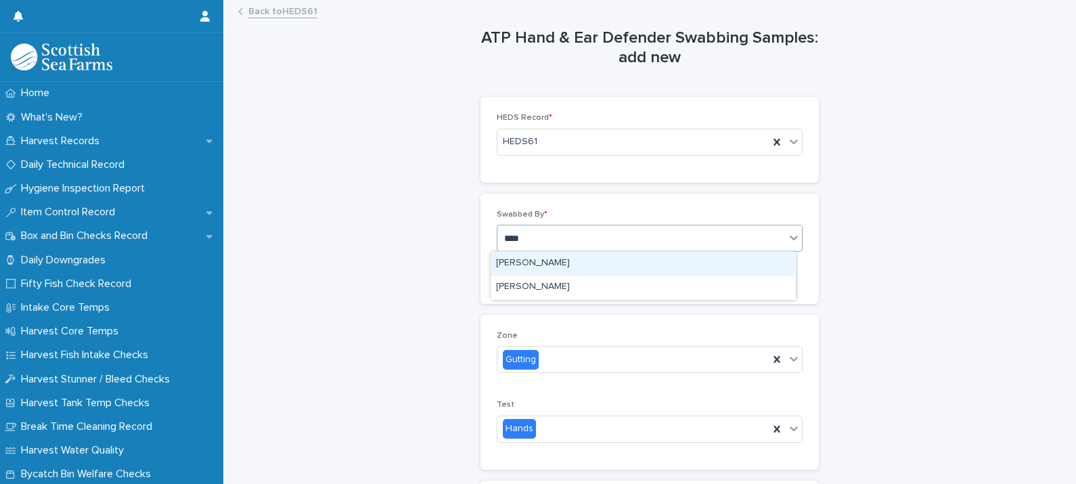
click at [570, 261] on div "[PERSON_NAME]" at bounding box center [643, 264] width 305 height 24
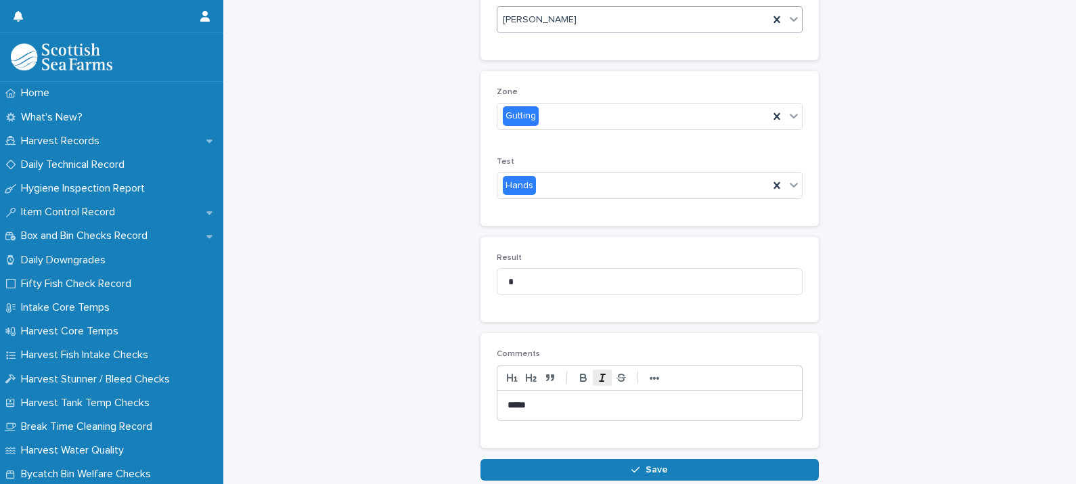
scroll to position [294, 0]
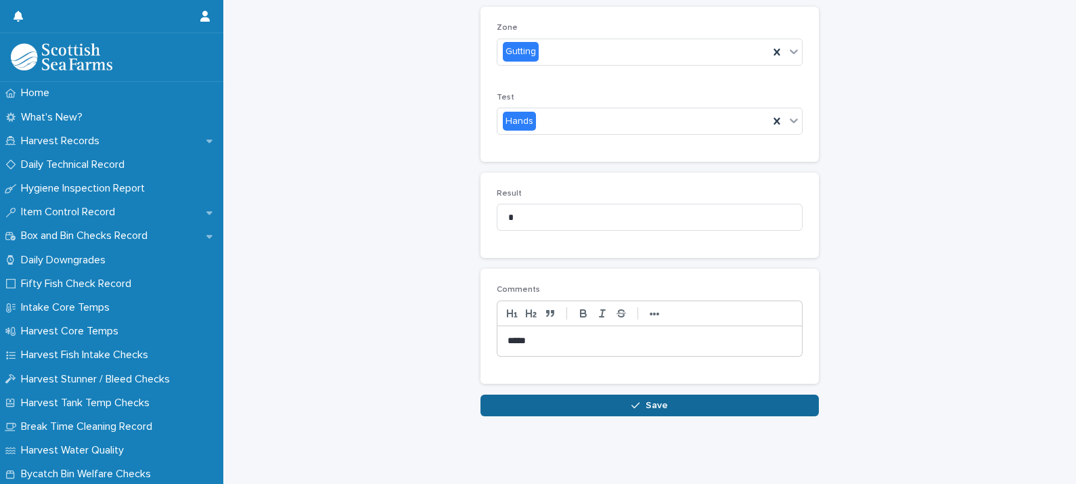
click at [654, 401] on span "Save" at bounding box center [657, 405] width 22 height 9
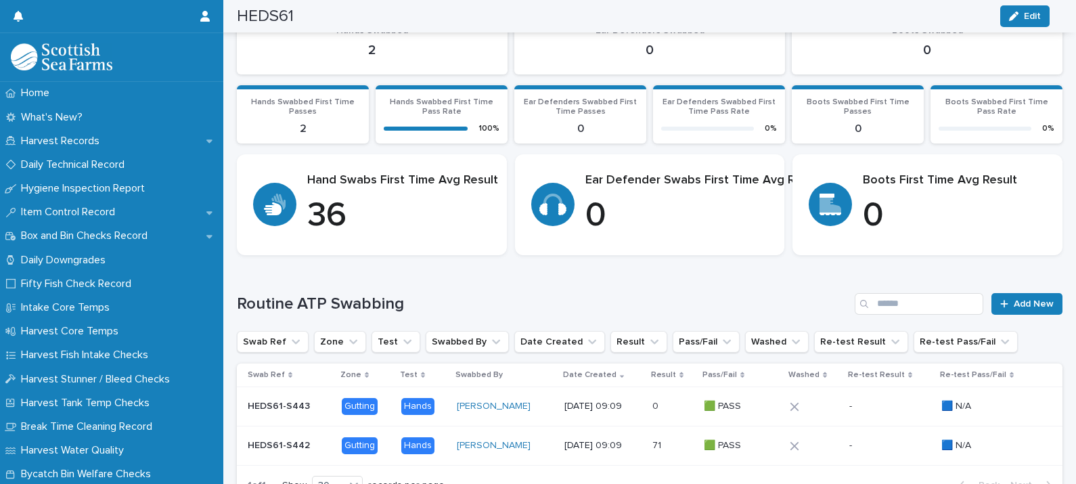
scroll to position [253, 0]
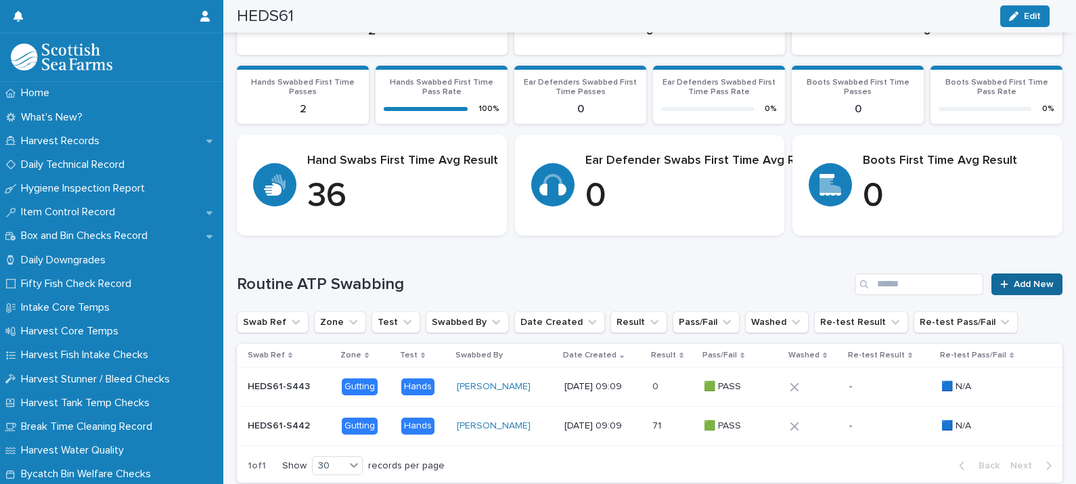
click at [1014, 284] on span "Add New" at bounding box center [1034, 284] width 40 height 9
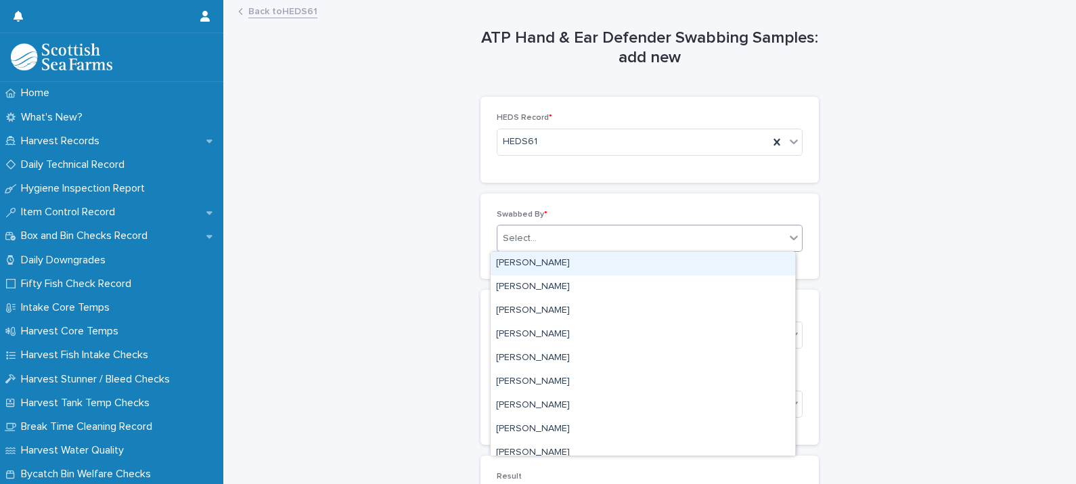
click at [569, 238] on div "Select..." at bounding box center [642, 238] width 288 height 22
type input "****"
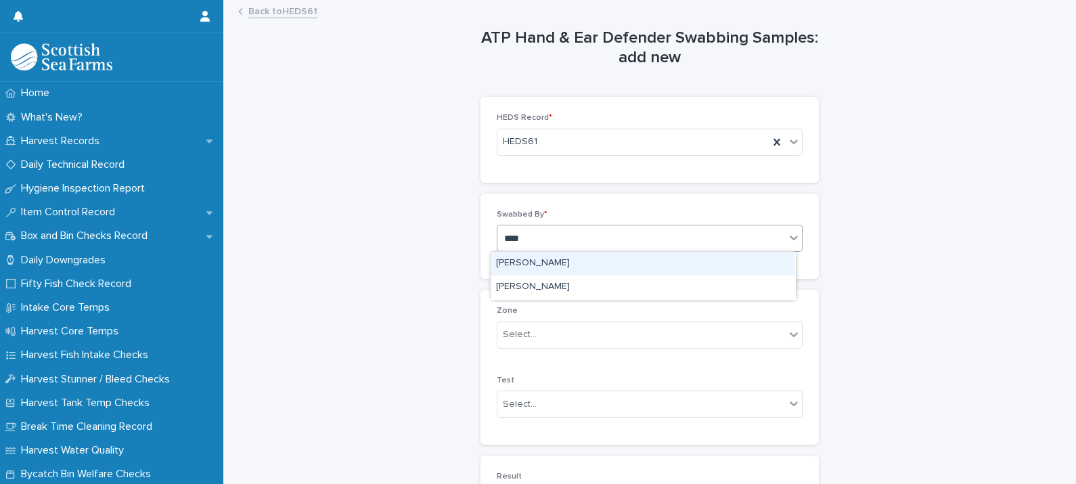
click at [565, 263] on div "[PERSON_NAME]" at bounding box center [643, 264] width 305 height 24
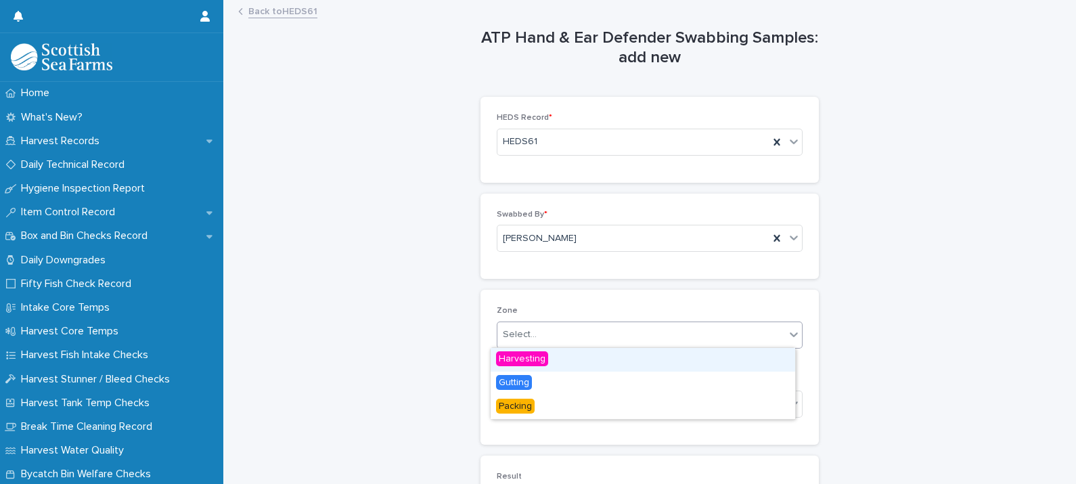
click at [544, 336] on div "Select..." at bounding box center [642, 335] width 288 height 22
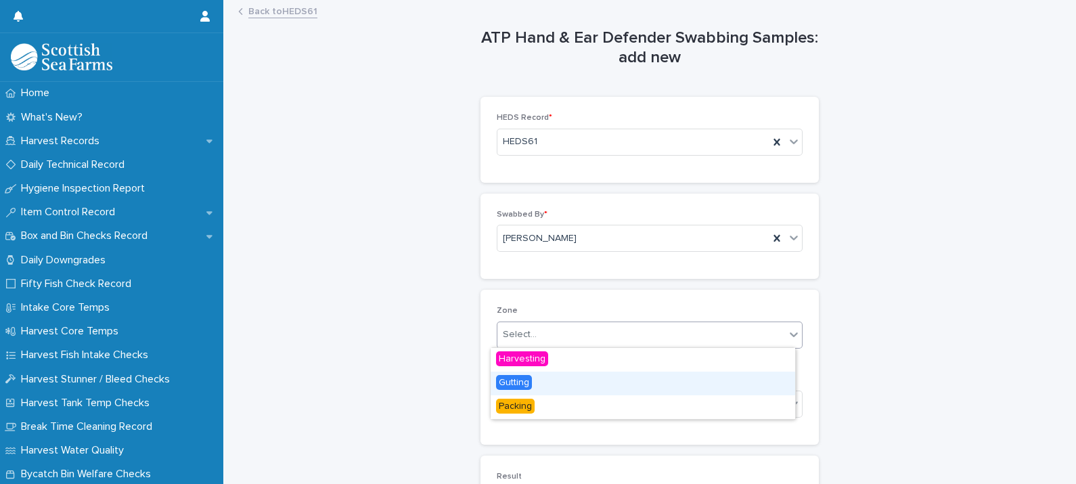
click at [538, 386] on div "Gutting" at bounding box center [643, 384] width 305 height 24
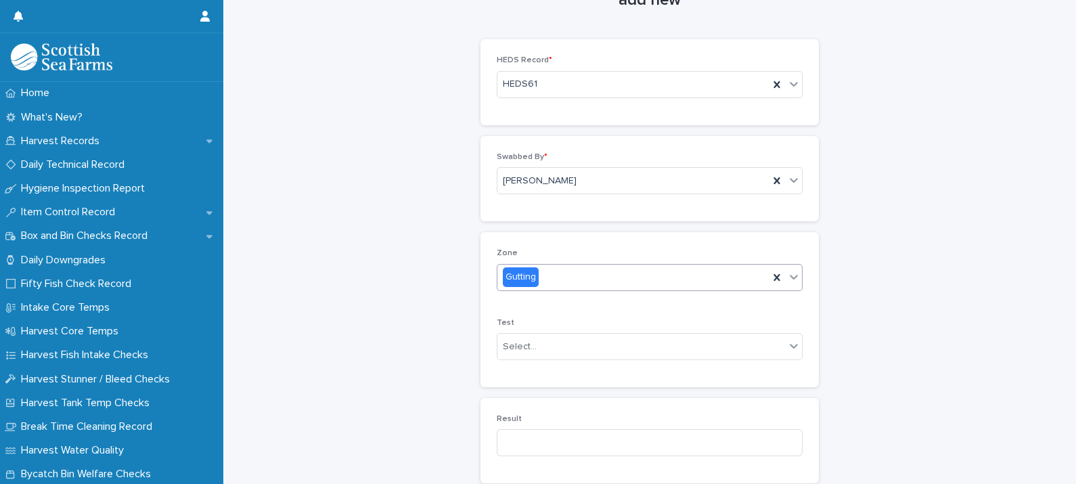
scroll to position [84, 0]
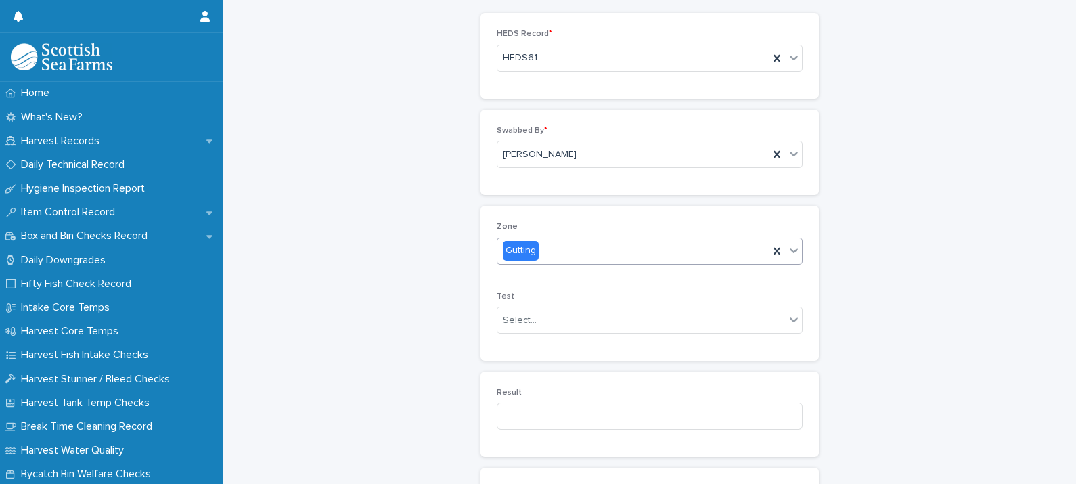
click at [521, 332] on div "Test Select..." at bounding box center [650, 318] width 306 height 53
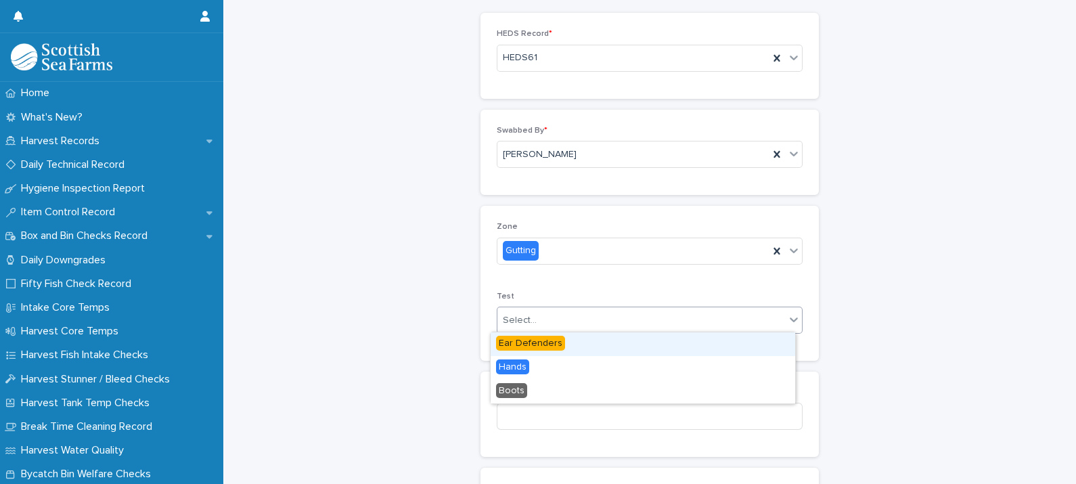
click at [521, 325] on div "Select..." at bounding box center [520, 320] width 34 height 14
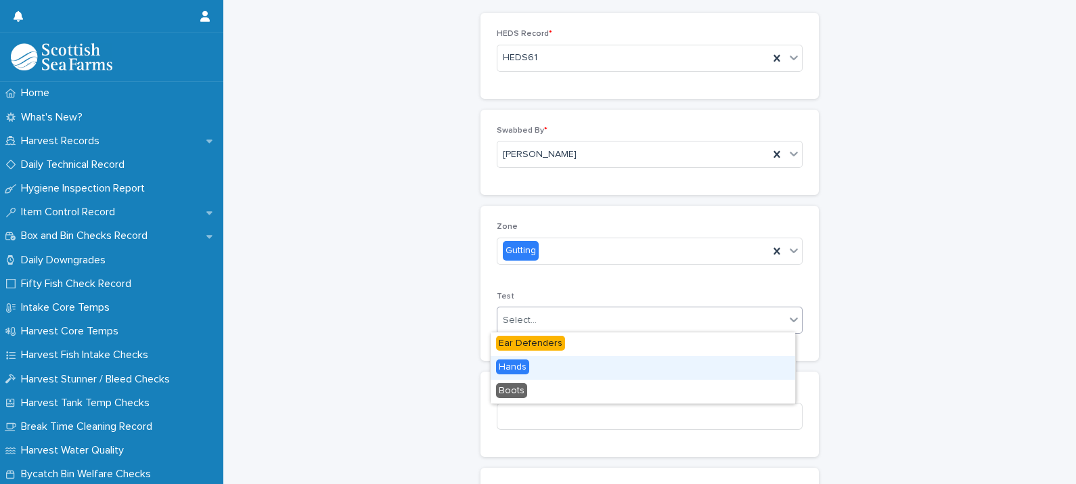
click at [522, 364] on span "Hands" at bounding box center [512, 366] width 33 height 15
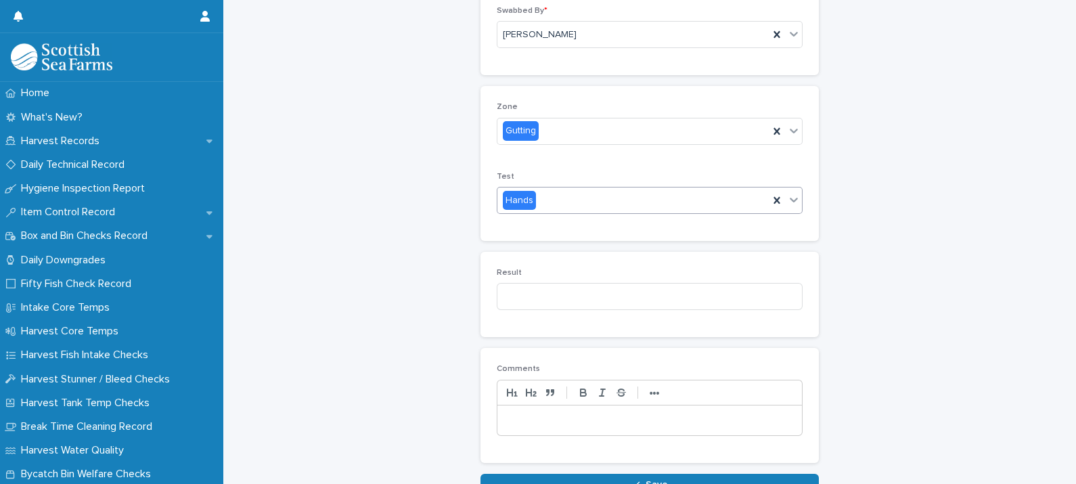
scroll to position [271, 0]
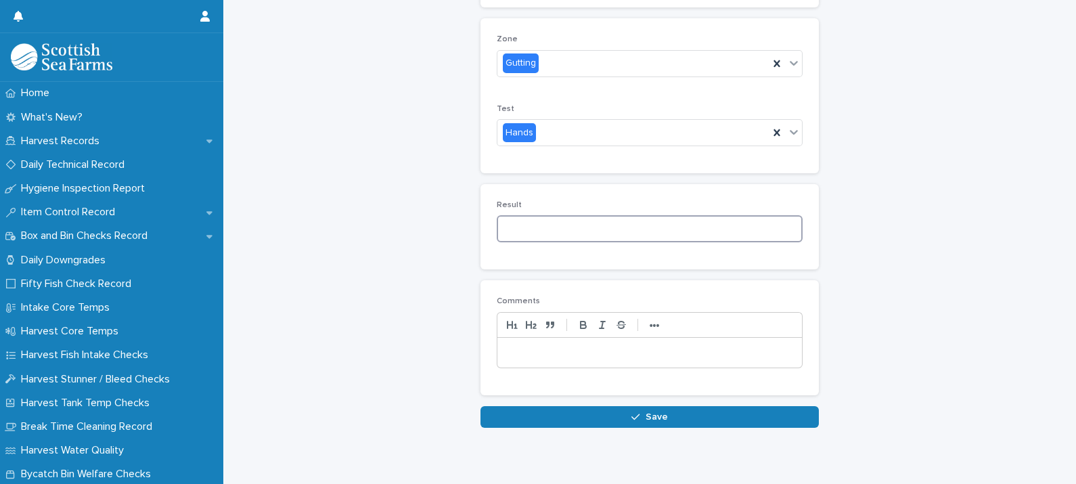
click at [567, 230] on input at bounding box center [650, 228] width 306 height 27
type input "**"
click at [562, 340] on div at bounding box center [650, 353] width 305 height 30
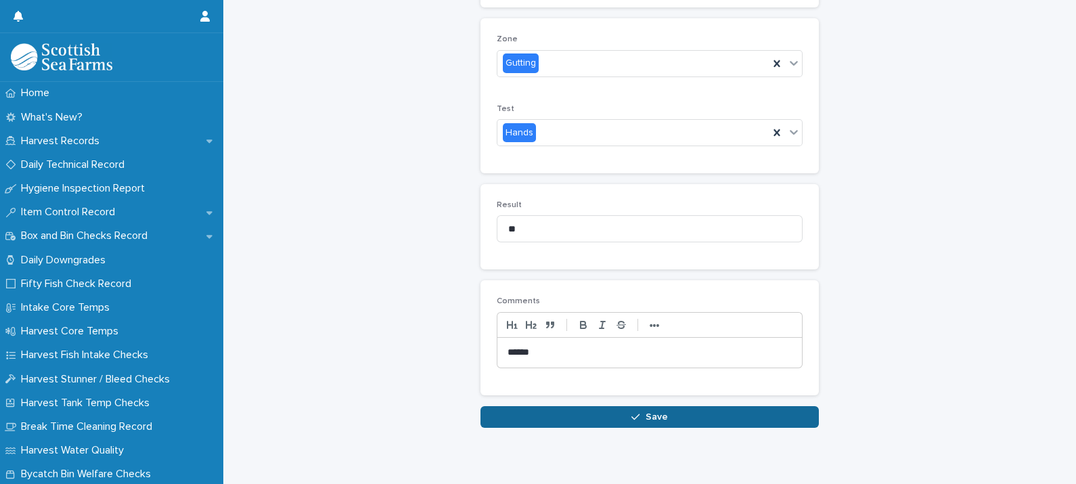
click at [646, 414] on span "Save" at bounding box center [657, 416] width 22 height 9
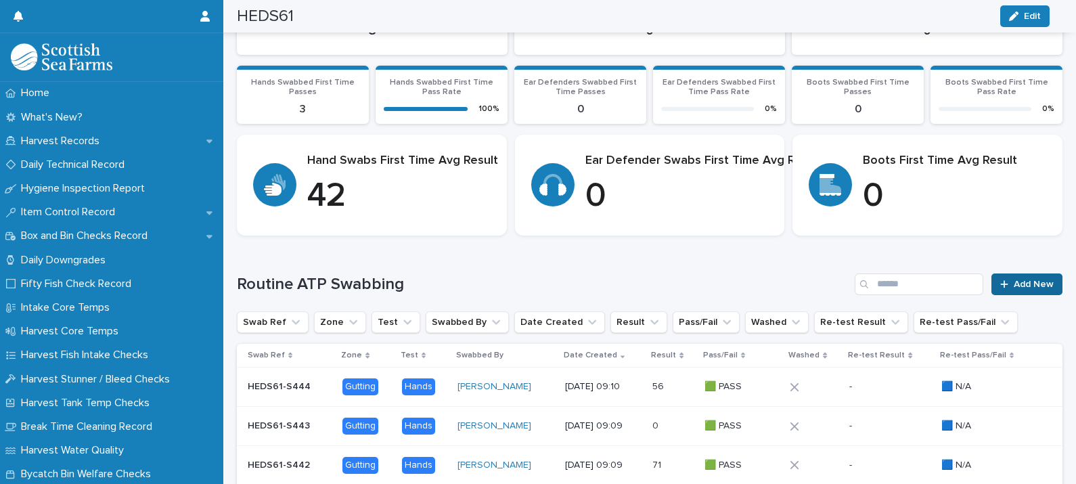
scroll to position [272, 0]
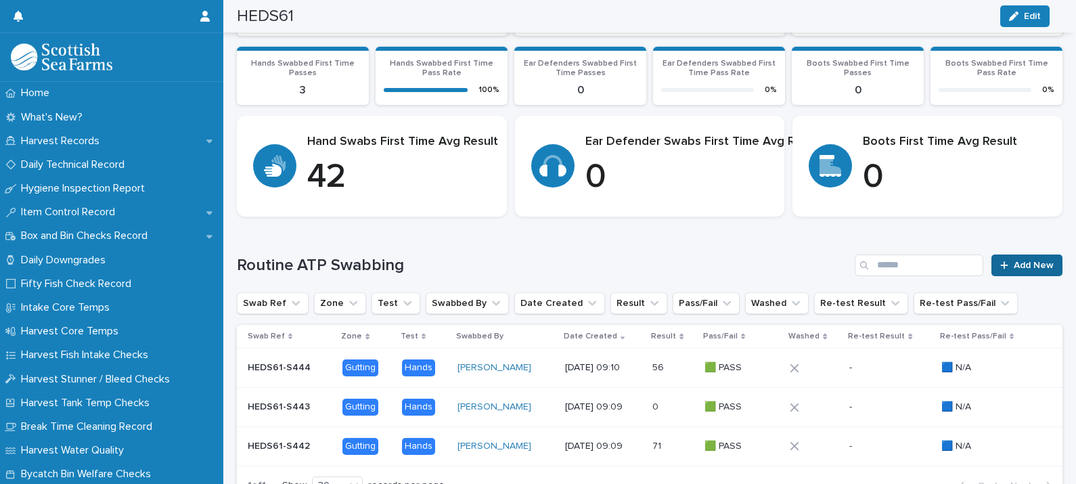
click at [994, 255] on link "Add New" at bounding box center [1027, 266] width 71 height 22
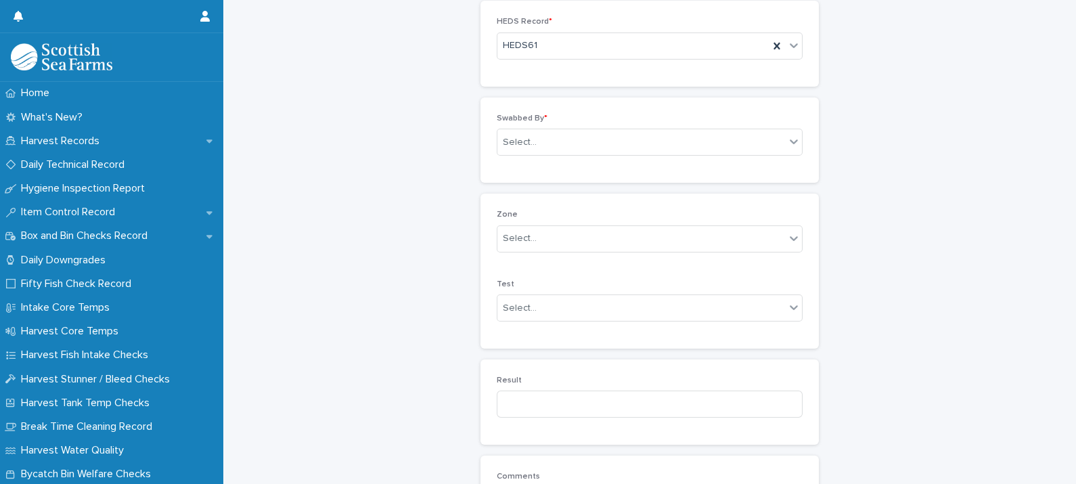
scroll to position [91, 0]
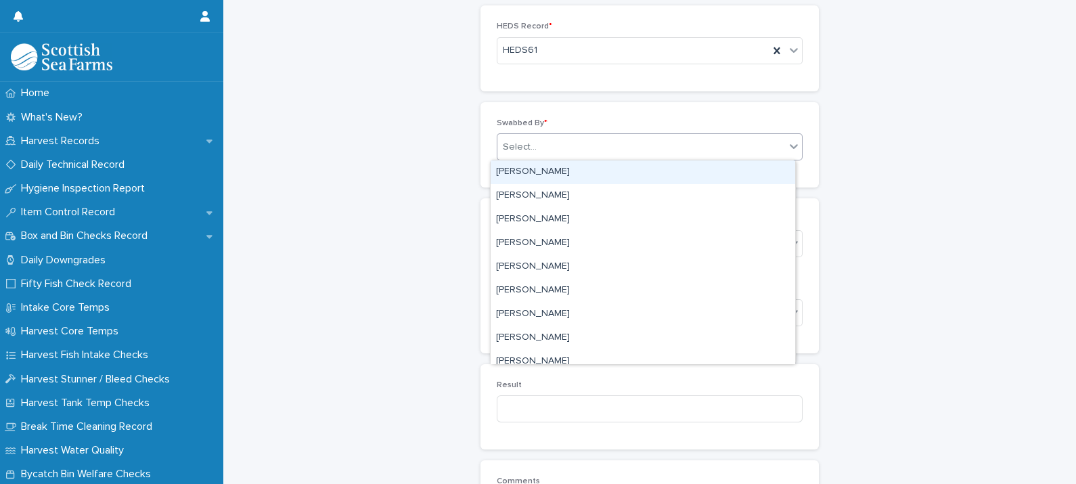
click at [552, 154] on div "Select..." at bounding box center [642, 147] width 288 height 22
type input "****"
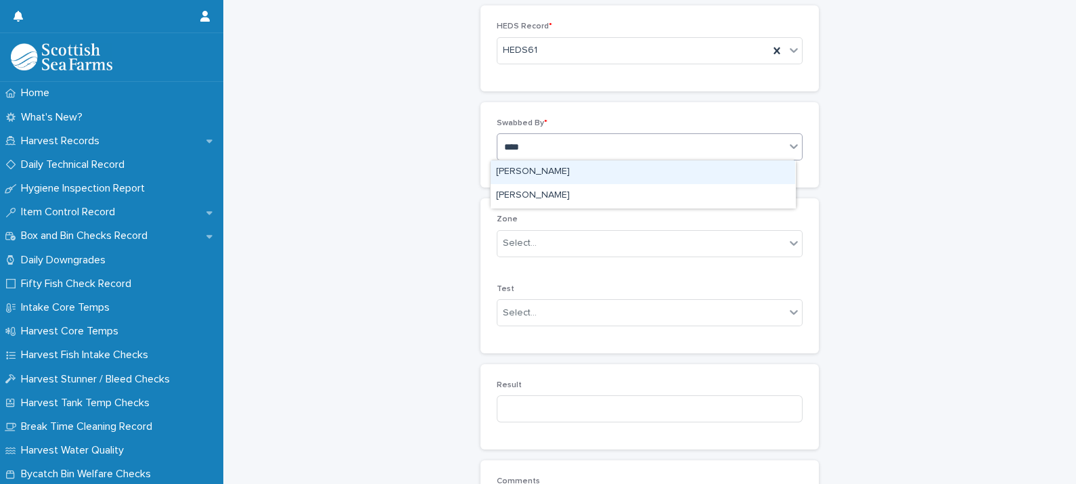
click at [554, 172] on div "[PERSON_NAME]" at bounding box center [643, 172] width 305 height 24
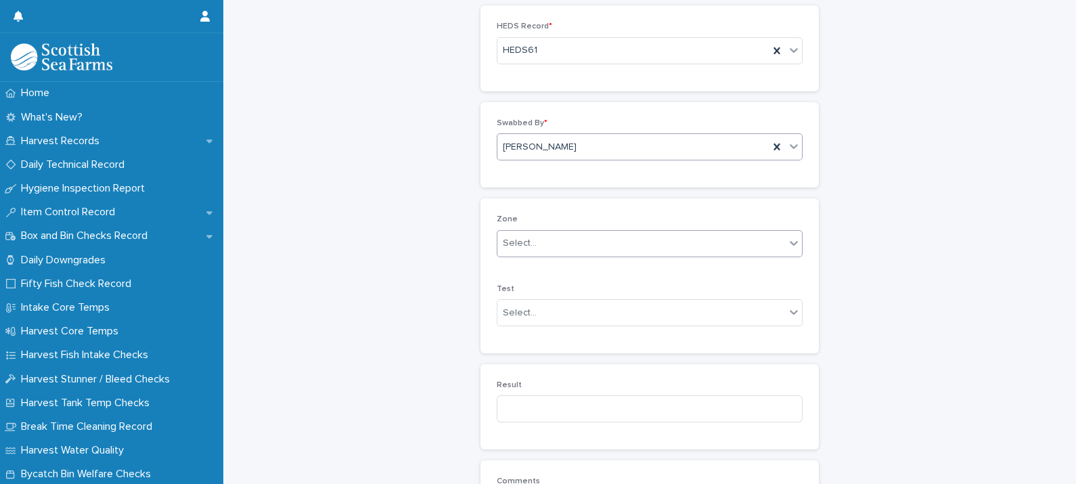
click at [540, 250] on div "Select..." at bounding box center [642, 243] width 288 height 22
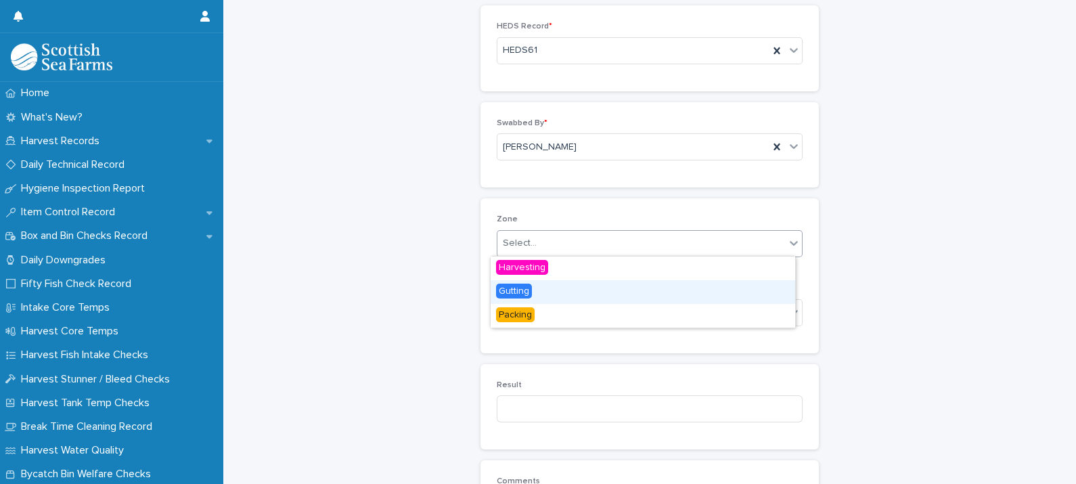
click at [529, 287] on span "Gutting" at bounding box center [514, 291] width 36 height 15
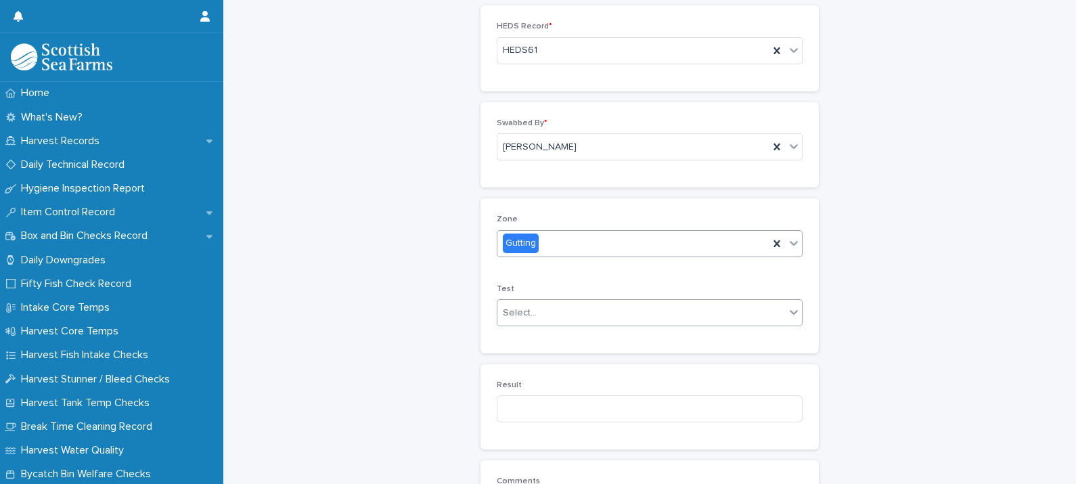
click at [531, 314] on div "Select..." at bounding box center [642, 313] width 288 height 22
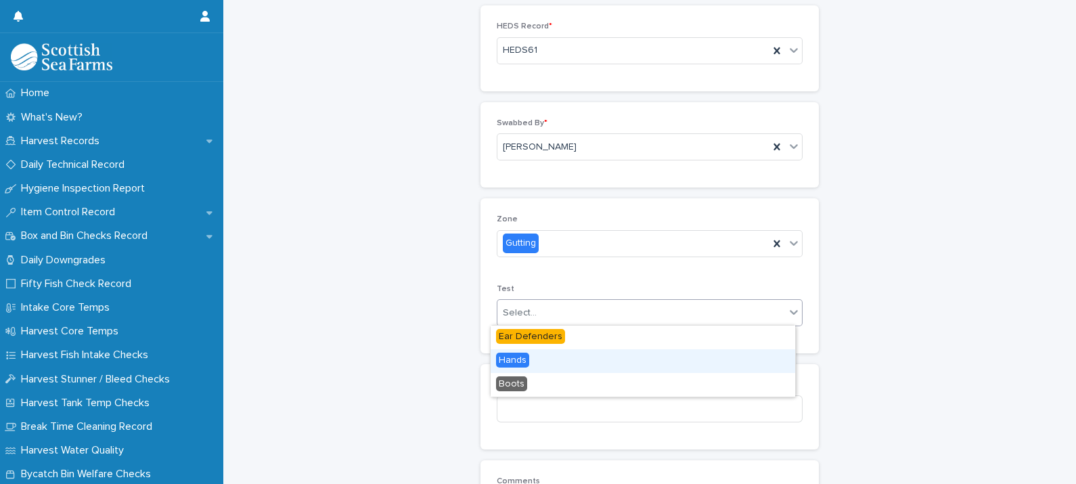
click at [526, 359] on span "Hands" at bounding box center [512, 360] width 33 height 15
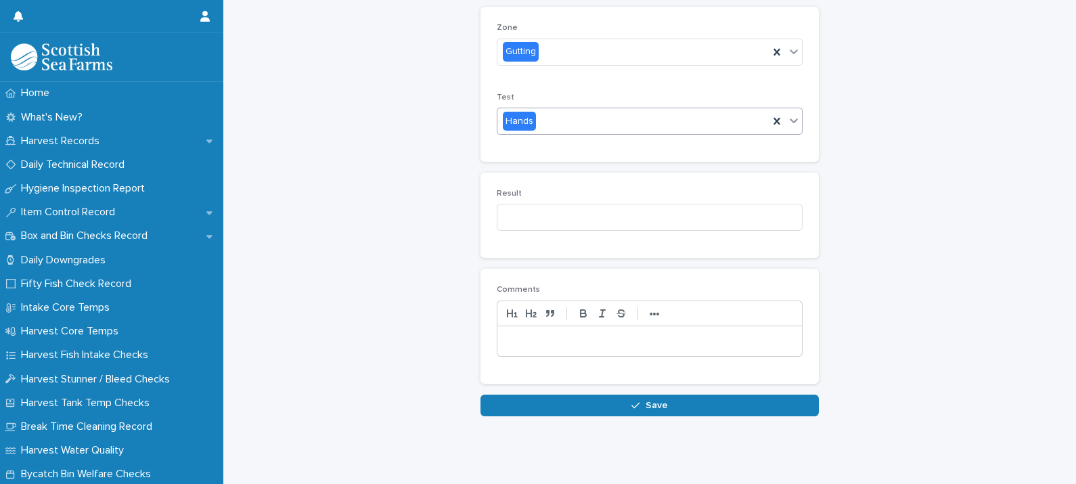
scroll to position [294, 0]
click at [653, 204] on input at bounding box center [650, 217] width 306 height 27
type input "**"
click at [633, 334] on p at bounding box center [650, 341] width 284 height 14
click at [655, 395] on button "Save" at bounding box center [650, 406] width 338 height 22
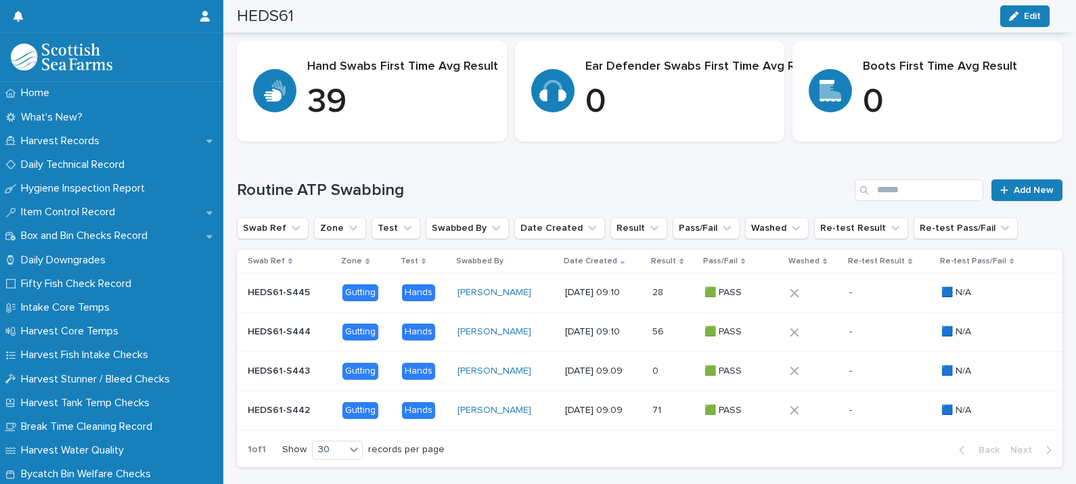
scroll to position [326, 0]
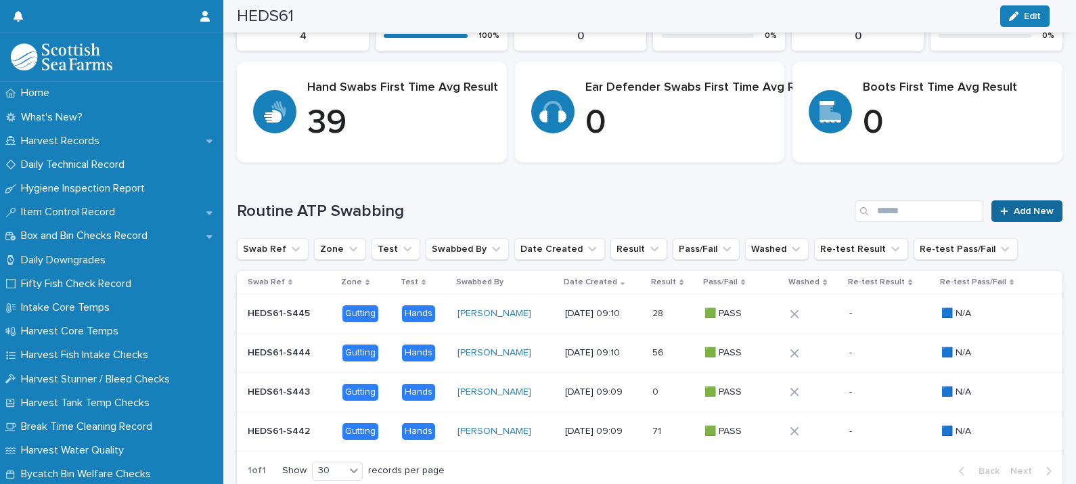
click at [1026, 213] on span "Add New" at bounding box center [1034, 210] width 40 height 9
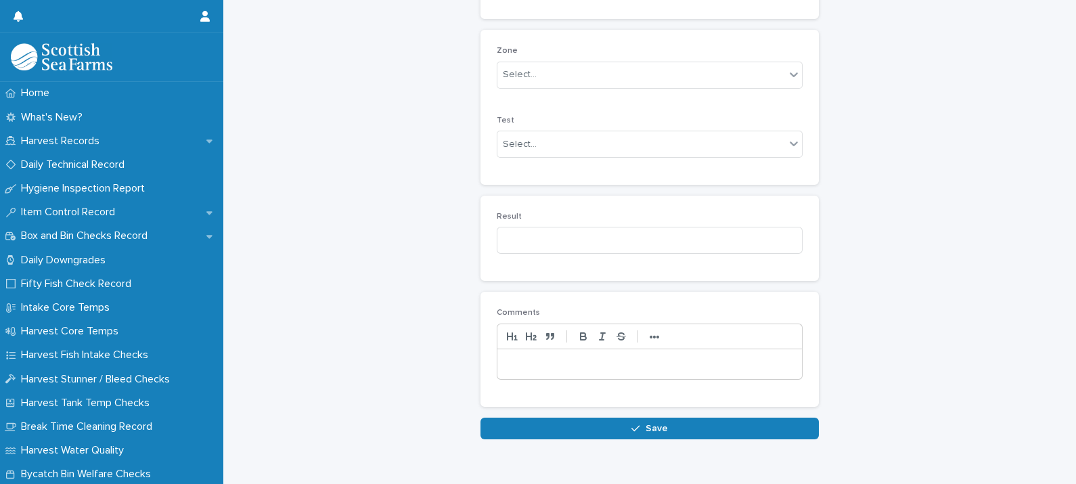
scroll to position [176, 0]
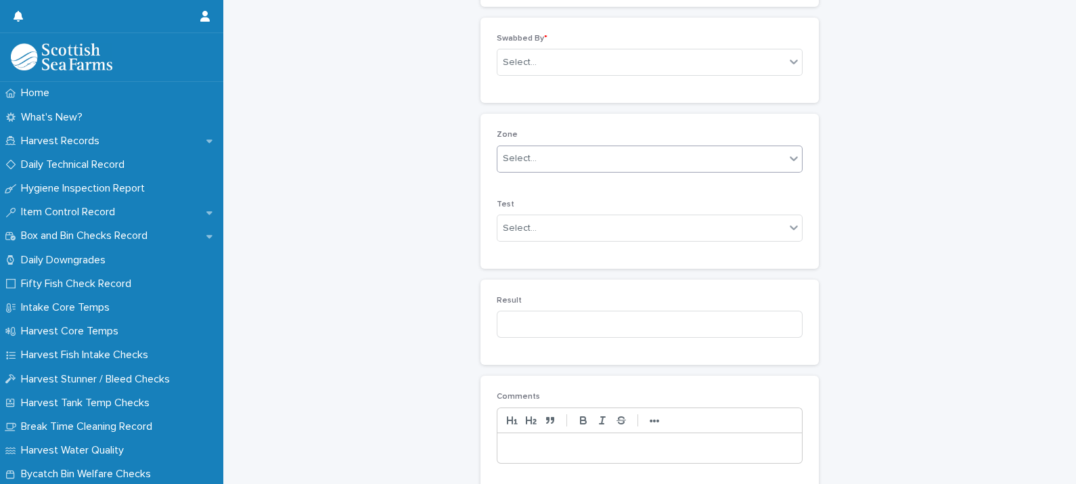
click at [520, 163] on div "Select..." at bounding box center [520, 159] width 34 height 14
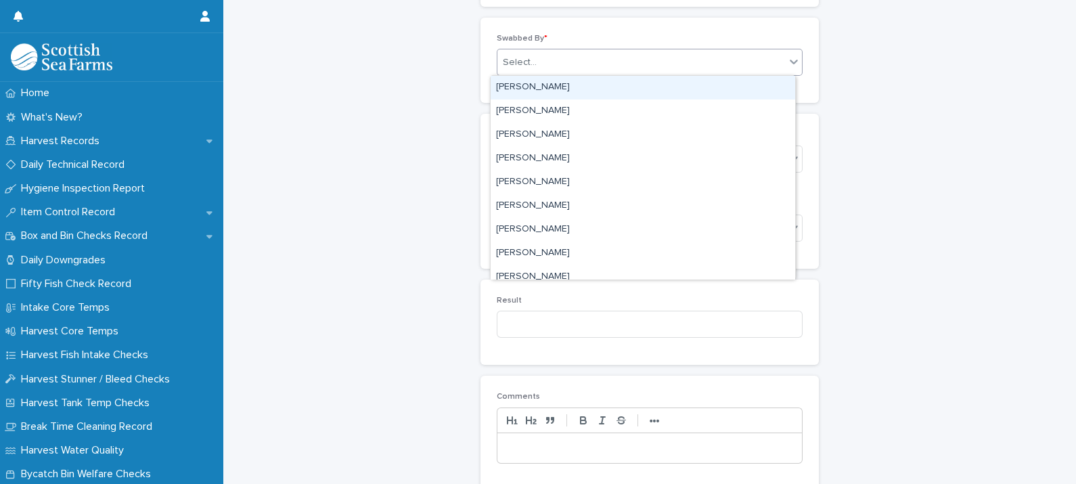
click at [521, 59] on div "Select..." at bounding box center [520, 63] width 34 height 14
type input "****"
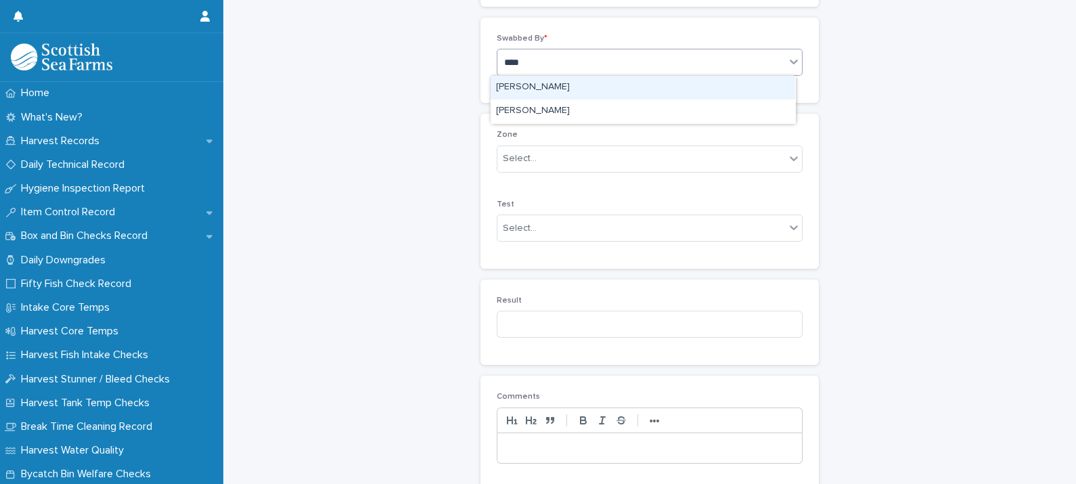
click at [530, 87] on div "[PERSON_NAME]" at bounding box center [643, 88] width 305 height 24
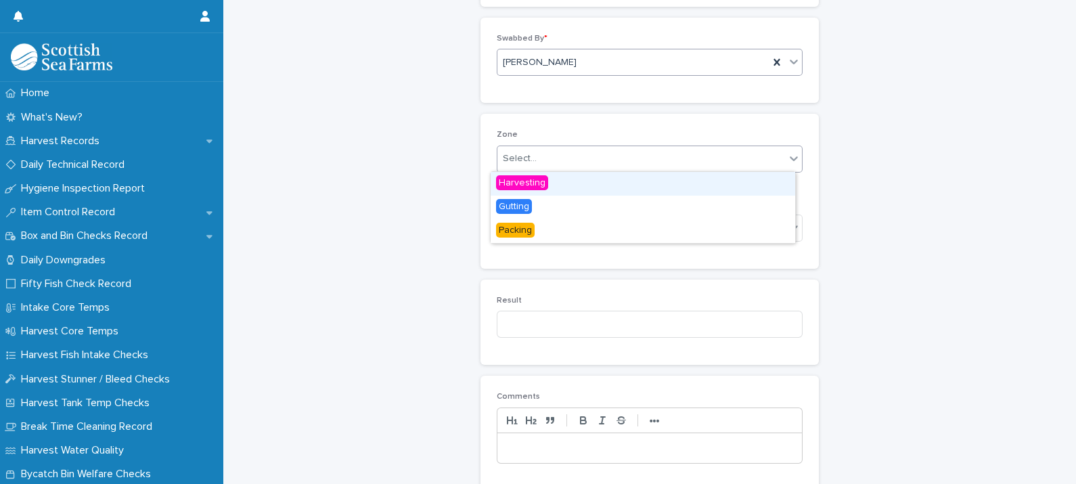
click at [526, 162] on div "Select..." at bounding box center [520, 159] width 34 height 14
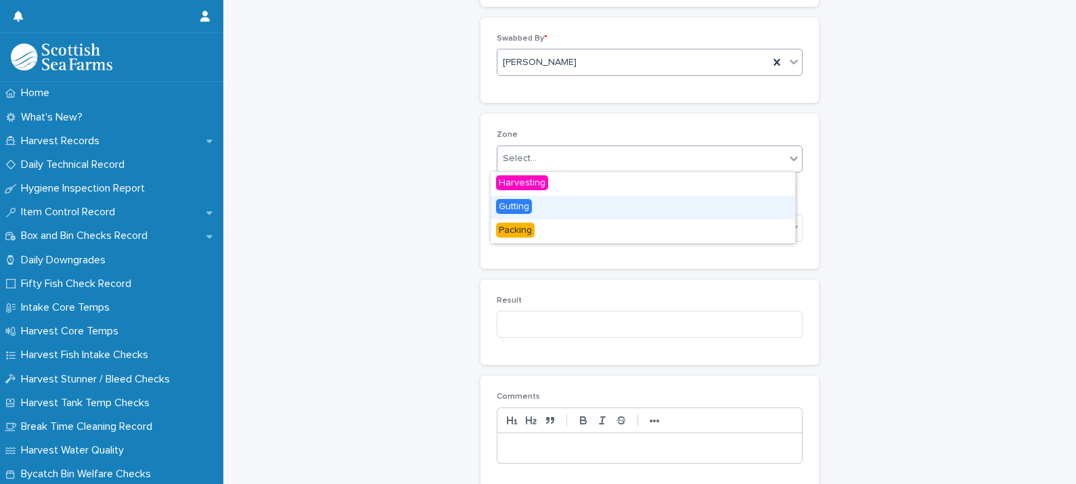
click at [531, 212] on div "Gutting" at bounding box center [643, 208] width 305 height 24
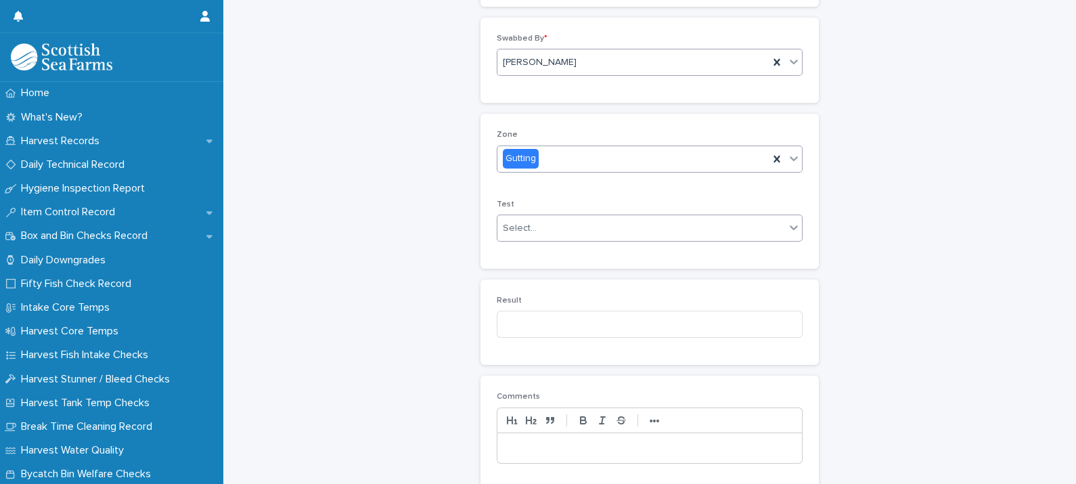
click at [535, 236] on div "Select..." at bounding box center [642, 228] width 288 height 22
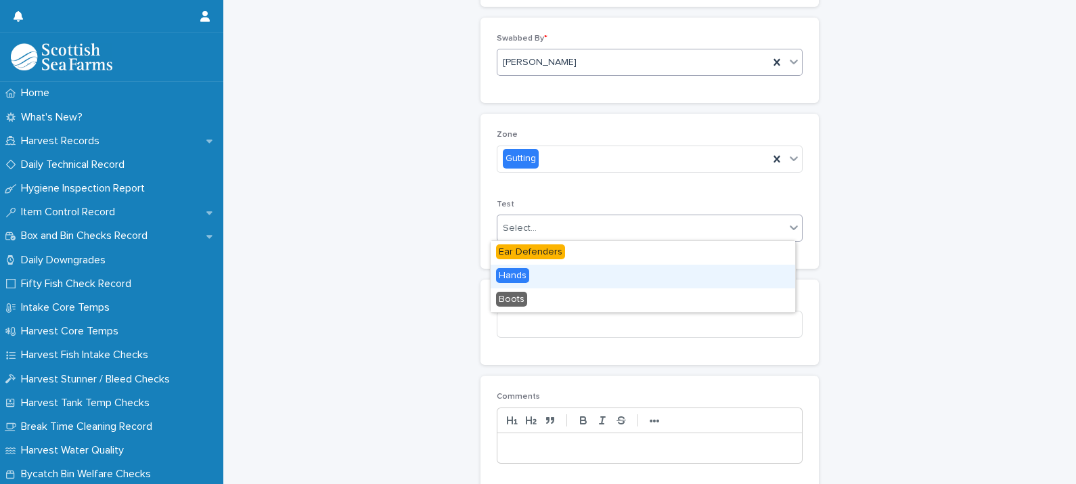
click at [521, 275] on span "Hands" at bounding box center [512, 275] width 33 height 15
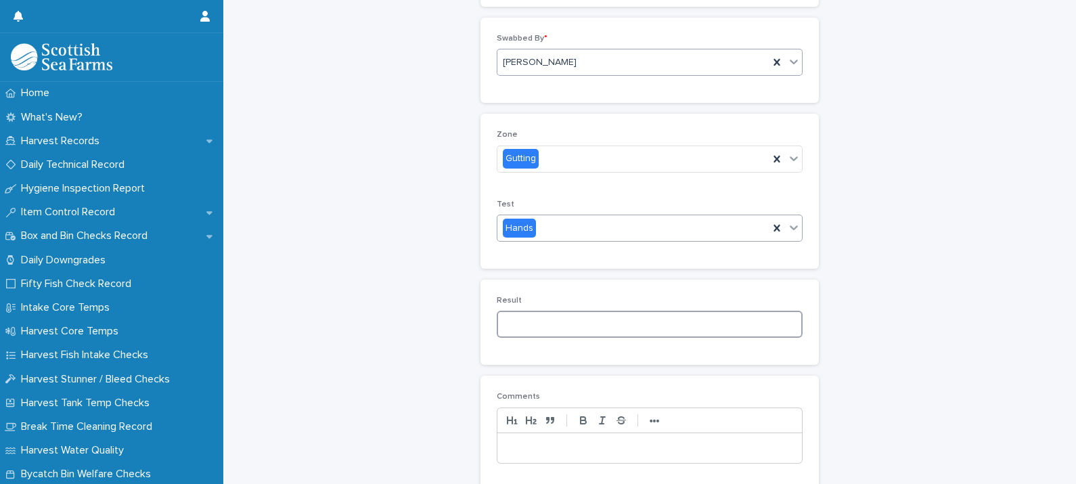
click at [570, 330] on input at bounding box center [650, 324] width 306 height 27
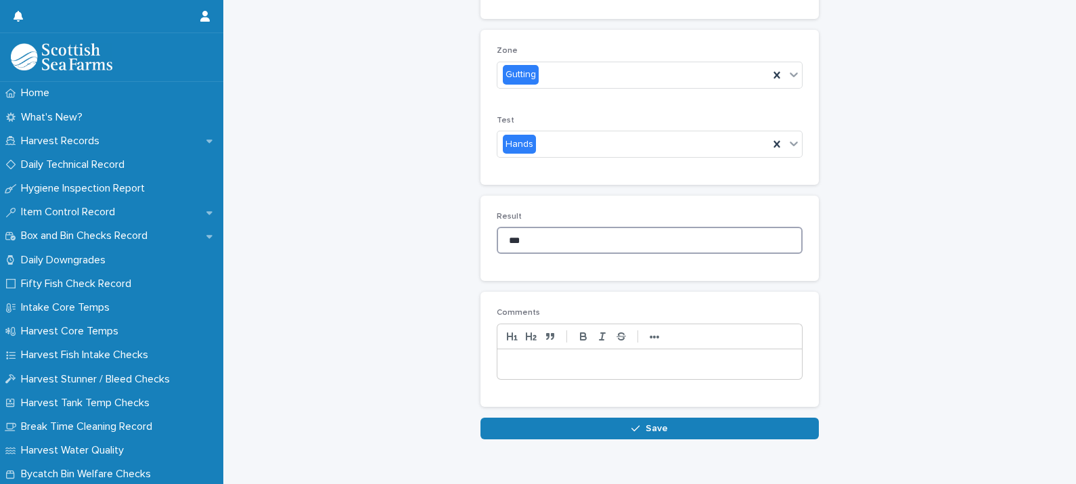
type input "***"
click at [554, 359] on p at bounding box center [650, 364] width 284 height 14
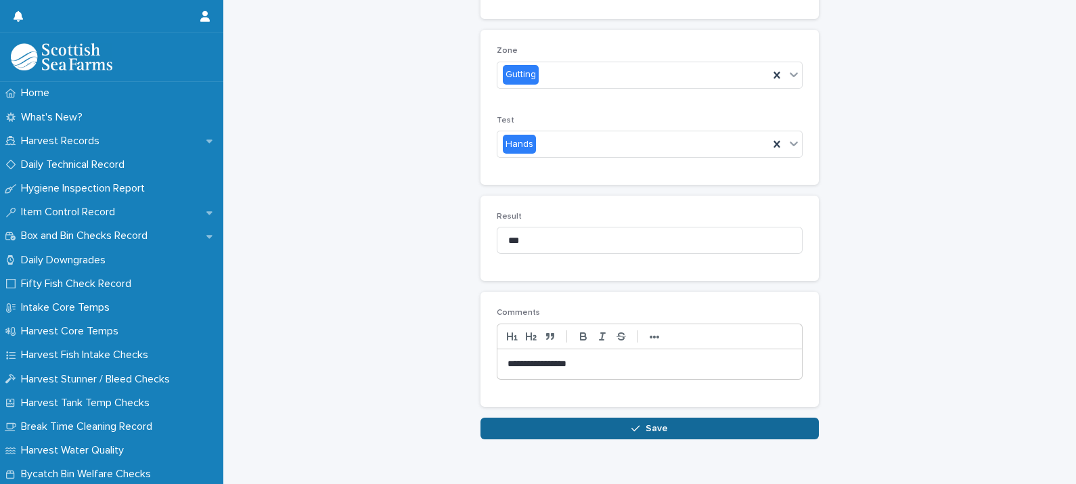
click at [646, 424] on span "Save" at bounding box center [657, 428] width 22 height 9
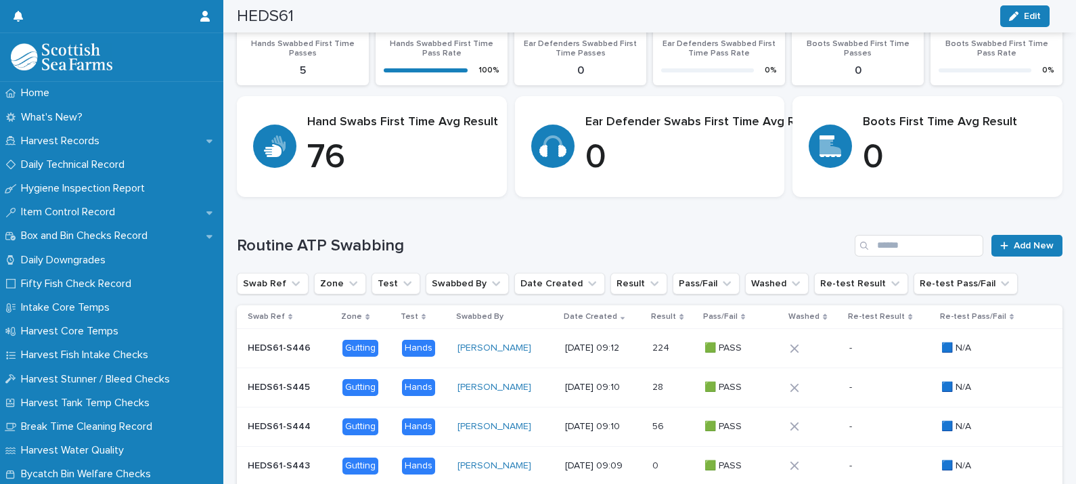
scroll to position [311, 0]
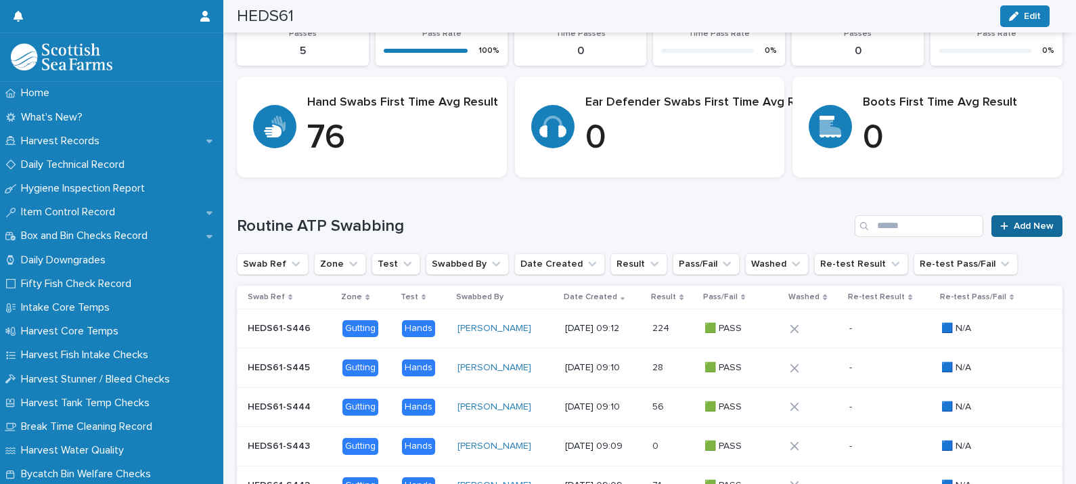
click at [1014, 222] on span "Add New" at bounding box center [1034, 225] width 40 height 9
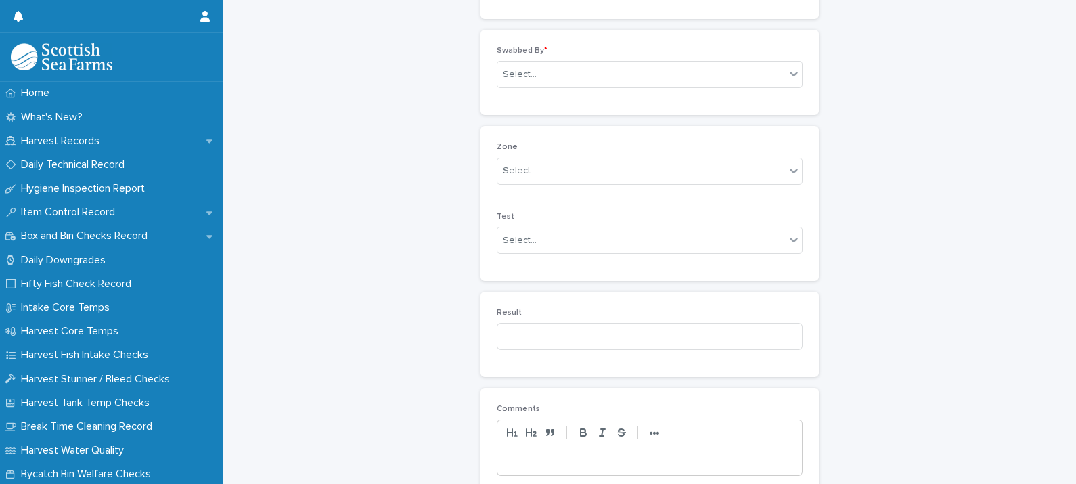
scroll to position [101, 0]
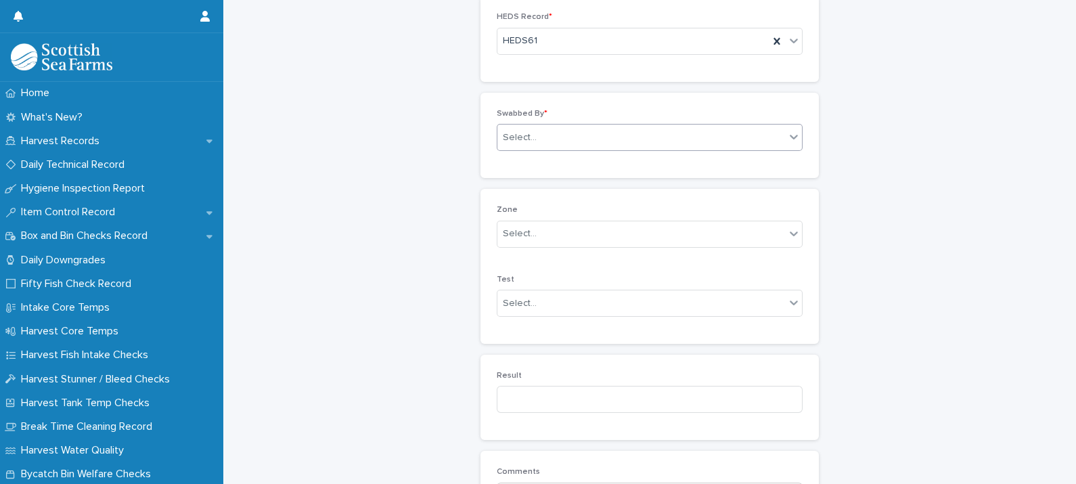
click at [548, 139] on div "Select..." at bounding box center [642, 138] width 288 height 22
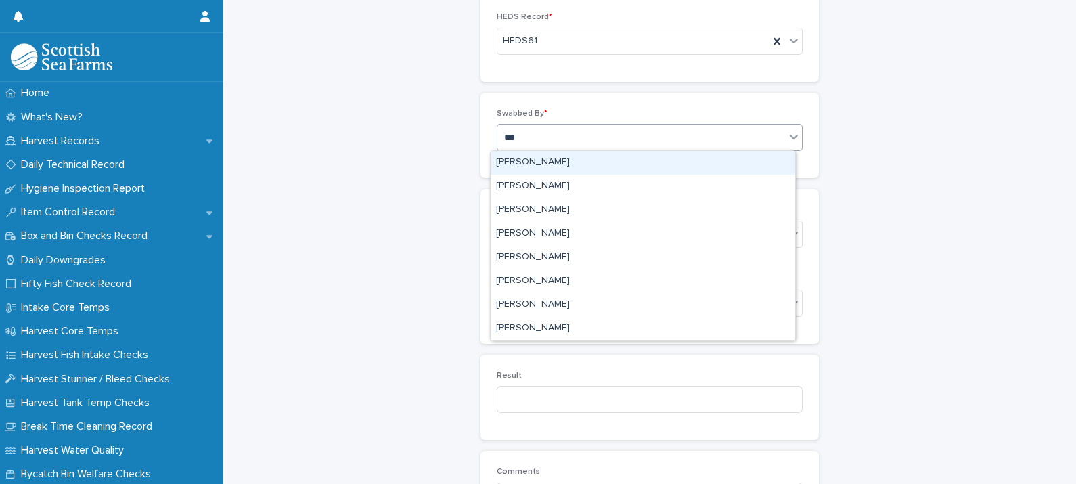
type input "****"
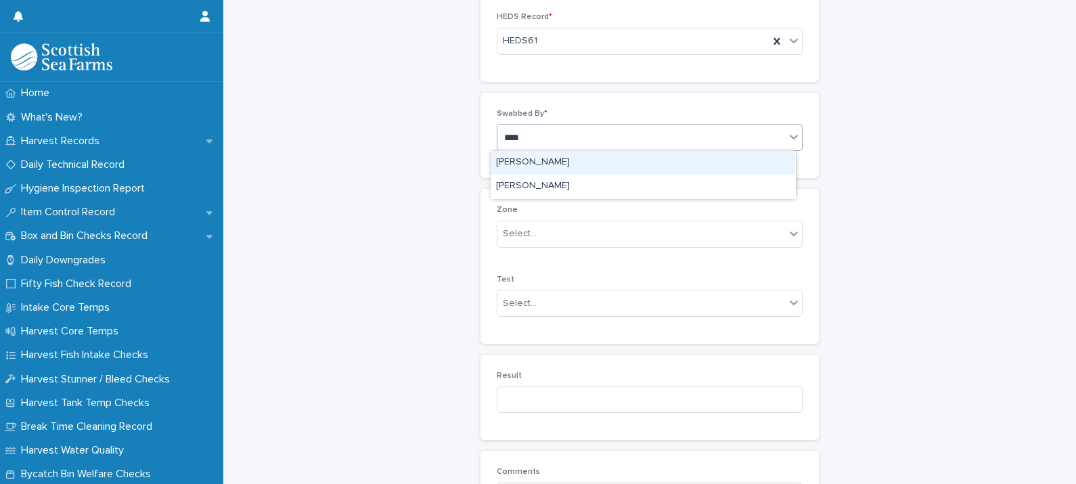
click at [550, 159] on div "[PERSON_NAME]" at bounding box center [643, 163] width 305 height 24
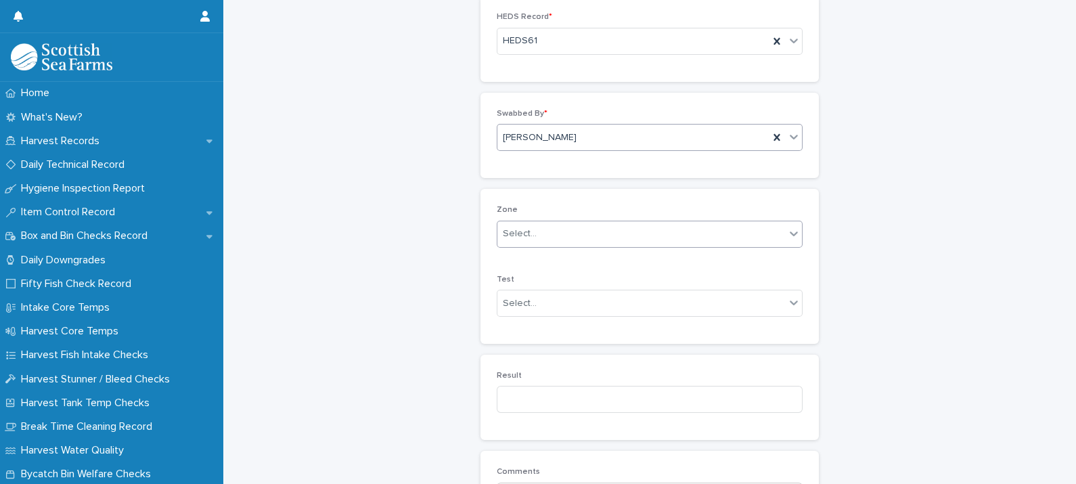
click at [533, 238] on div "Select..." at bounding box center [642, 234] width 288 height 22
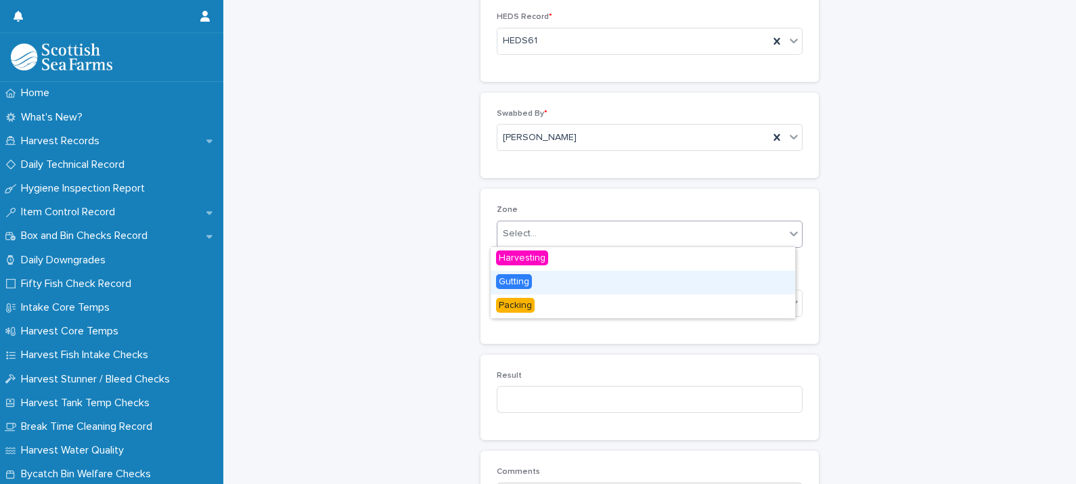
click at [525, 278] on span "Gutting" at bounding box center [514, 281] width 36 height 15
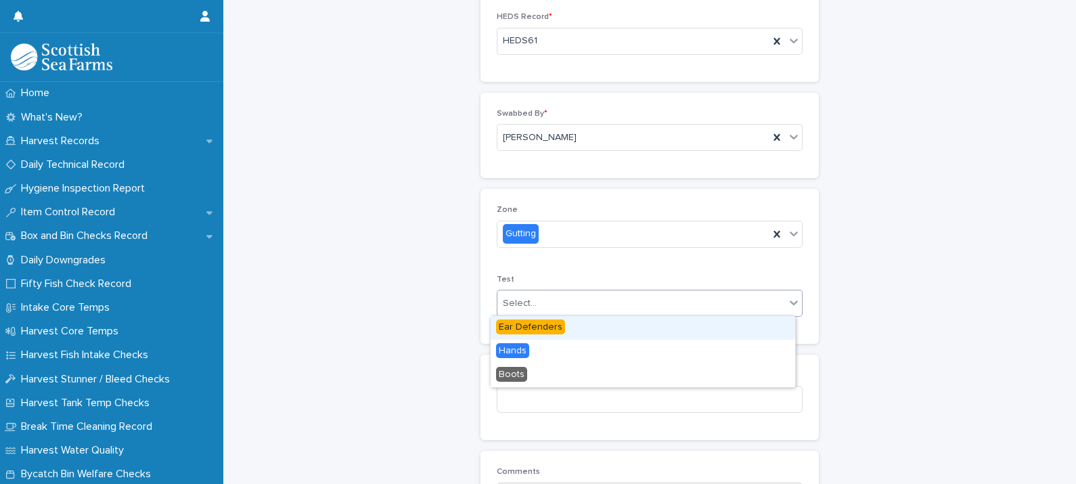
click at [538, 301] on input "text" at bounding box center [538, 304] width 1 height 12
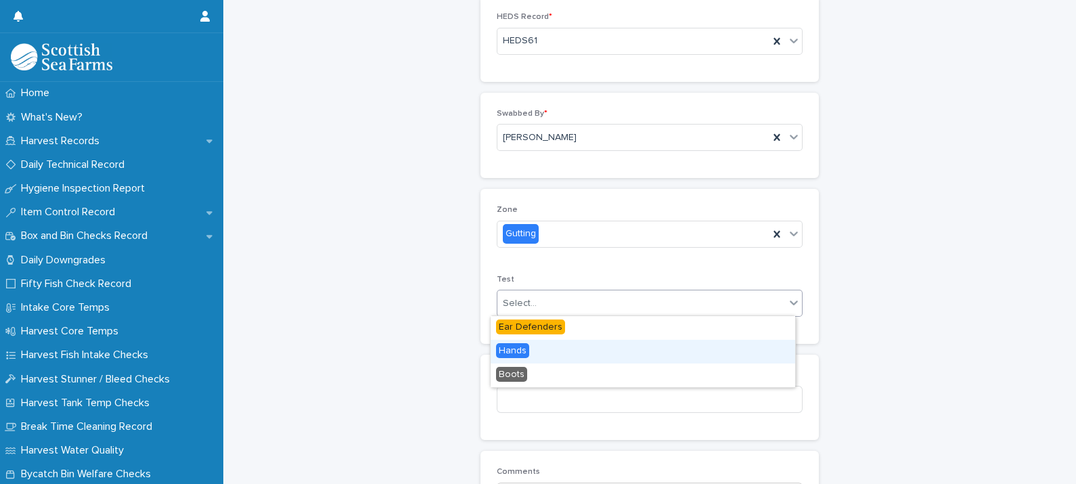
click at [529, 348] on div "Hands" at bounding box center [643, 352] width 305 height 24
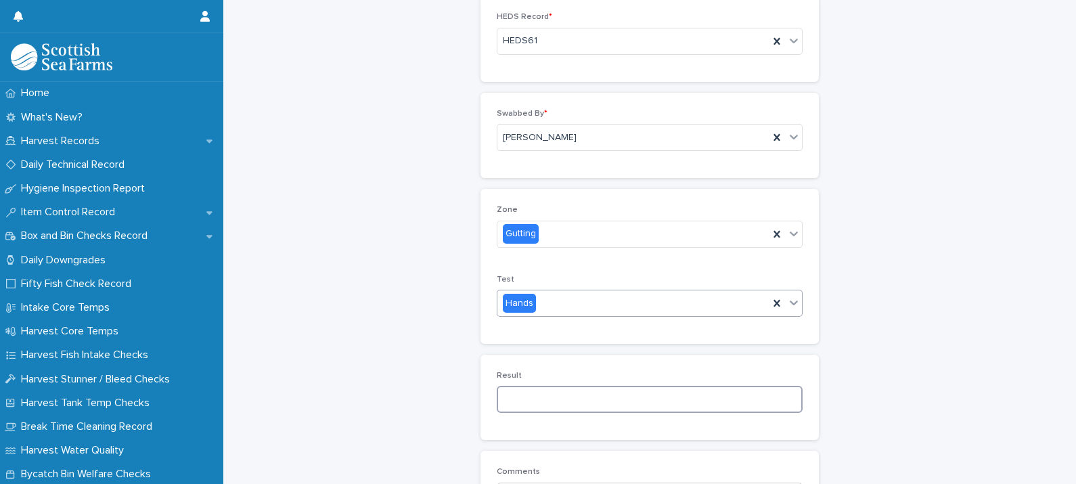
click at [524, 396] on input at bounding box center [650, 399] width 306 height 27
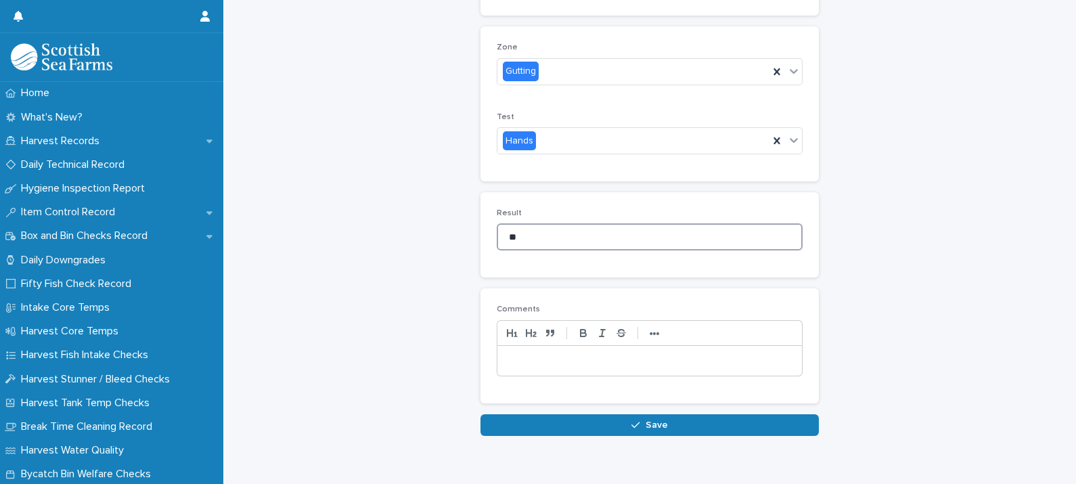
scroll to position [266, 0]
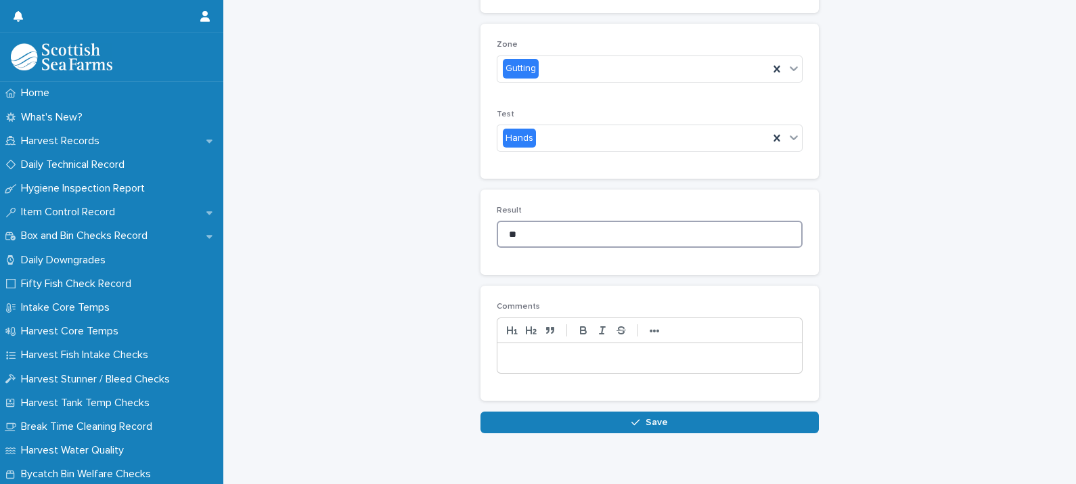
type input "**"
click at [603, 351] on p at bounding box center [650, 358] width 284 height 14
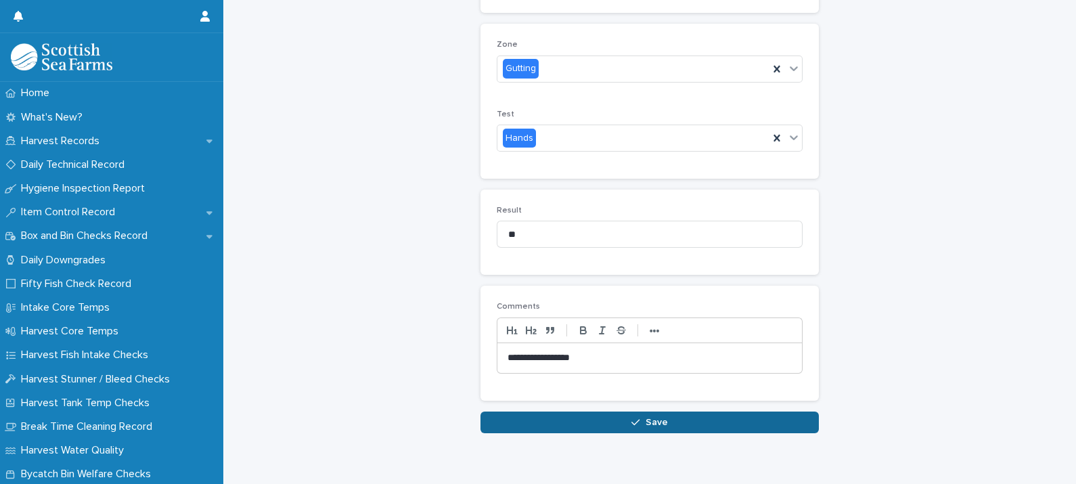
click at [646, 422] on span "Save" at bounding box center [657, 422] width 22 height 9
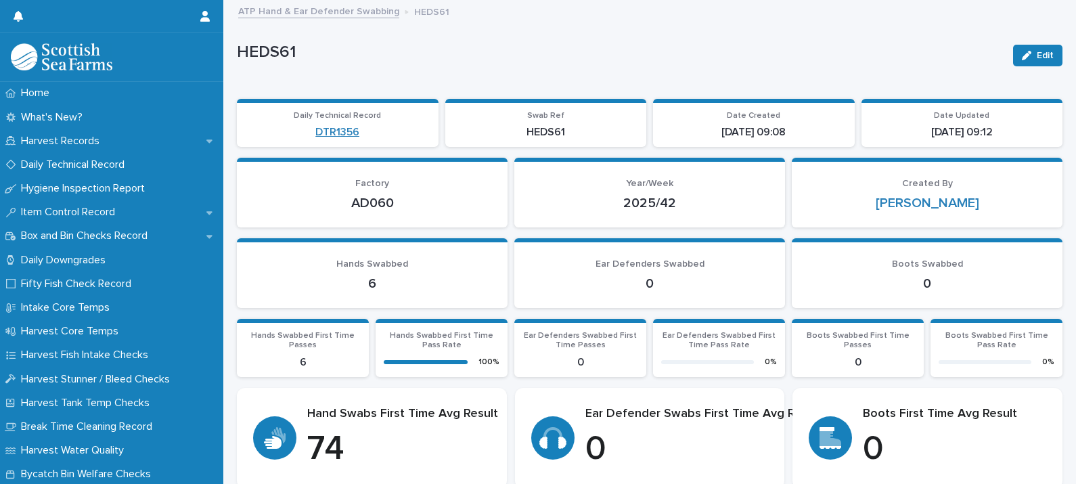
click at [333, 131] on link "DTR1356" at bounding box center [337, 132] width 44 height 13
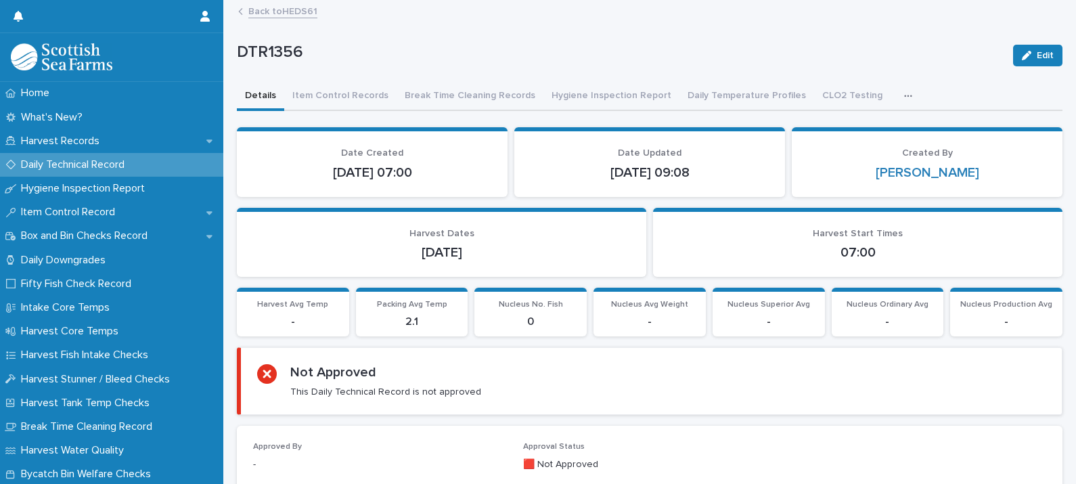
click at [904, 92] on div "button" at bounding box center [911, 95] width 14 height 9
click at [786, 57] on p "DTR1356" at bounding box center [620, 53] width 766 height 20
click at [672, 34] on div "DTR1356 Edit" at bounding box center [650, 55] width 826 height 54
